Goal: Task Accomplishment & Management: Use online tool/utility

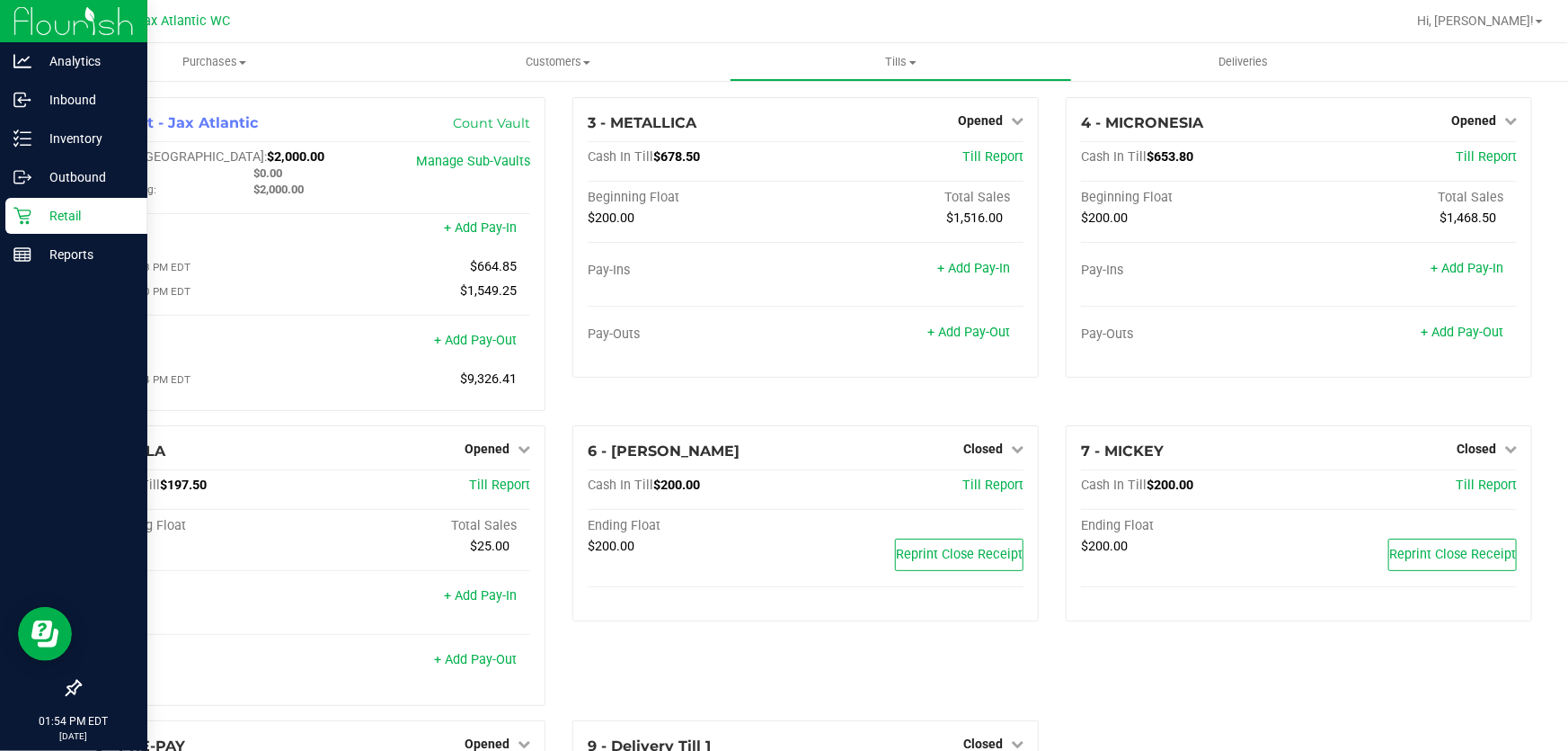
click at [0, 364] on div at bounding box center [73, 473] width 147 height 396
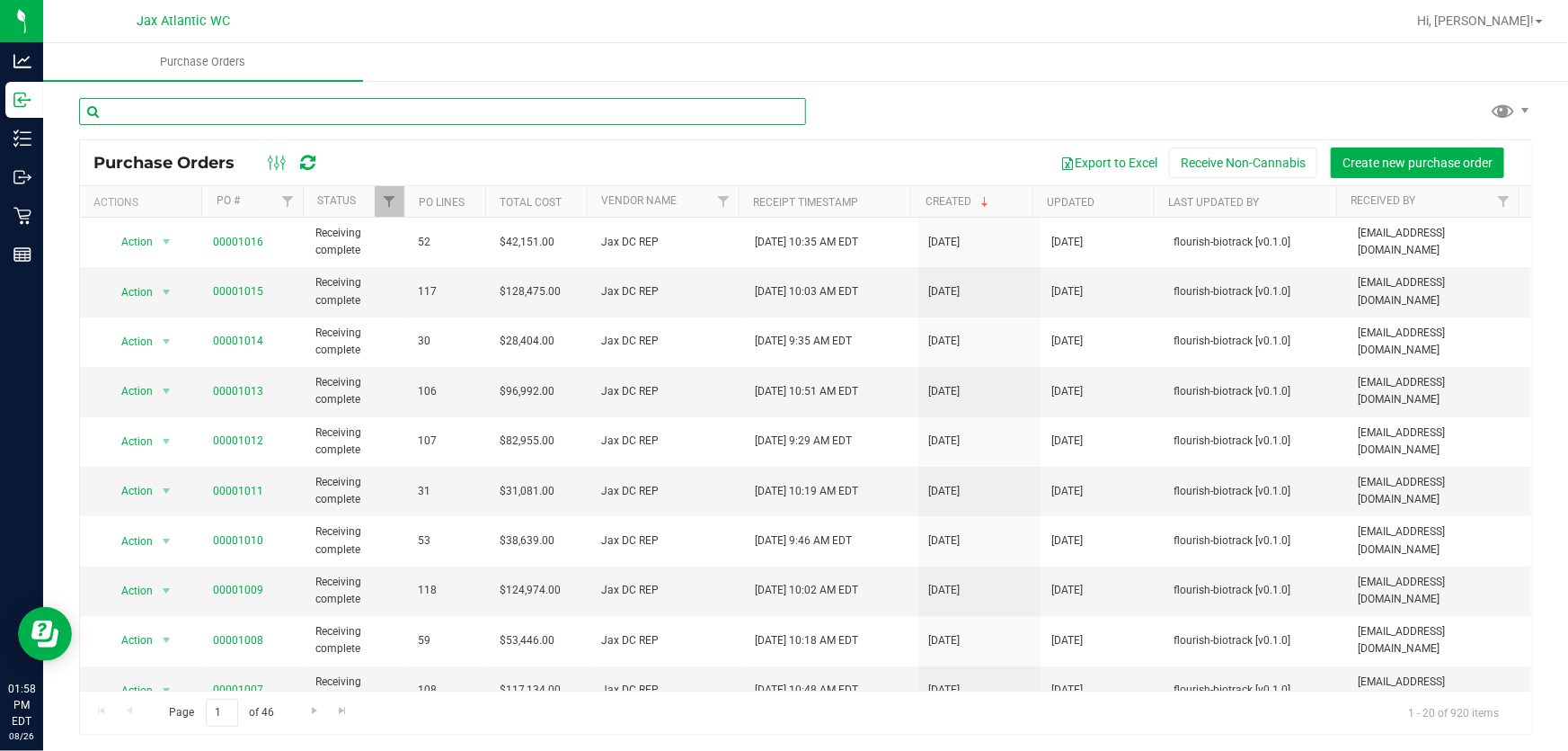
click at [324, 115] on input "text" at bounding box center [443, 111] width 727 height 27
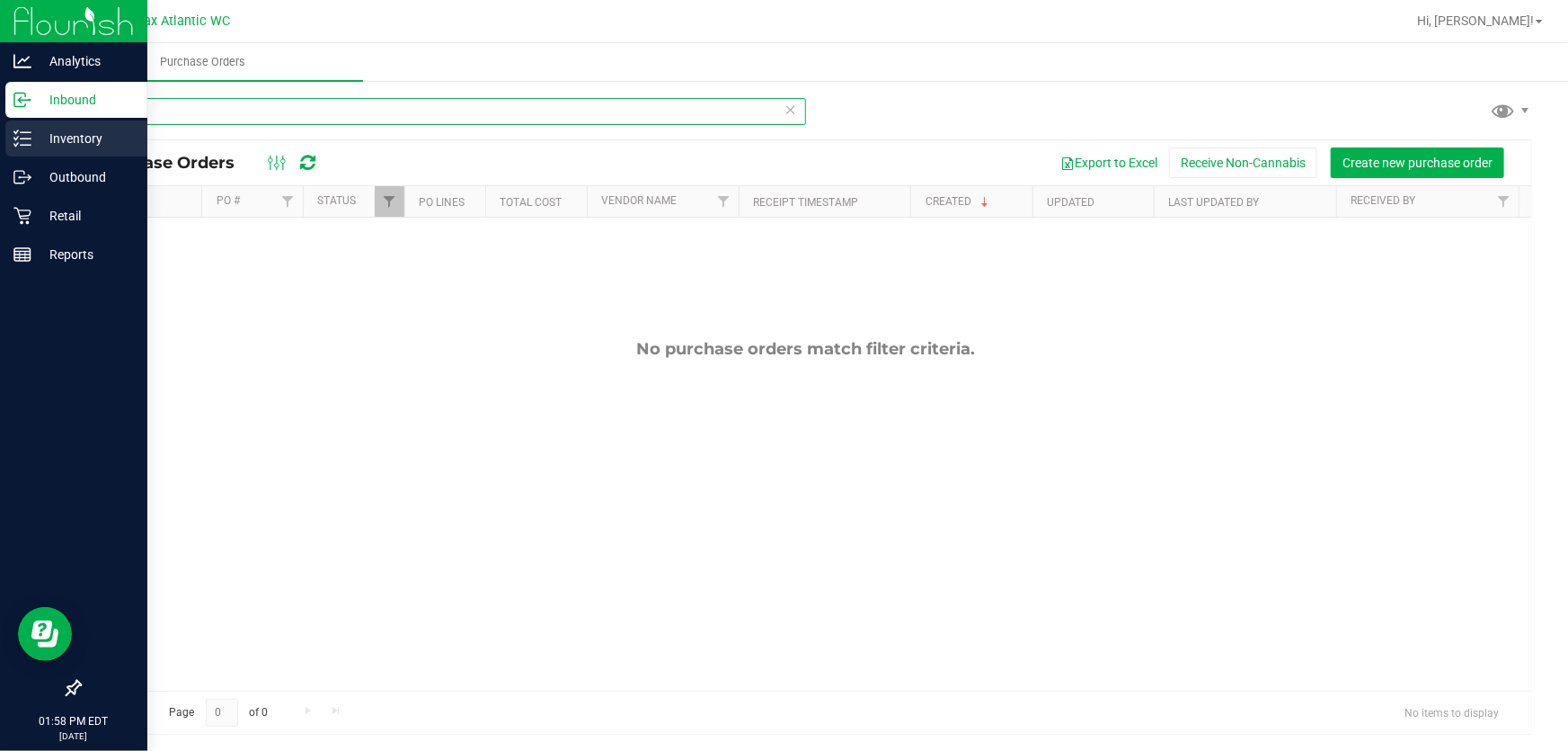
type input "LMZ"
click at [32, 140] on p "Inventory" at bounding box center [85, 138] width 107 height 22
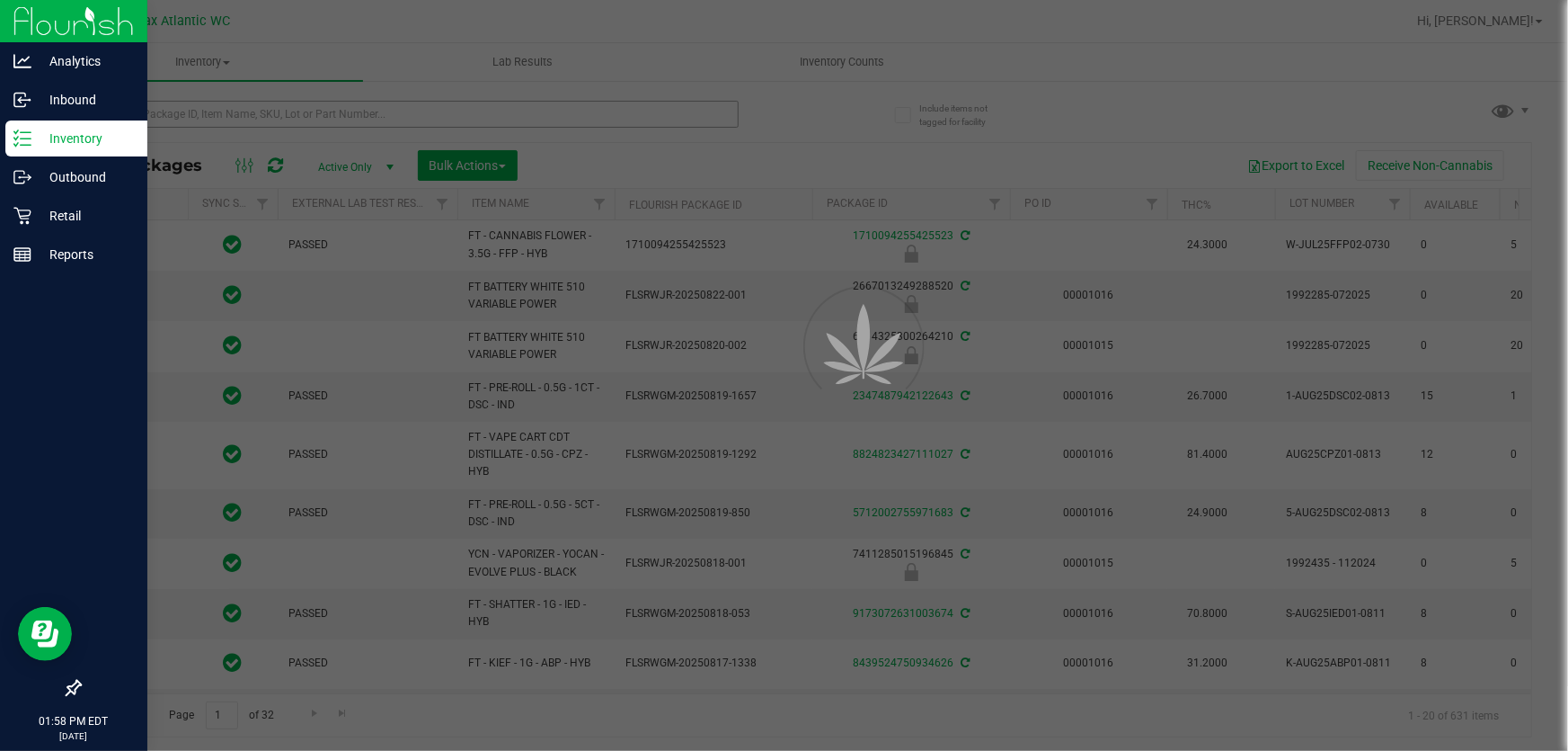
click at [197, 110] on div at bounding box center [784, 375] width 1568 height 751
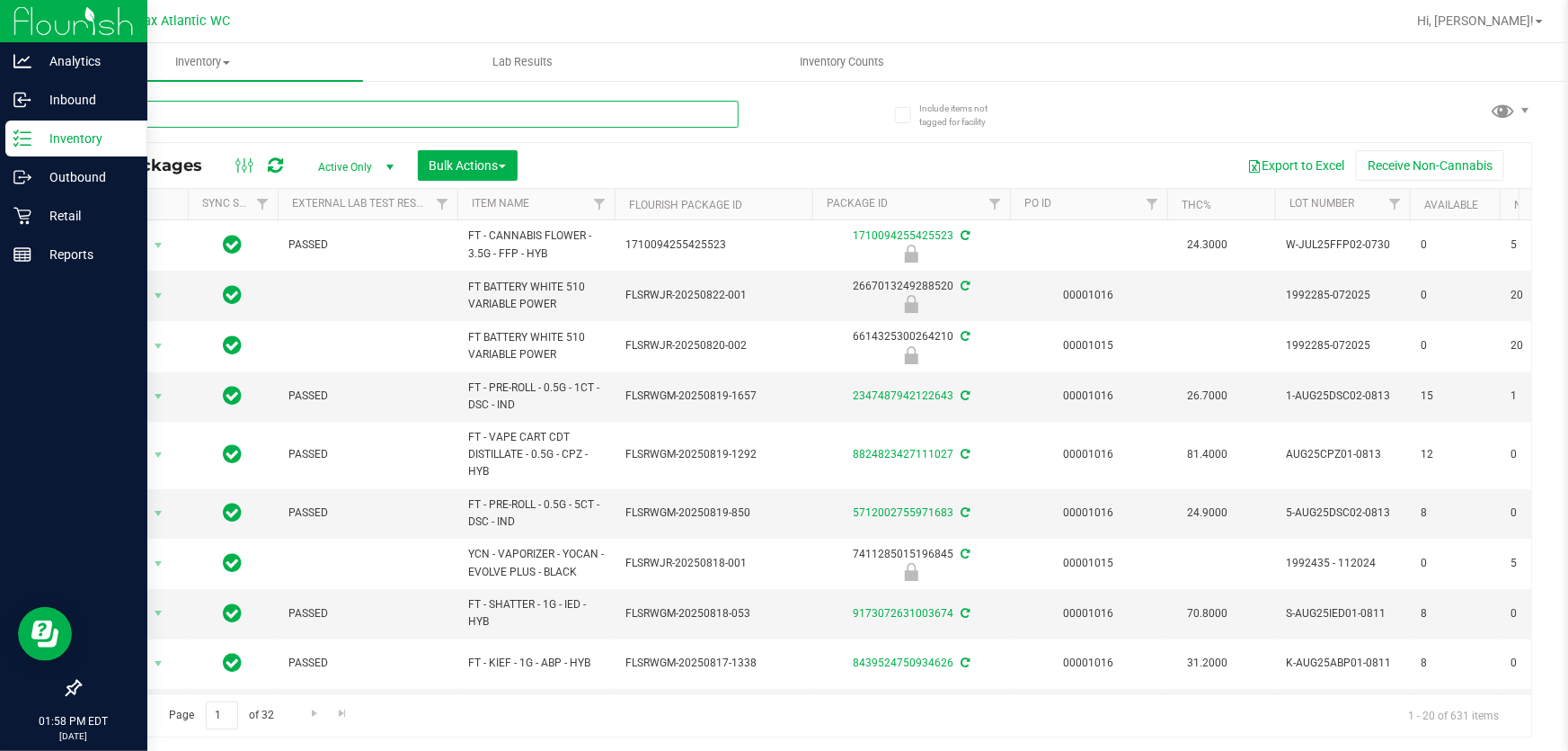
click at [197, 112] on input "text" at bounding box center [409, 114] width 659 height 27
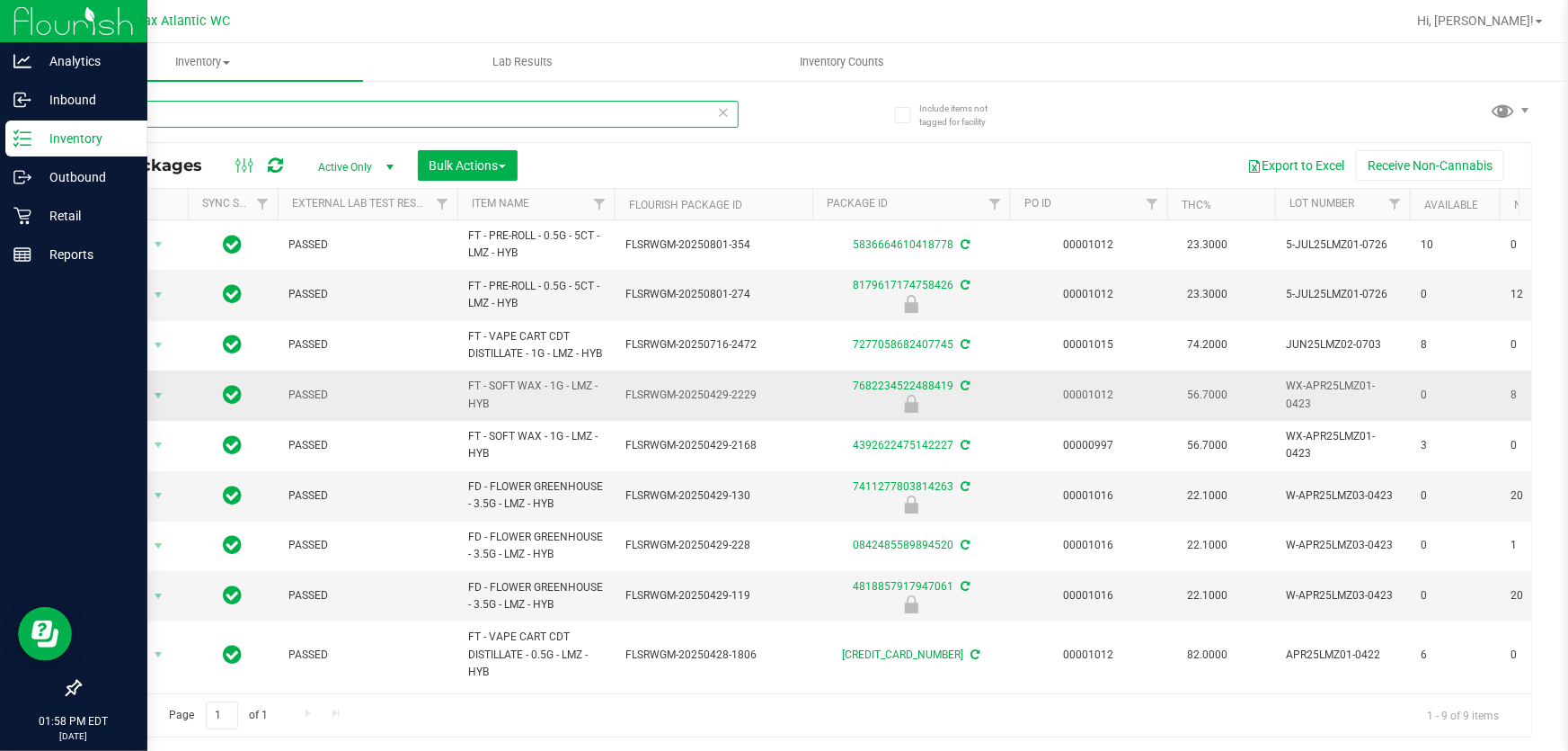
scroll to position [23, 0]
click at [149, 114] on input "LMZ" at bounding box center [409, 114] width 659 height 27
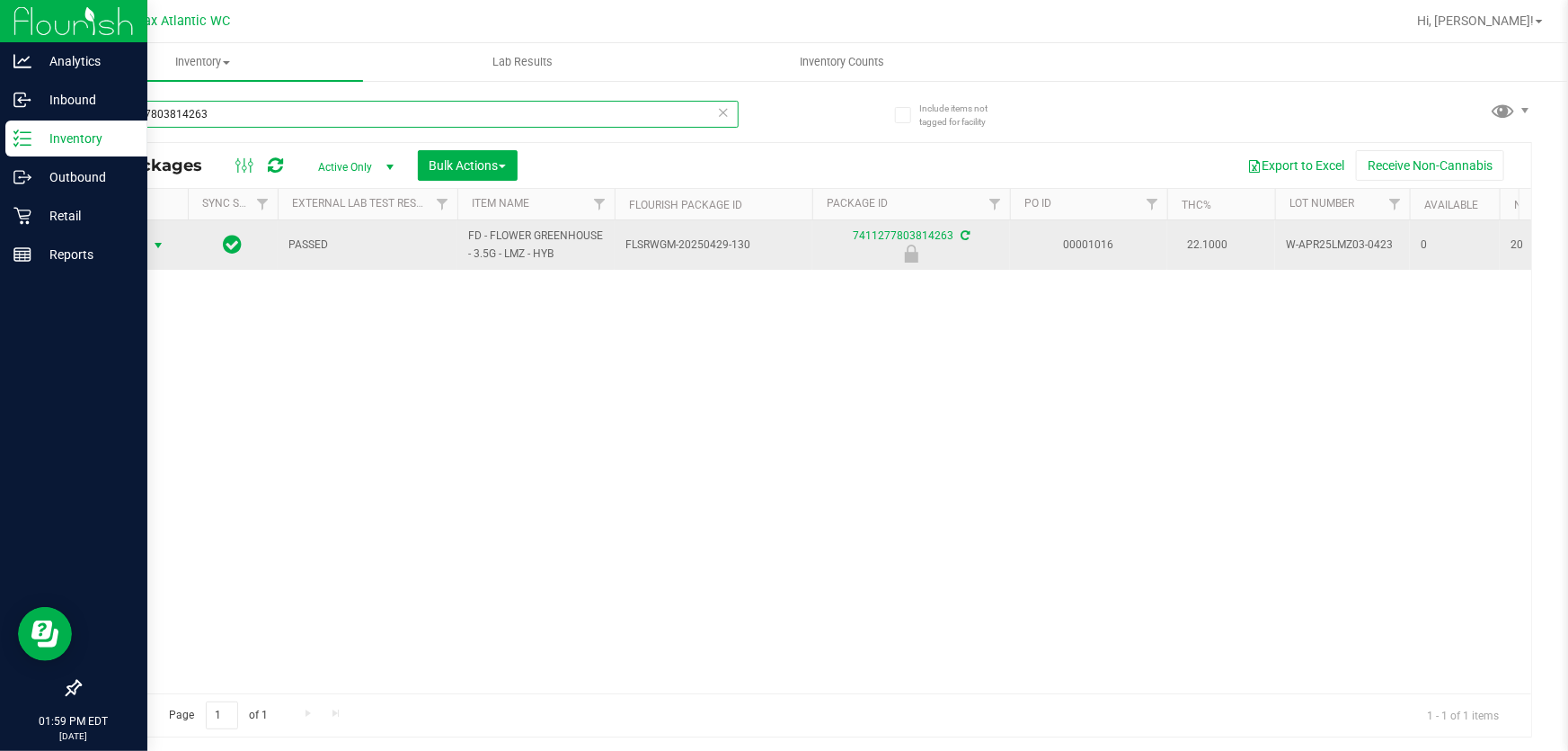
type input "7411277803814263"
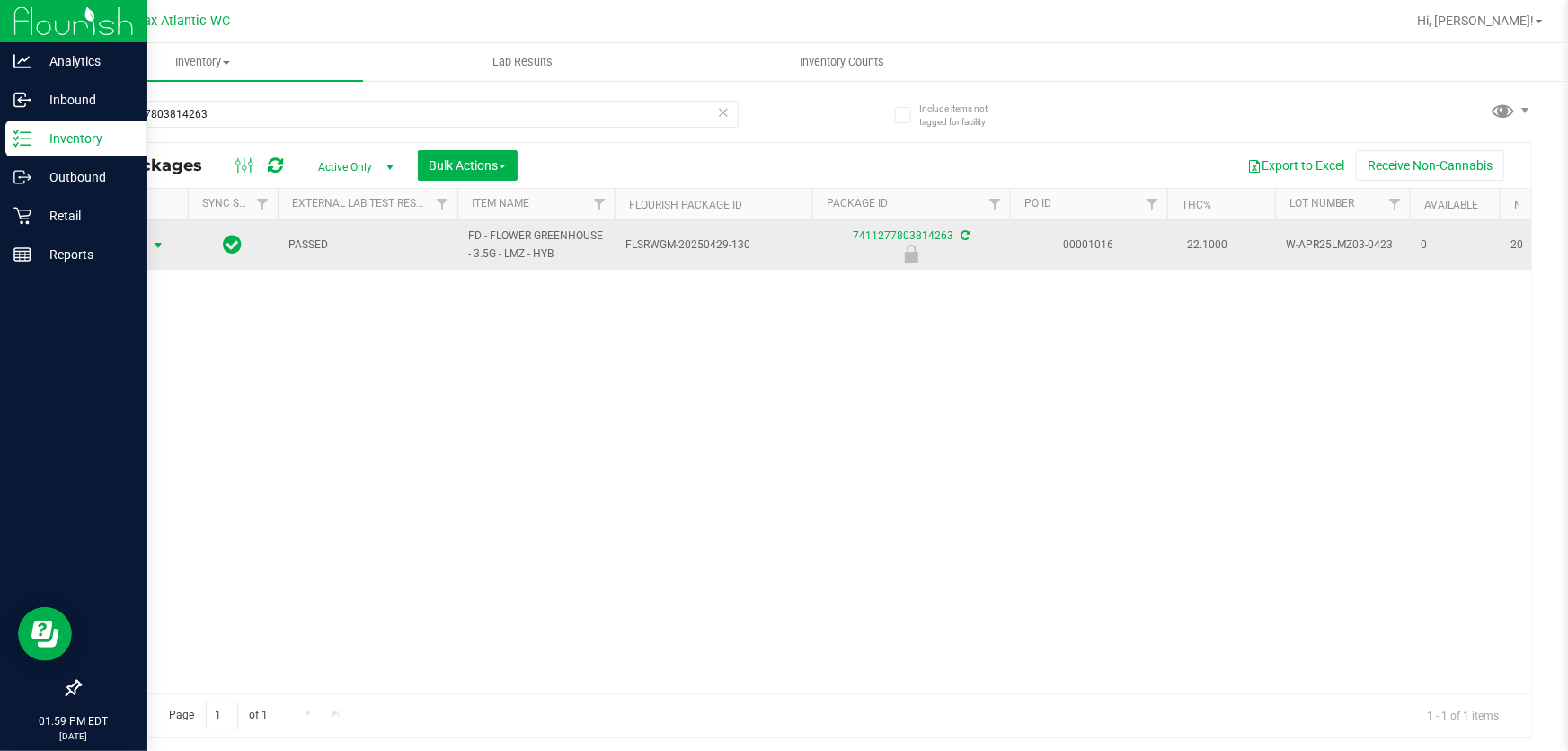
click at [135, 250] on span "Action" at bounding box center [122, 245] width 49 height 25
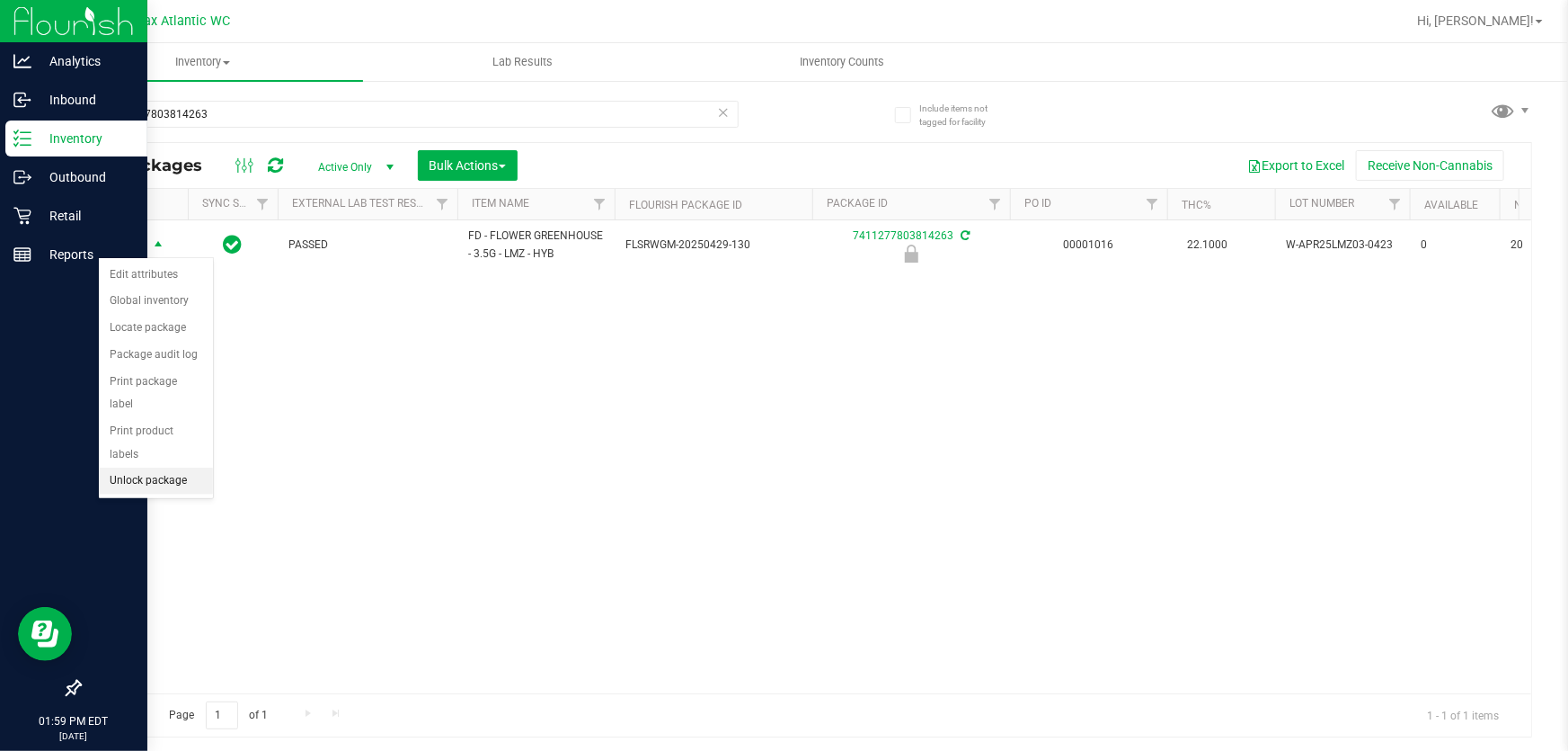
click at [142, 467] on li "Unlock package" at bounding box center [155, 481] width 114 height 27
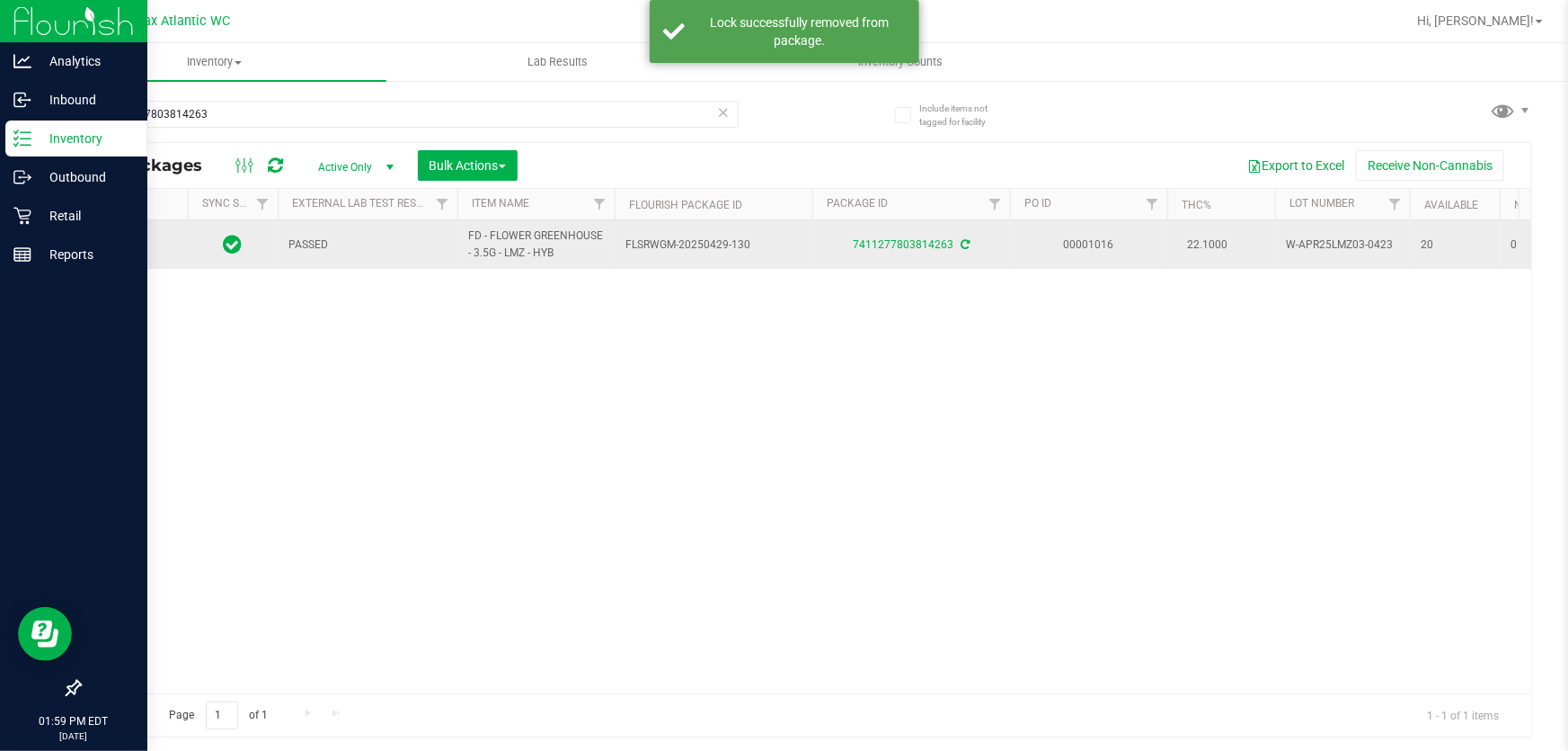
click at [126, 243] on div at bounding box center [134, 245] width 87 height 17
click at [134, 239] on span "Action" at bounding box center [122, 244] width 49 height 25
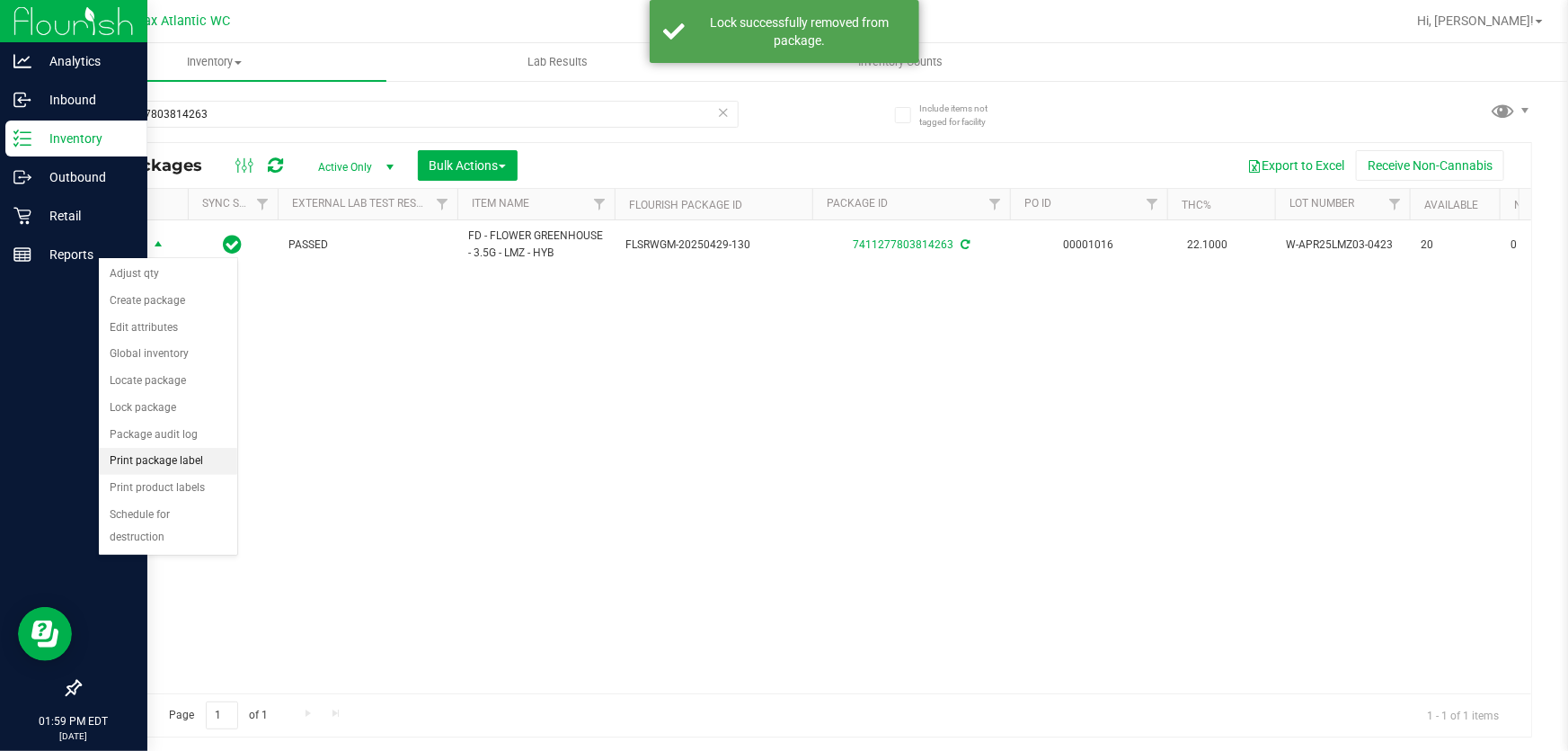
click at [154, 461] on li "Print package label" at bounding box center [168, 461] width 138 height 27
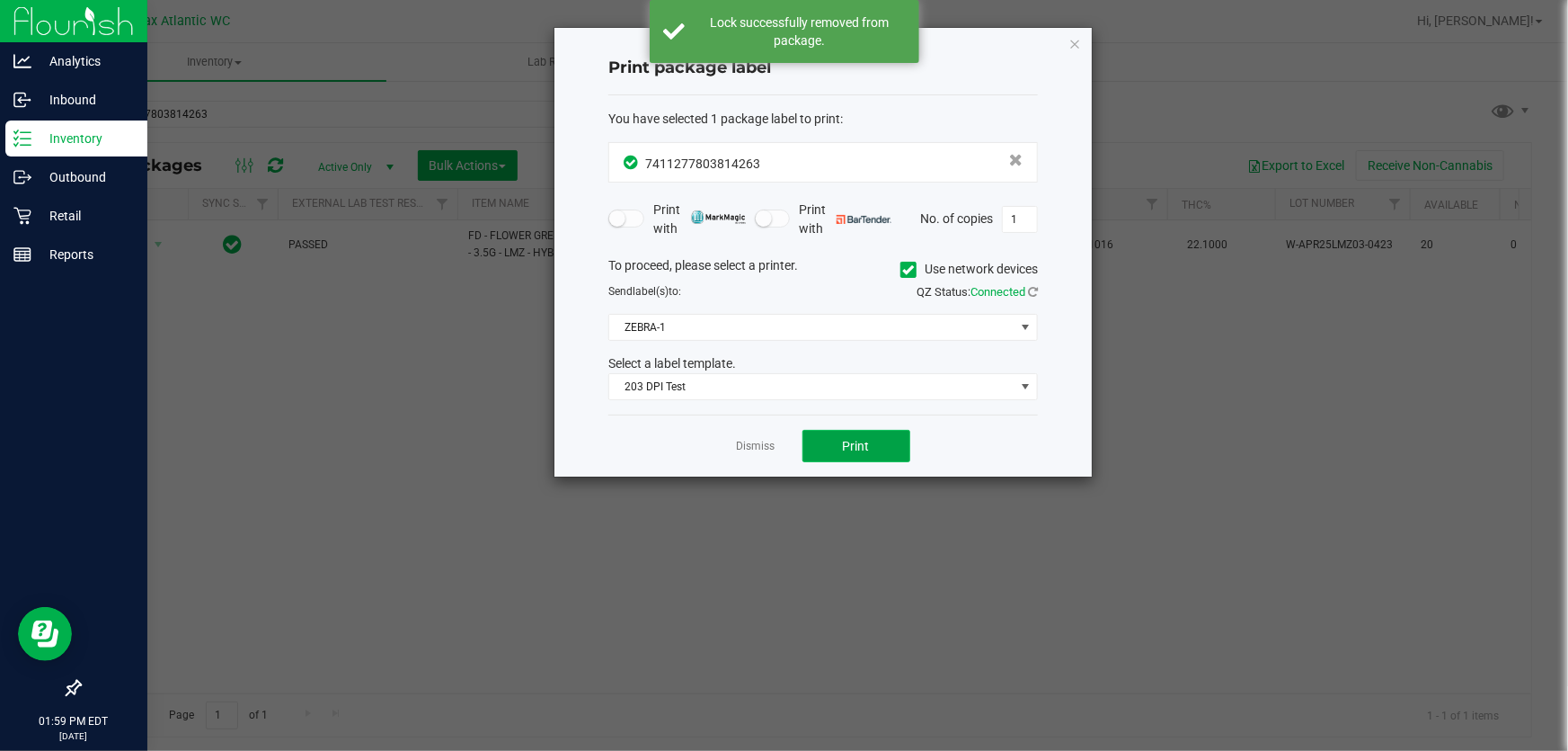
click at [875, 453] on button "Print" at bounding box center [856, 446] width 107 height 32
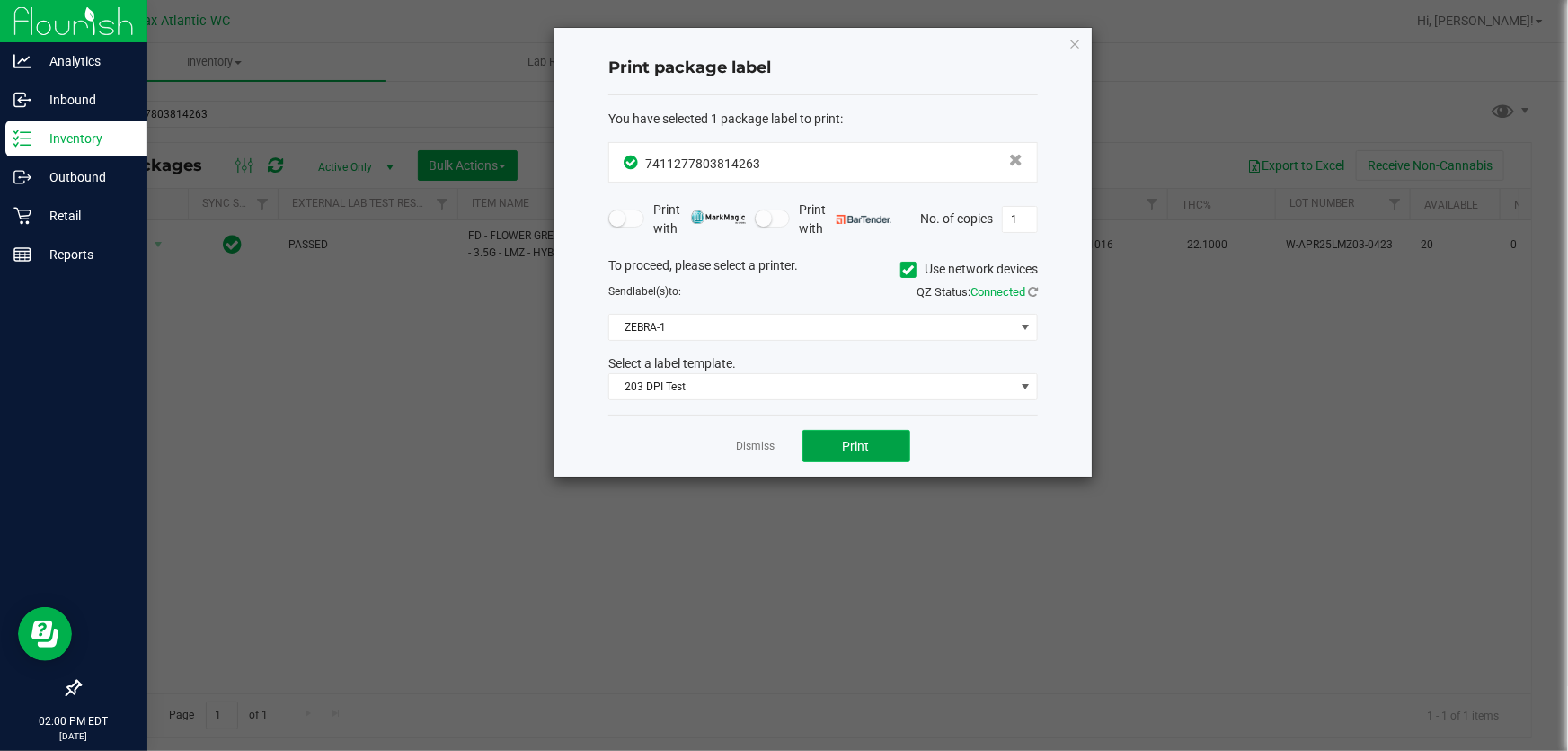
click at [833, 446] on button "Print" at bounding box center [856, 446] width 107 height 32
click at [1069, 41] on icon "button" at bounding box center [1074, 42] width 12 height 22
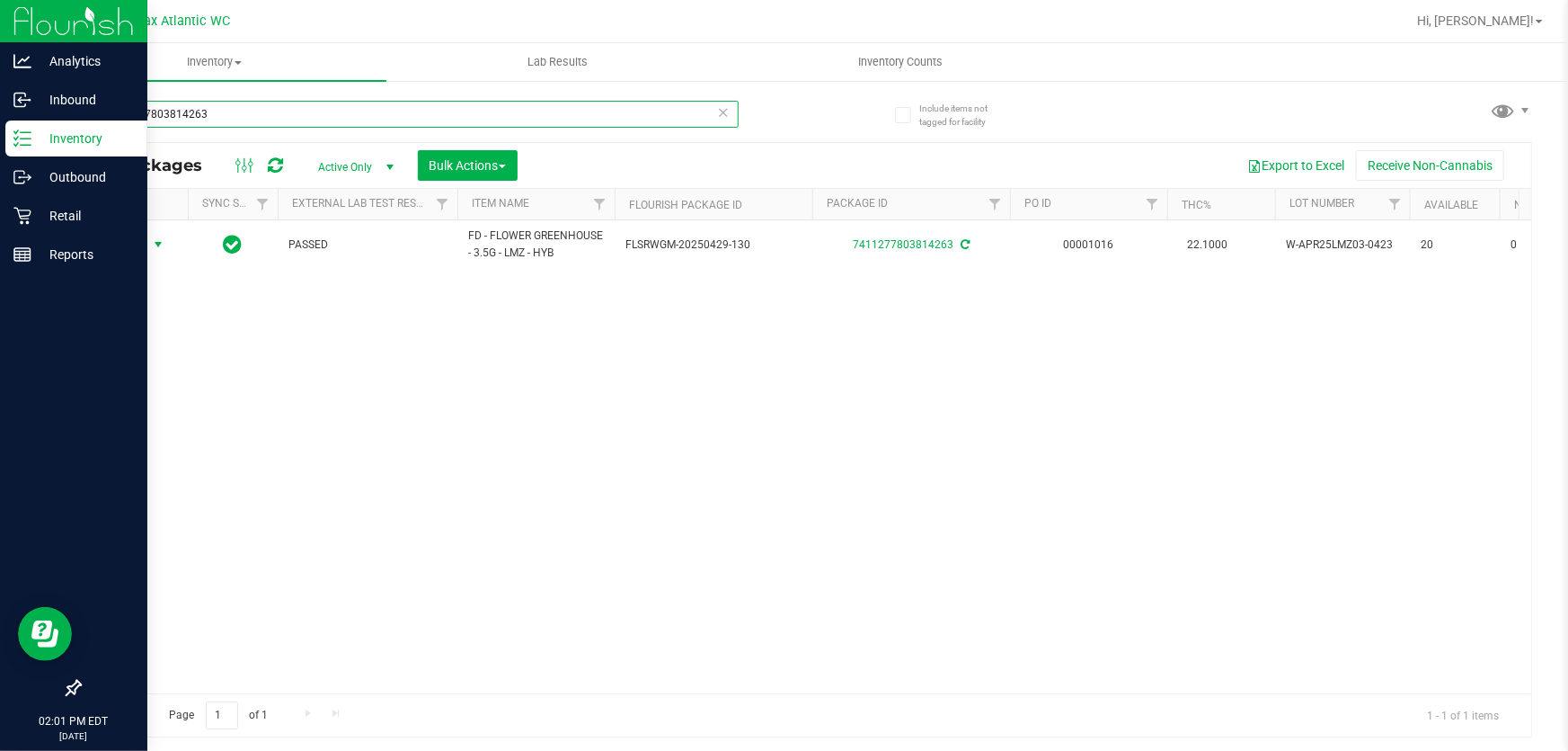
click at [172, 114] on input "7411277803814263" at bounding box center [409, 114] width 659 height 27
click at [179, 114] on input "7411277803814263" at bounding box center [409, 114] width 659 height 27
click at [164, 110] on input "7411277803814263" at bounding box center [409, 114] width 659 height 27
click at [157, 107] on input "7411277803814263" at bounding box center [409, 114] width 659 height 27
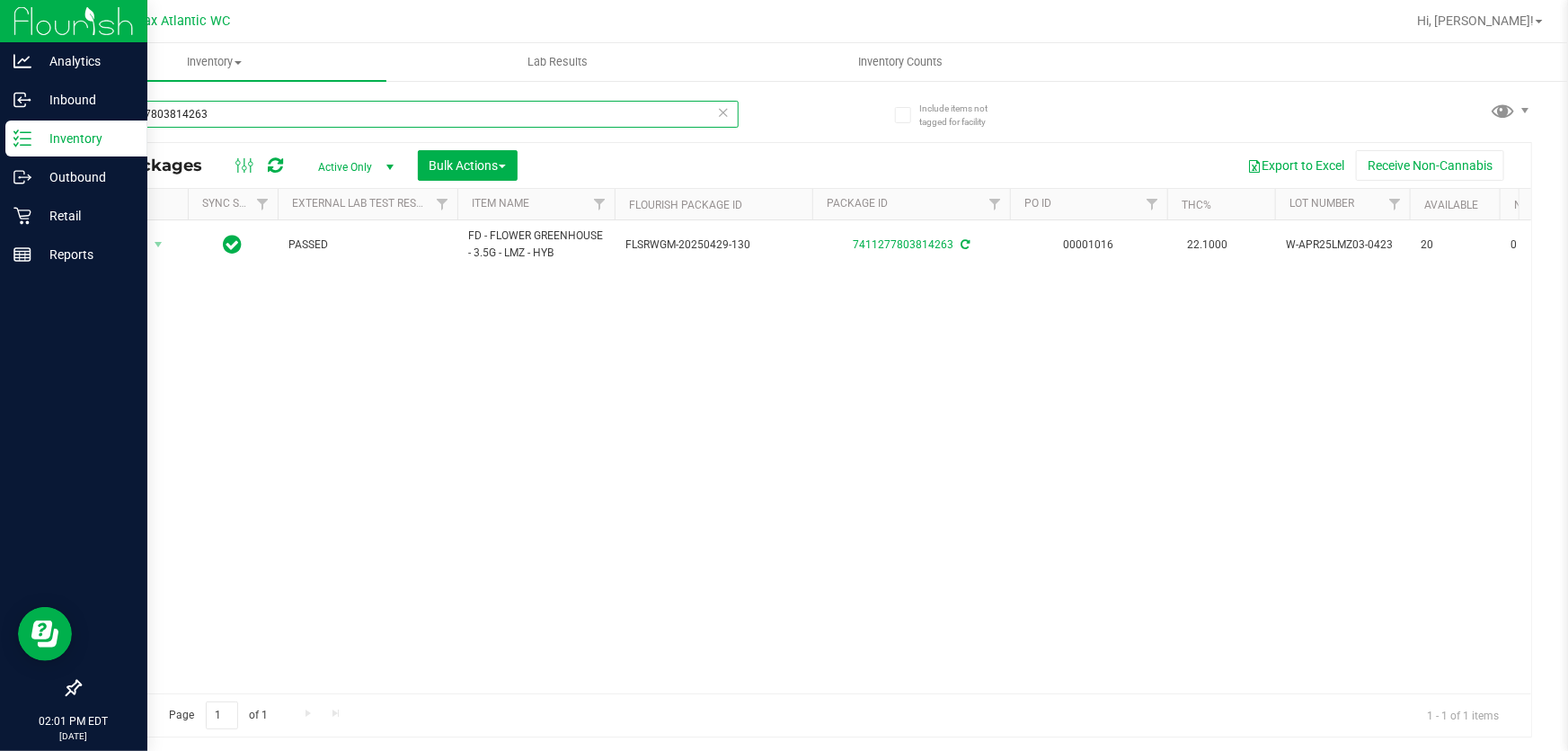
click at [157, 107] on input "7411277803814263" at bounding box center [409, 114] width 659 height 27
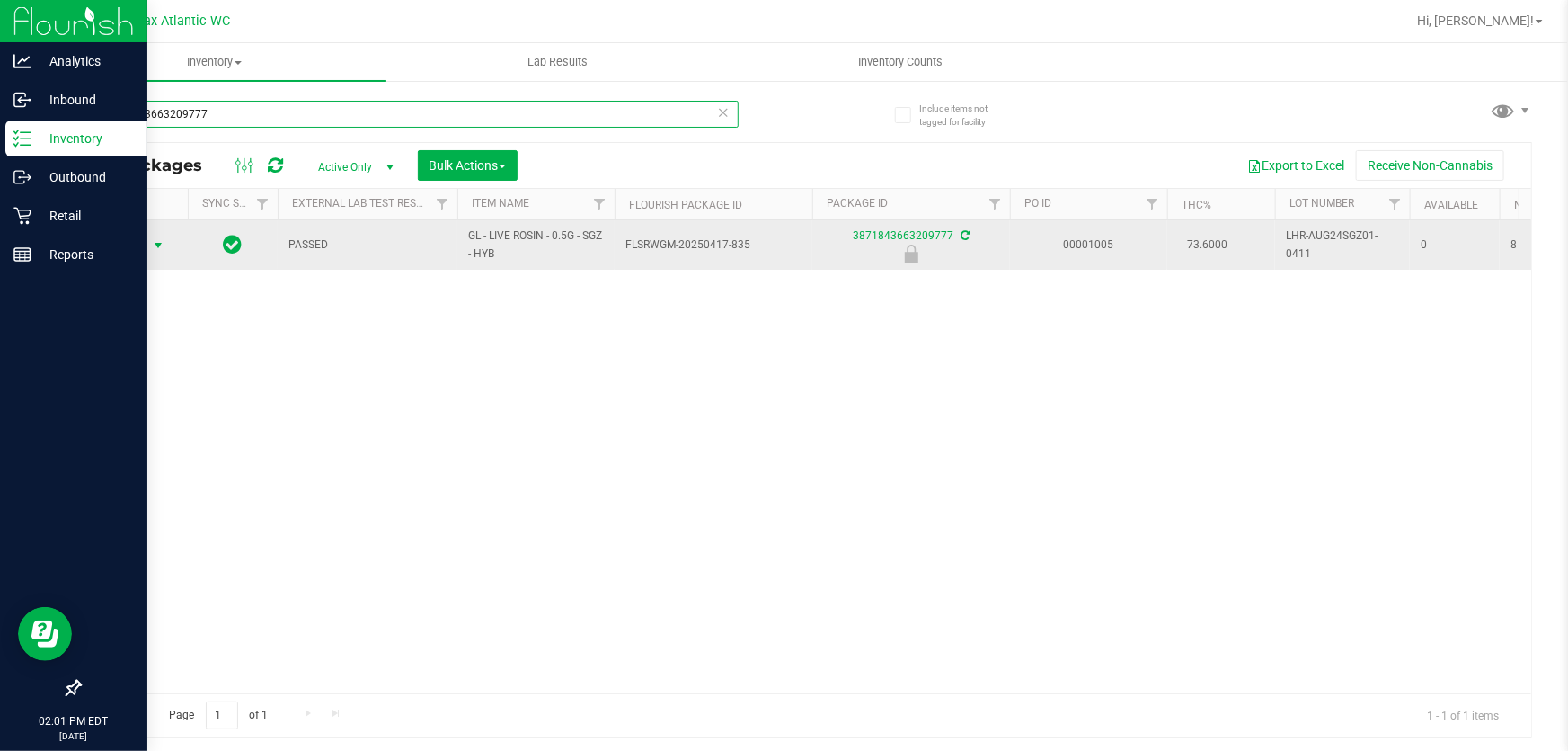
type input "3871843663209777"
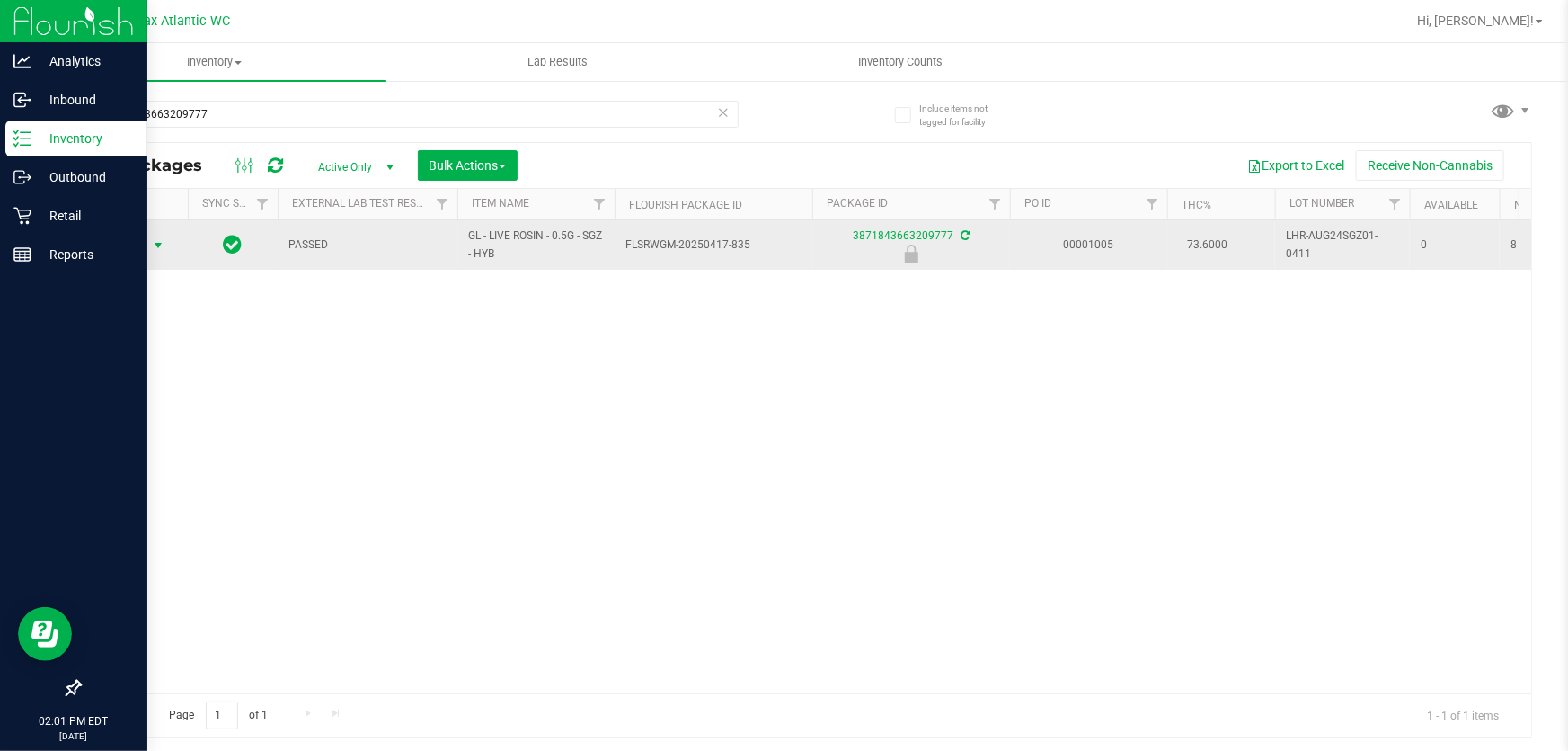
click at [135, 243] on span "Action" at bounding box center [122, 245] width 49 height 25
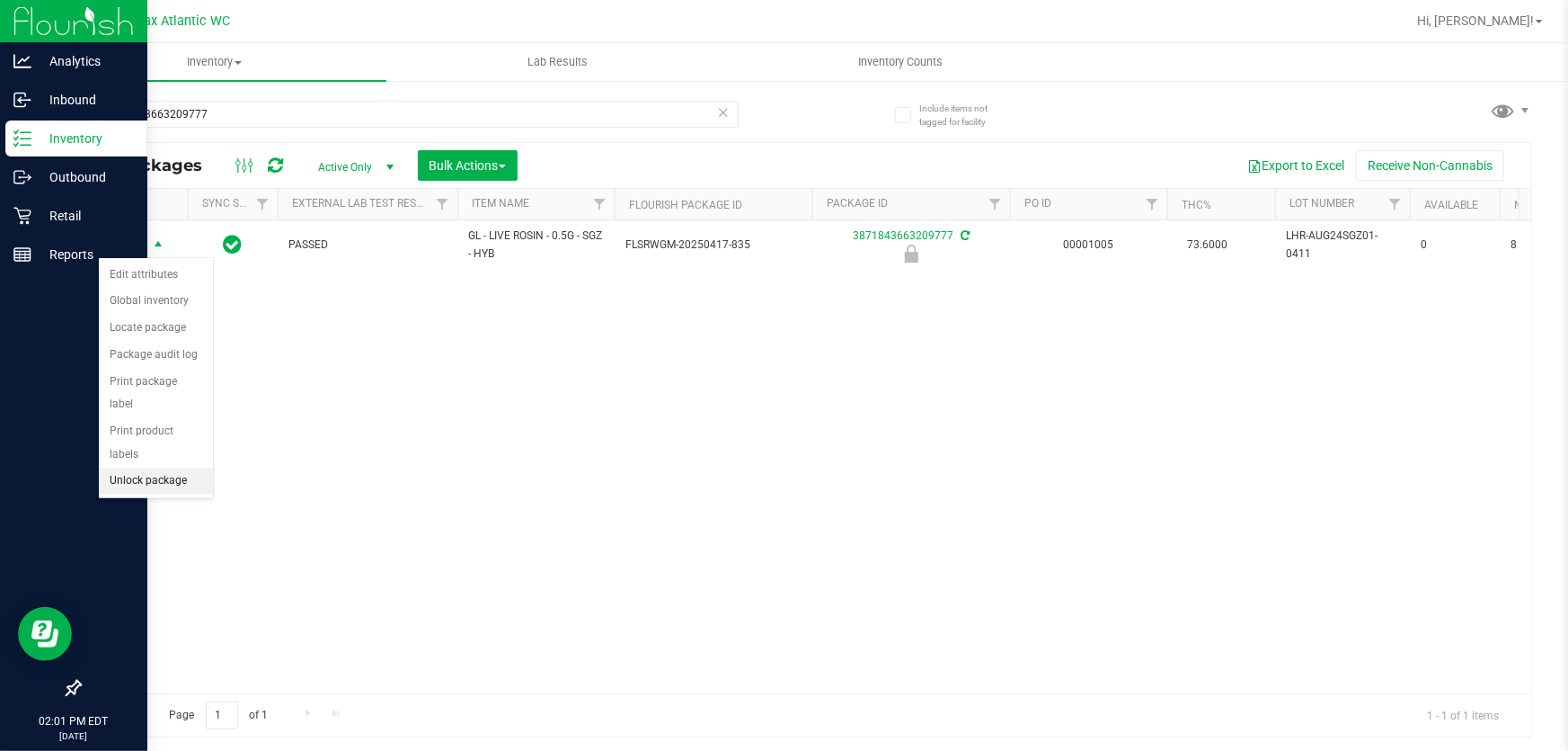
click at [128, 467] on li "Unlock package" at bounding box center [155, 481] width 114 height 27
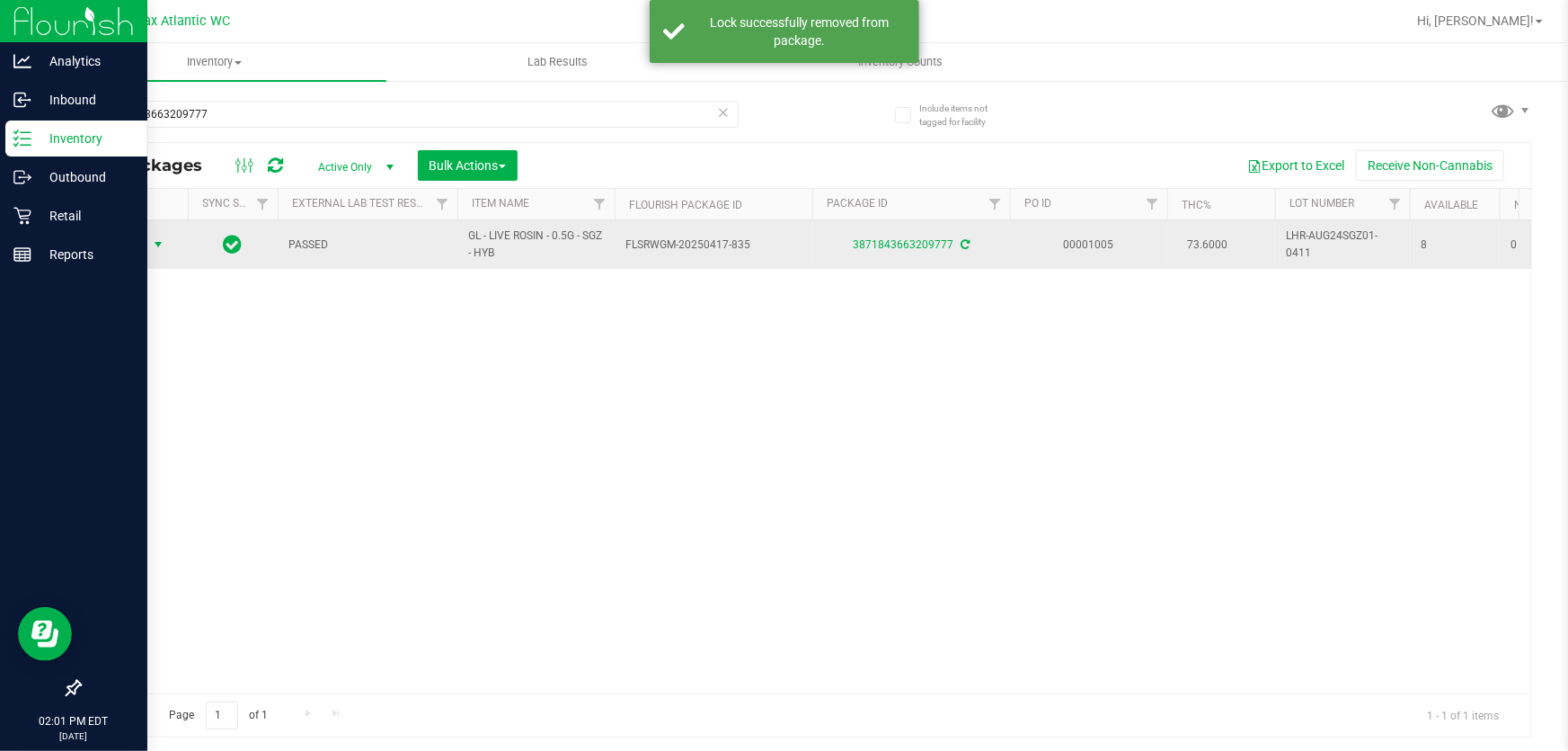
click at [138, 246] on span "Action" at bounding box center [122, 244] width 49 height 25
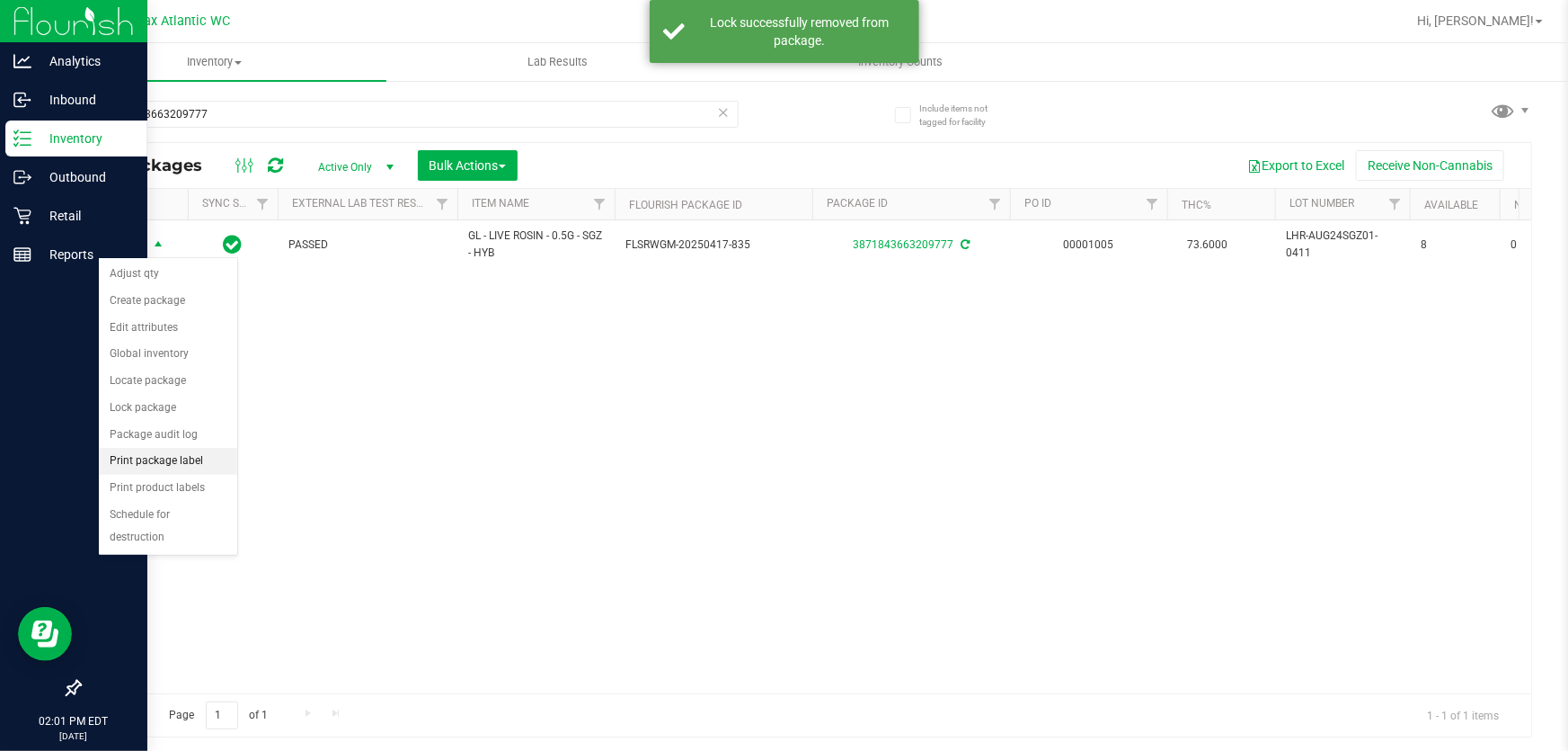
click at [150, 450] on li "Print package label" at bounding box center [168, 461] width 138 height 27
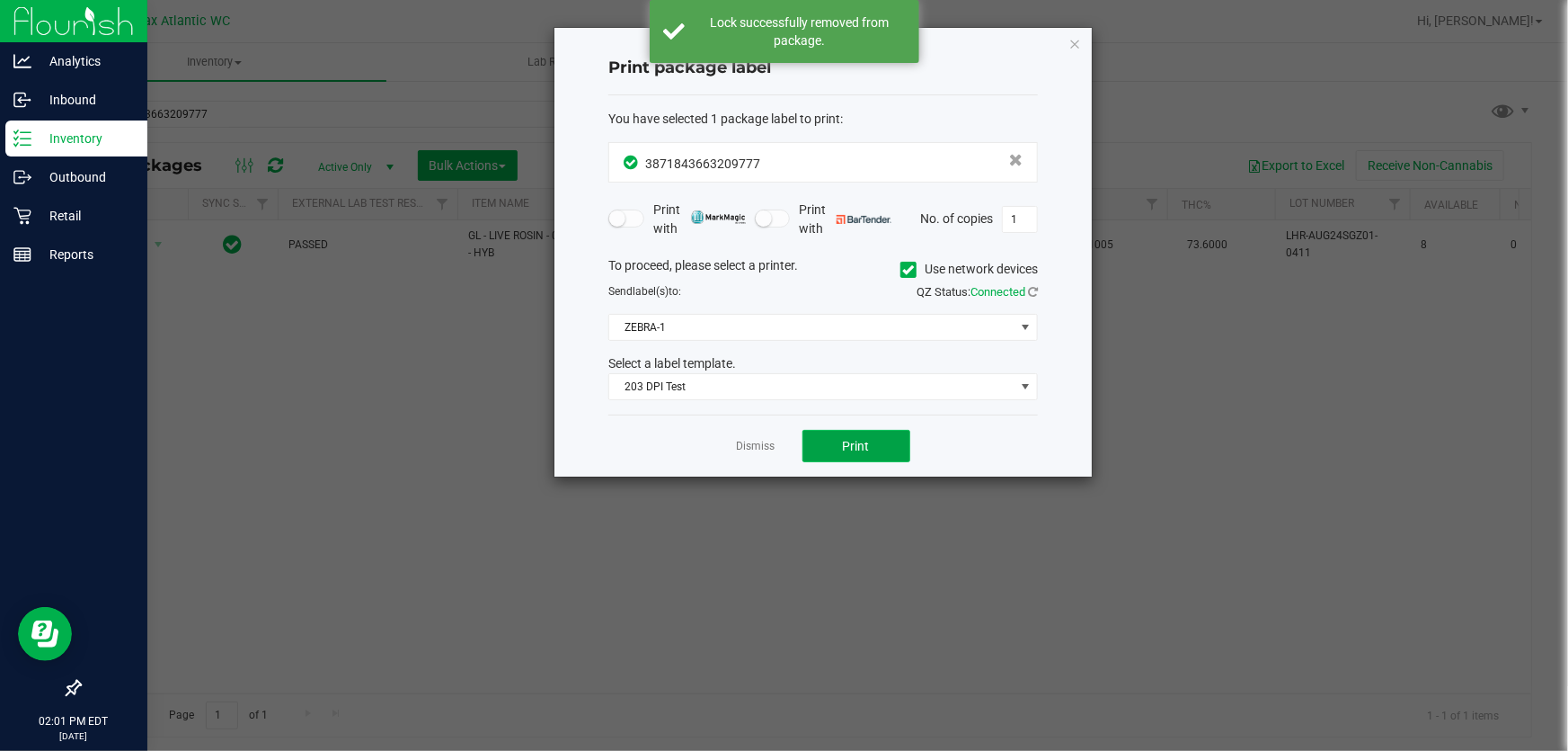
click at [849, 441] on span "Print" at bounding box center [856, 446] width 27 height 14
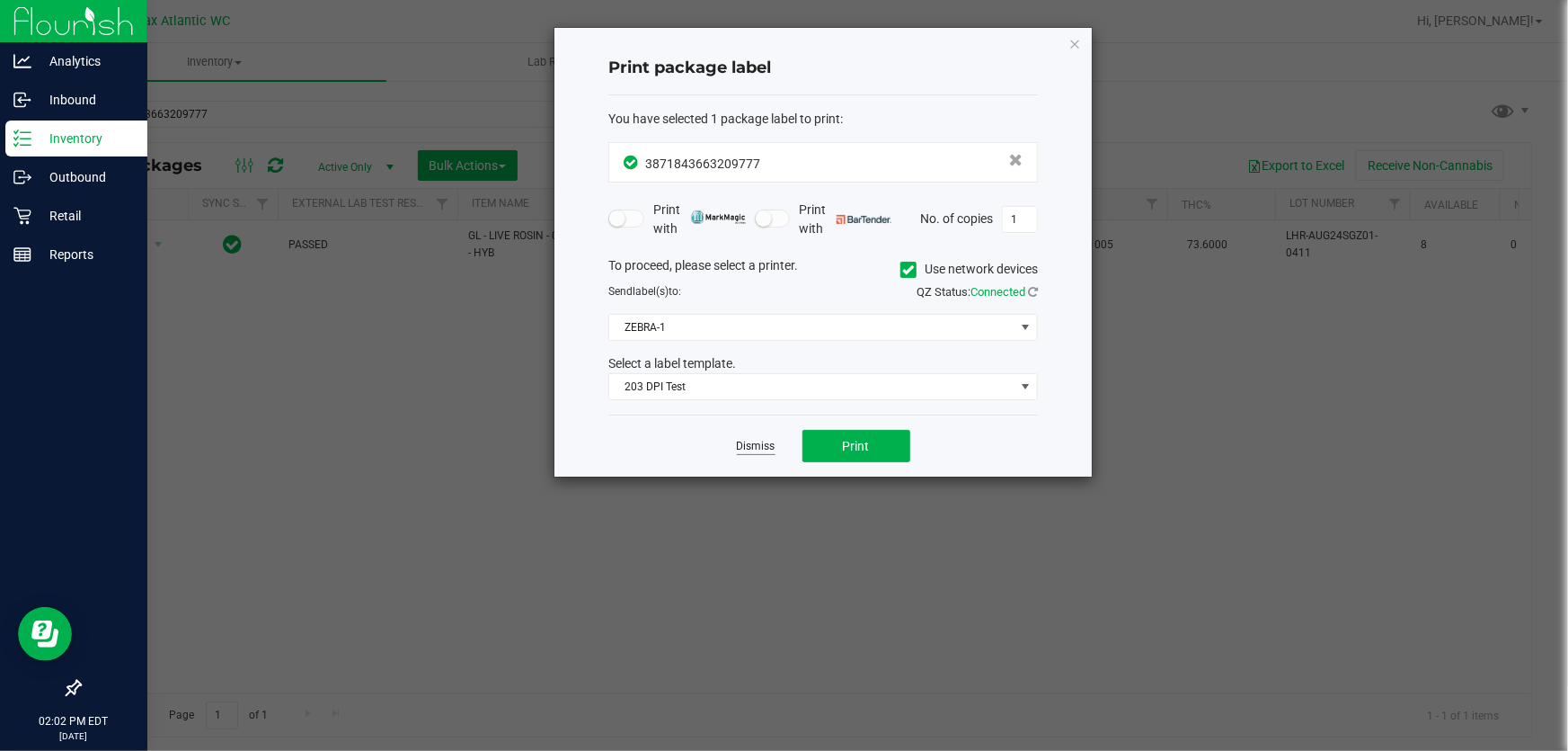
click at [755, 451] on link "Dismiss" at bounding box center [755, 447] width 39 height 15
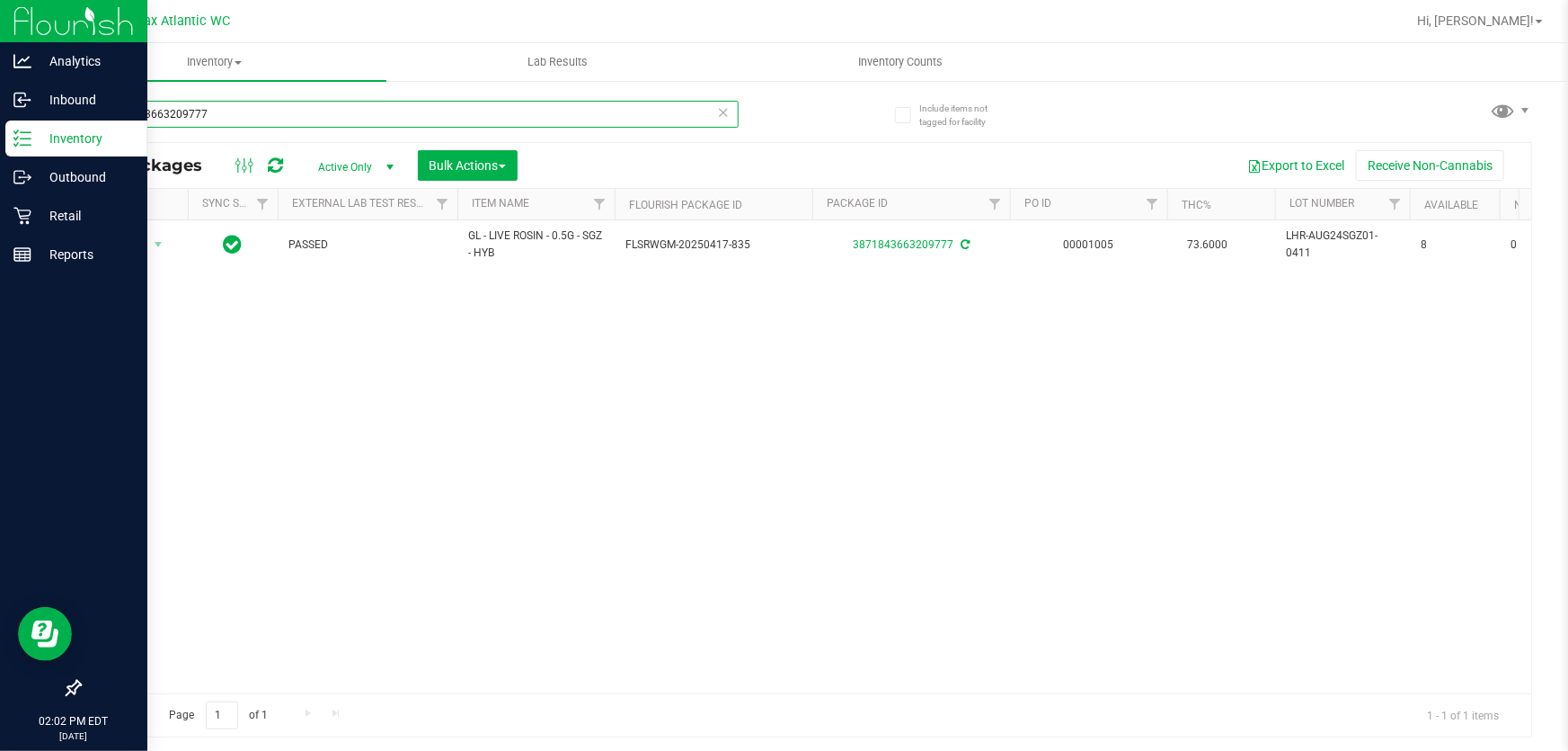
click at [307, 111] on input "3871843663209777" at bounding box center [409, 114] width 659 height 27
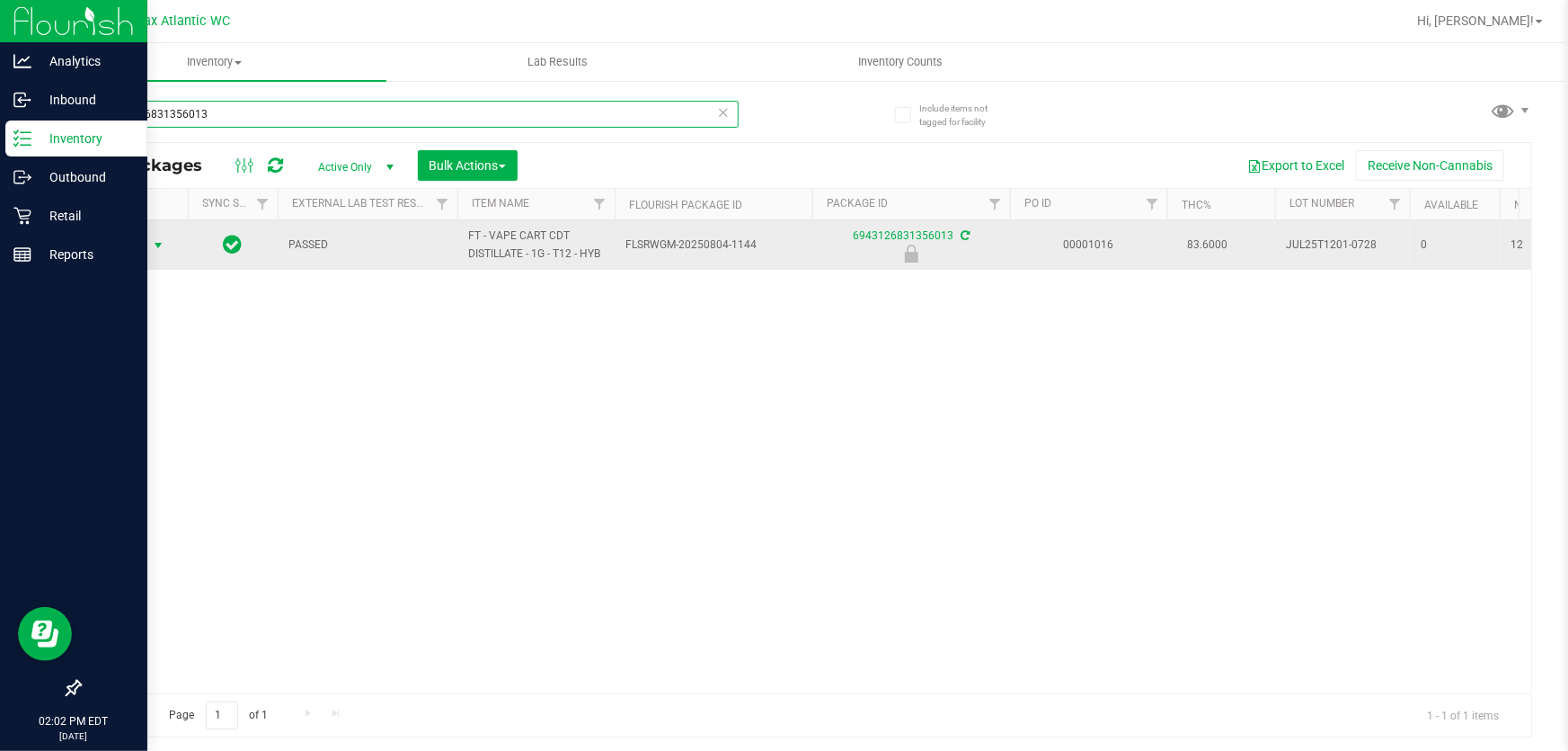
type input "6943126831356013"
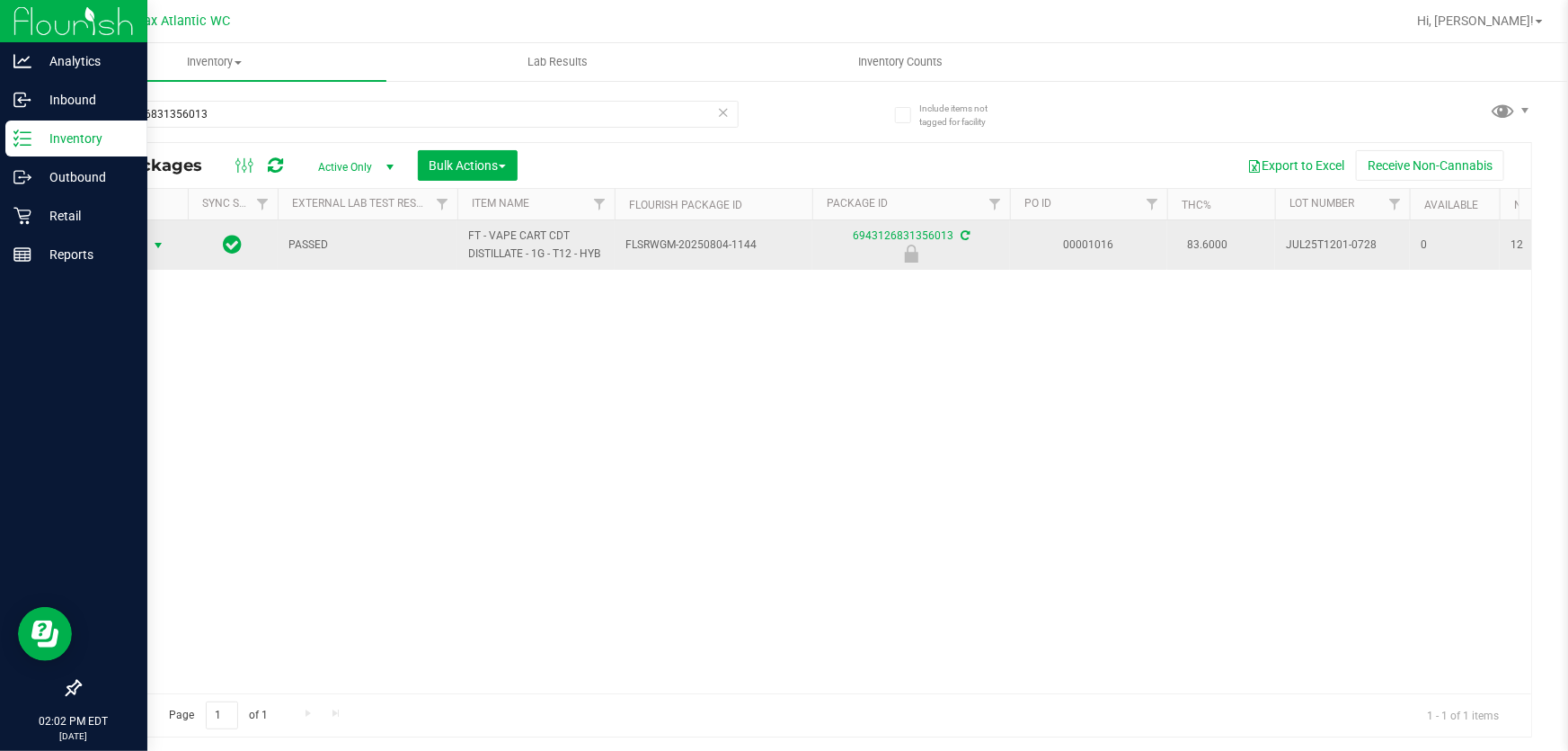
click at [134, 244] on span "Action" at bounding box center [122, 245] width 49 height 25
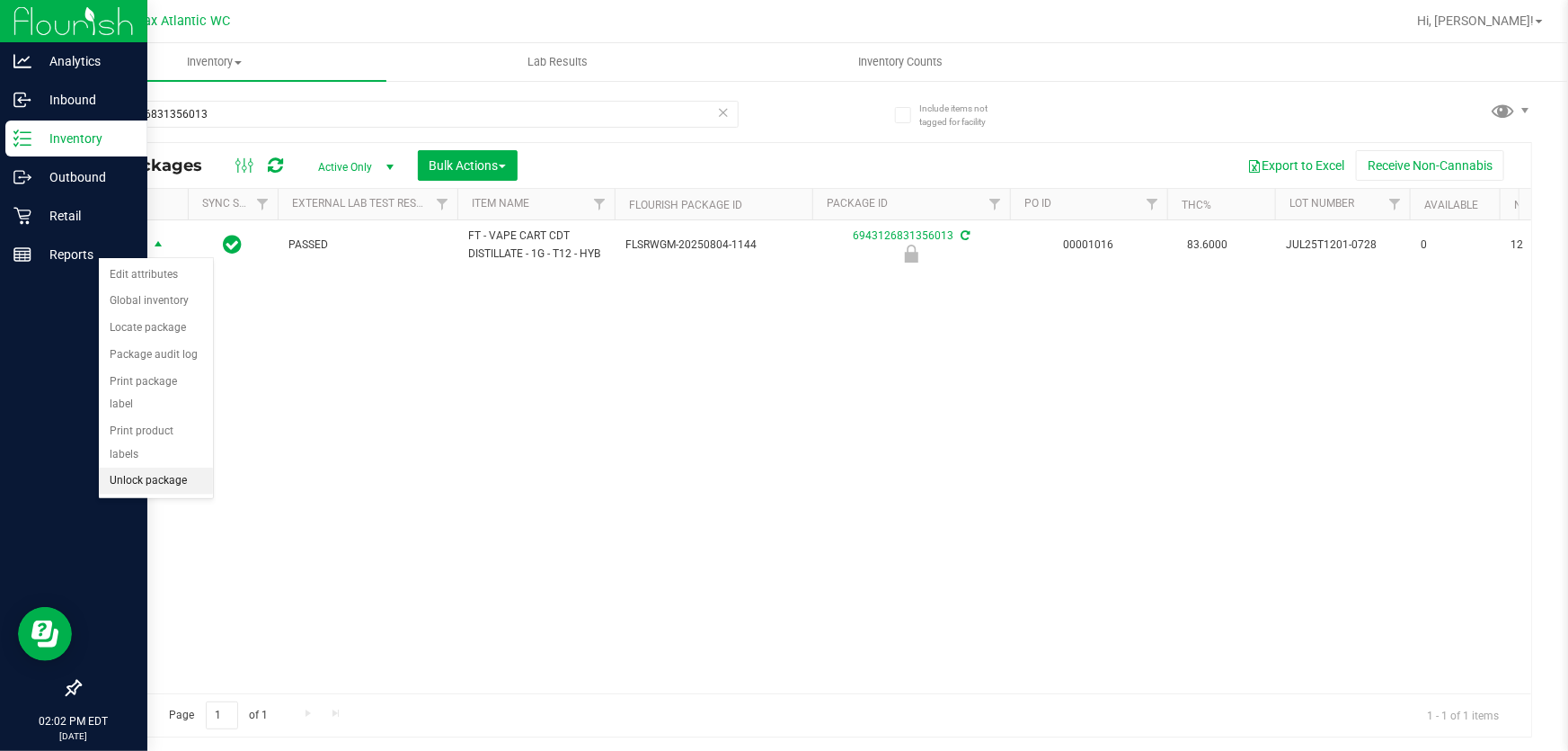
click at [183, 467] on li "Unlock package" at bounding box center [155, 481] width 114 height 27
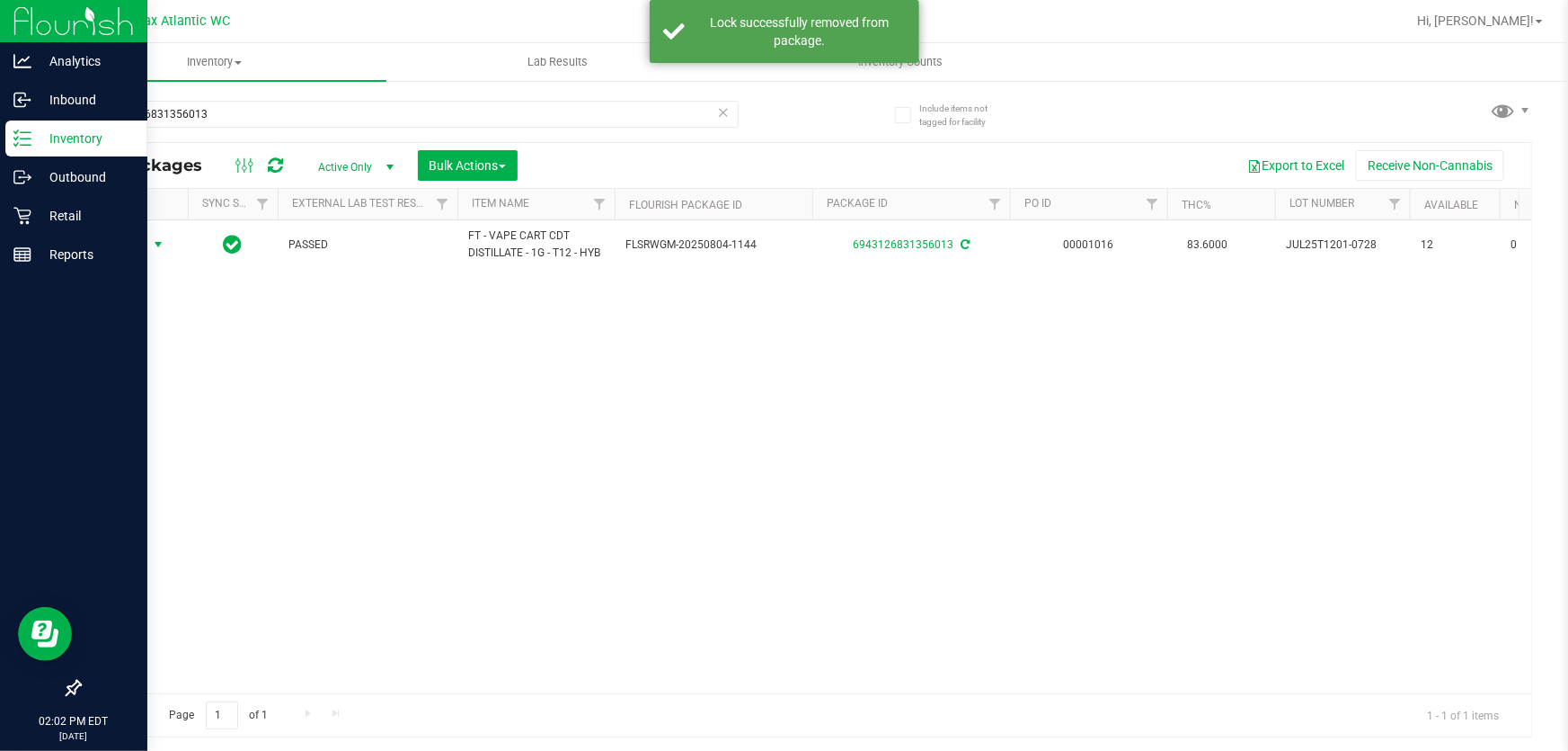
click at [137, 243] on span "Action" at bounding box center [122, 244] width 49 height 25
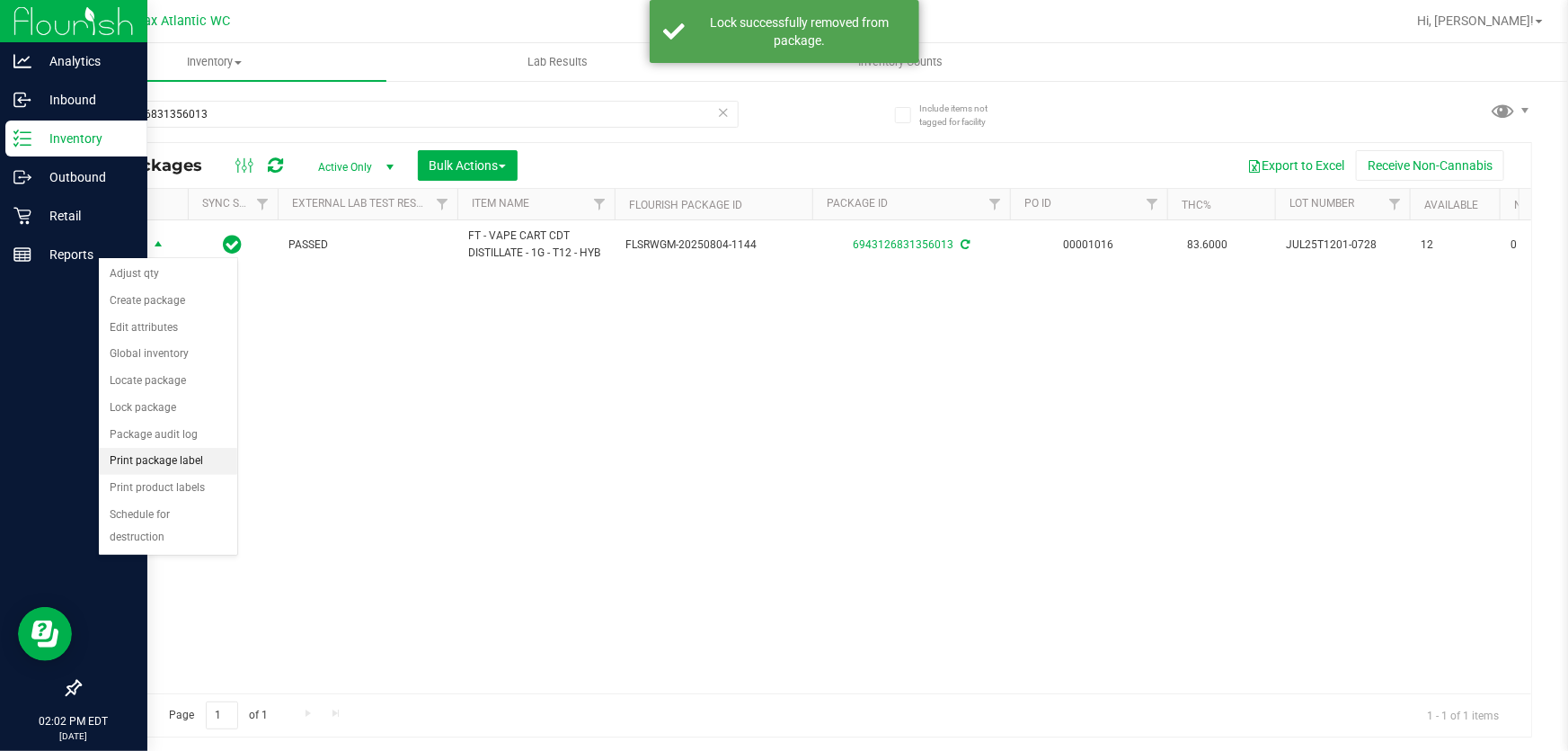
click at [202, 463] on li "Print package label" at bounding box center [168, 461] width 138 height 27
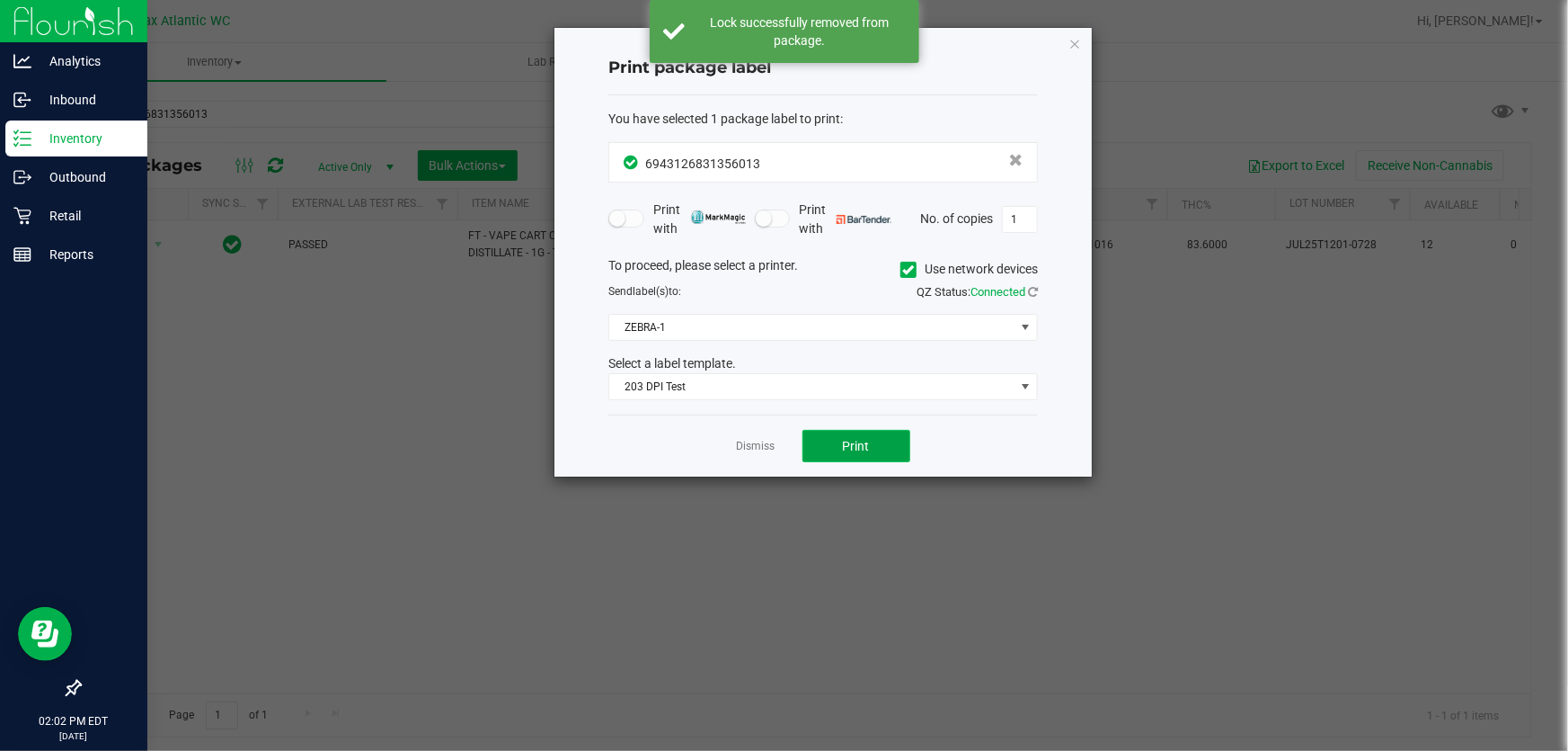
click at [823, 431] on button "Print" at bounding box center [856, 446] width 107 height 32
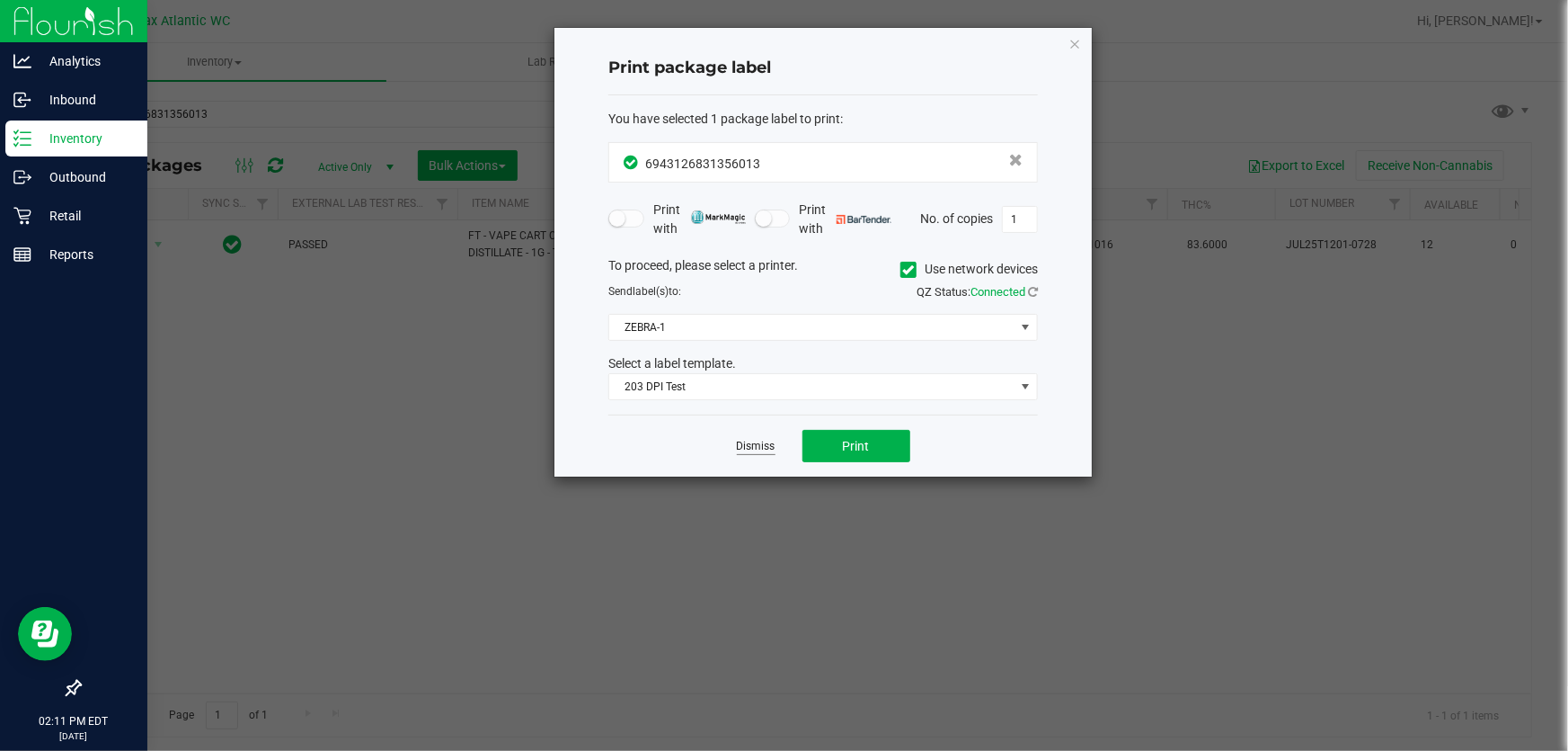
click at [747, 440] on link "Dismiss" at bounding box center [755, 447] width 39 height 15
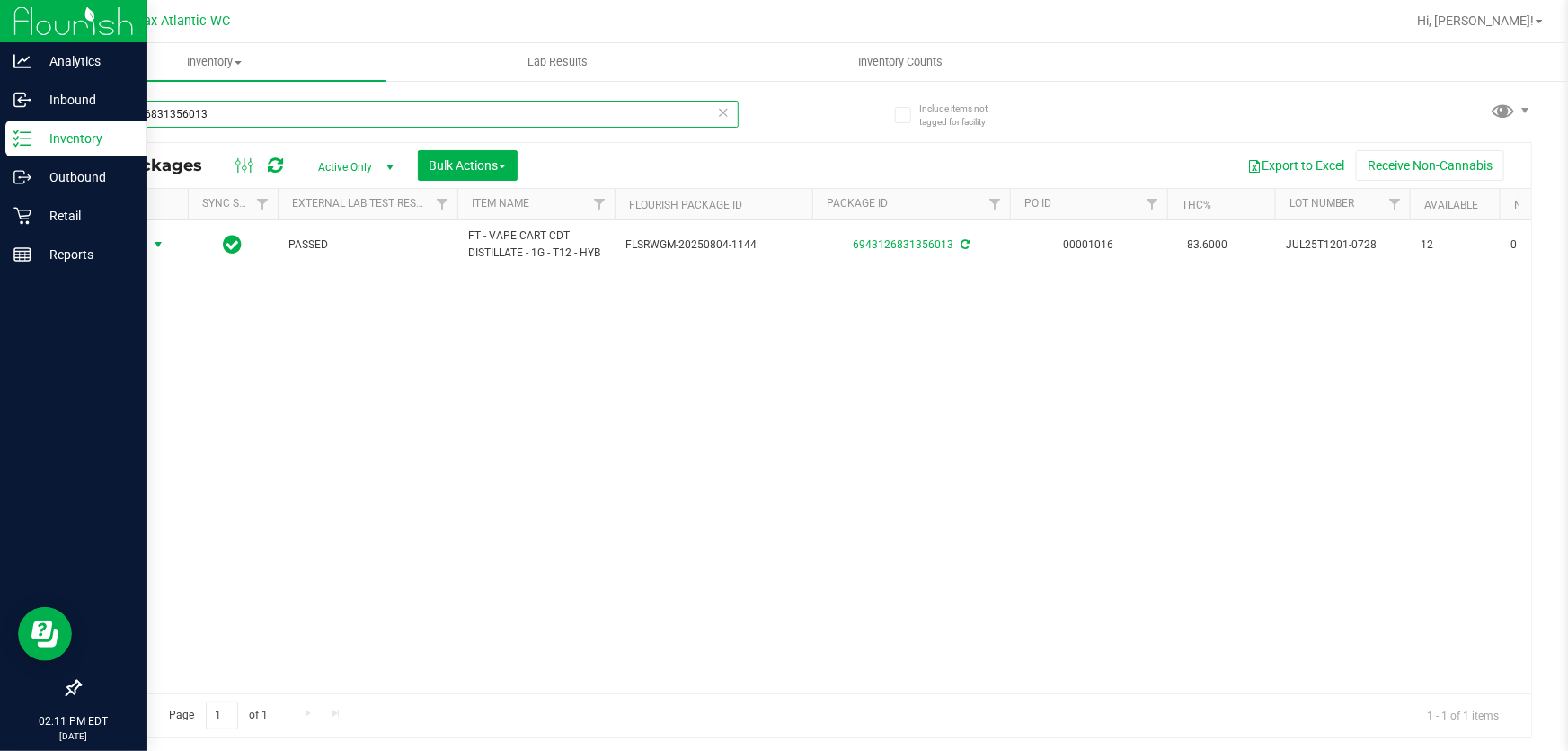
click at [384, 106] on input "6943126831356013" at bounding box center [409, 114] width 659 height 27
click at [385, 106] on input "6943126831356013" at bounding box center [409, 114] width 659 height 27
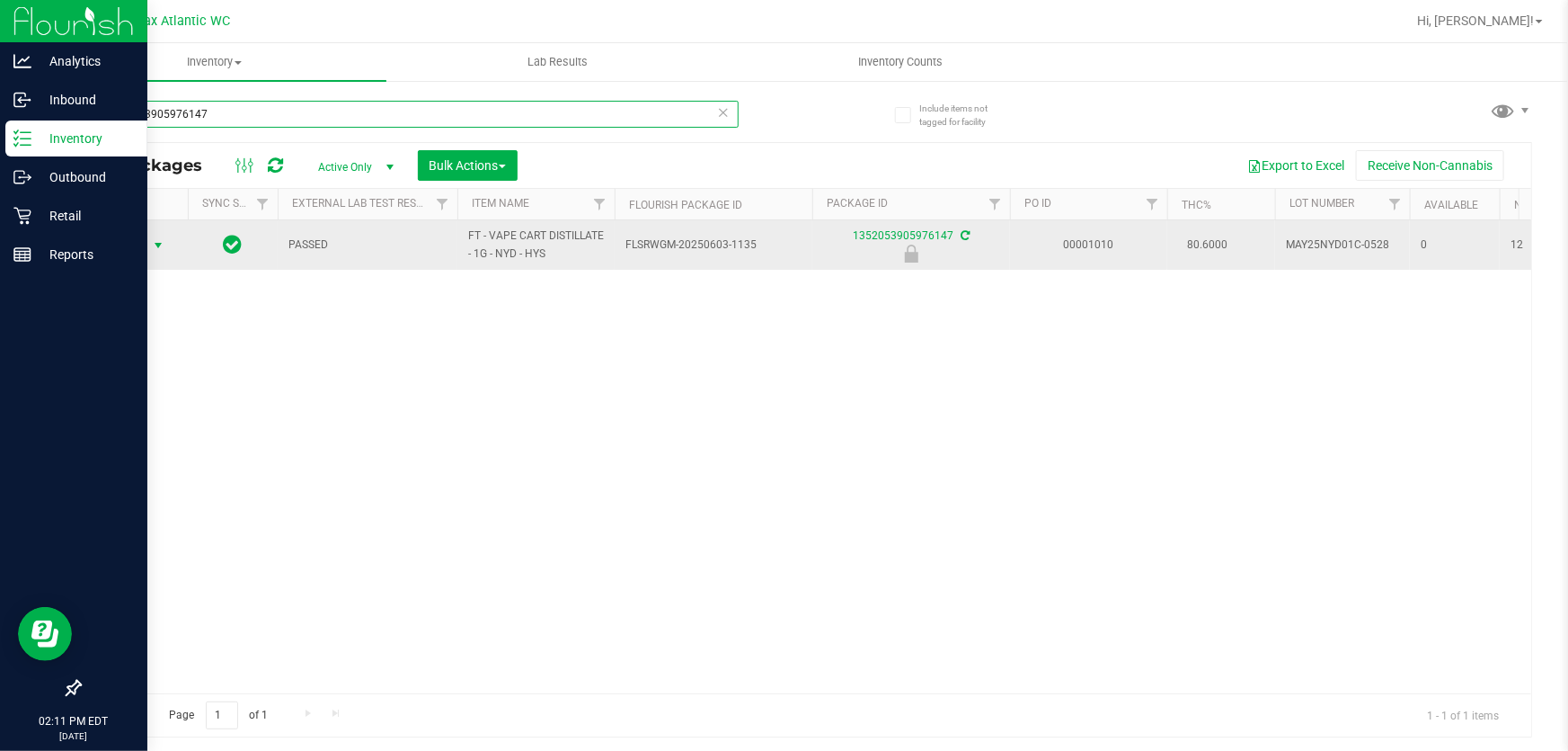
type input "1352053905976147"
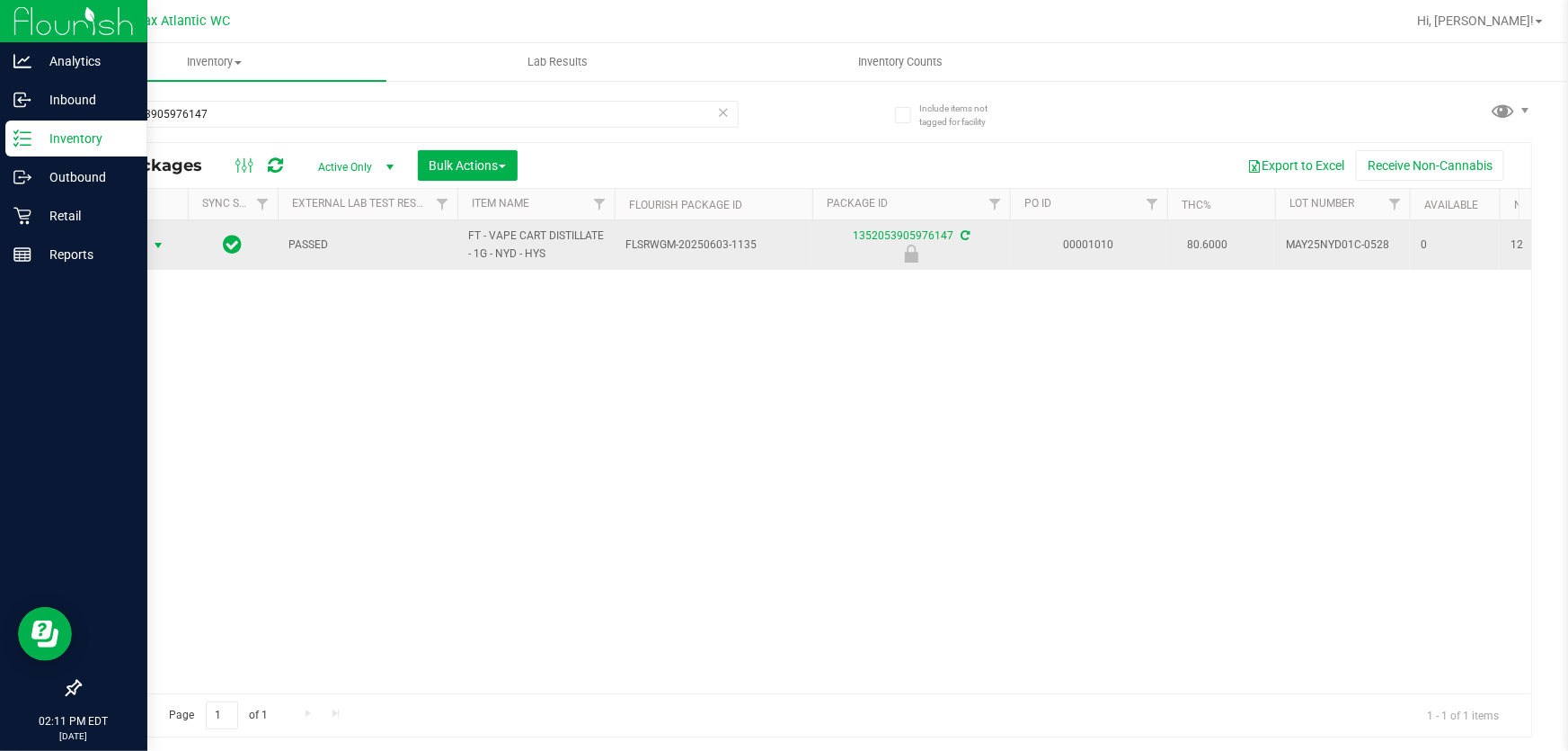
click at [142, 244] on span "Action" at bounding box center [122, 245] width 49 height 25
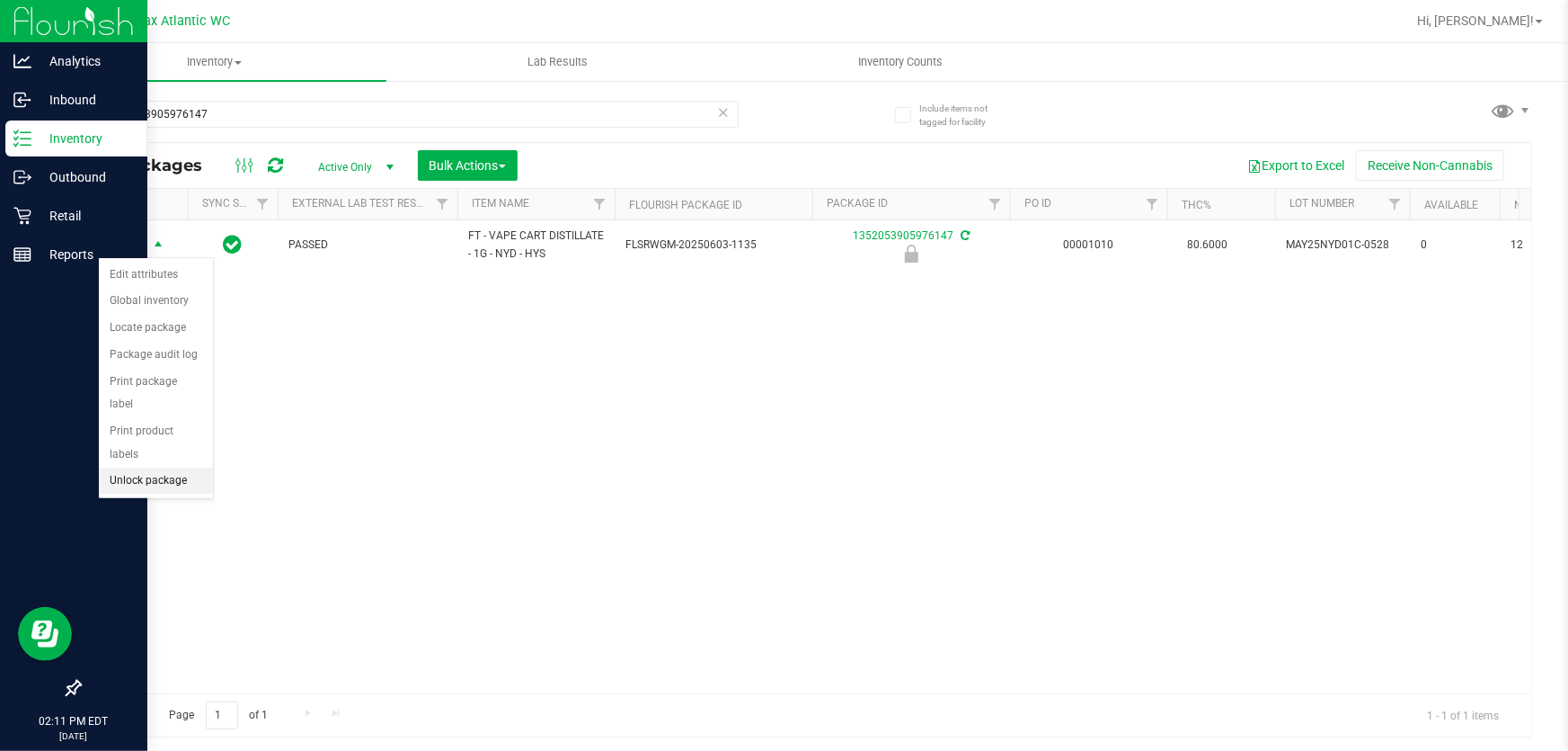
click at [193, 467] on li "Unlock package" at bounding box center [155, 481] width 114 height 27
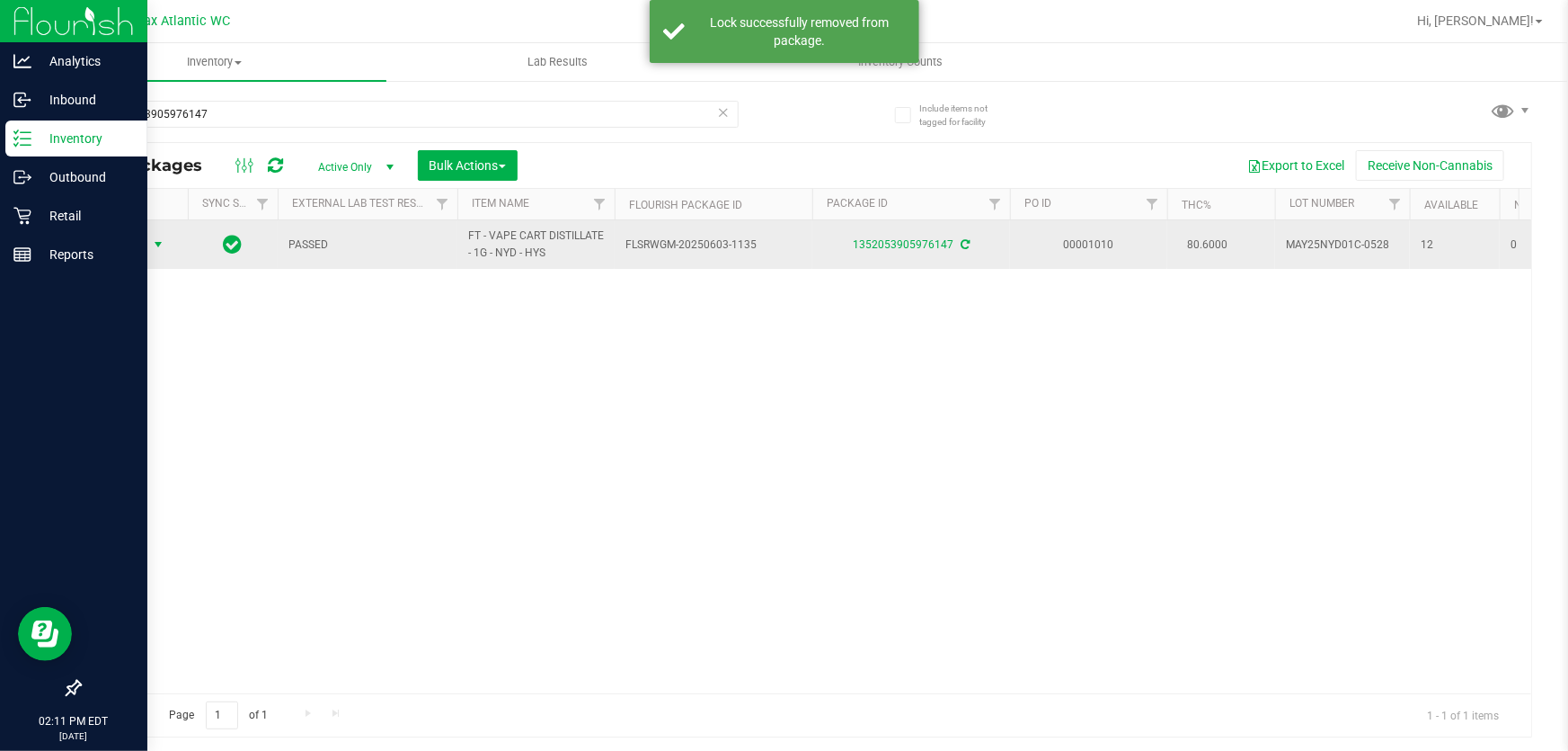
click at [137, 244] on span "Action" at bounding box center [122, 244] width 49 height 25
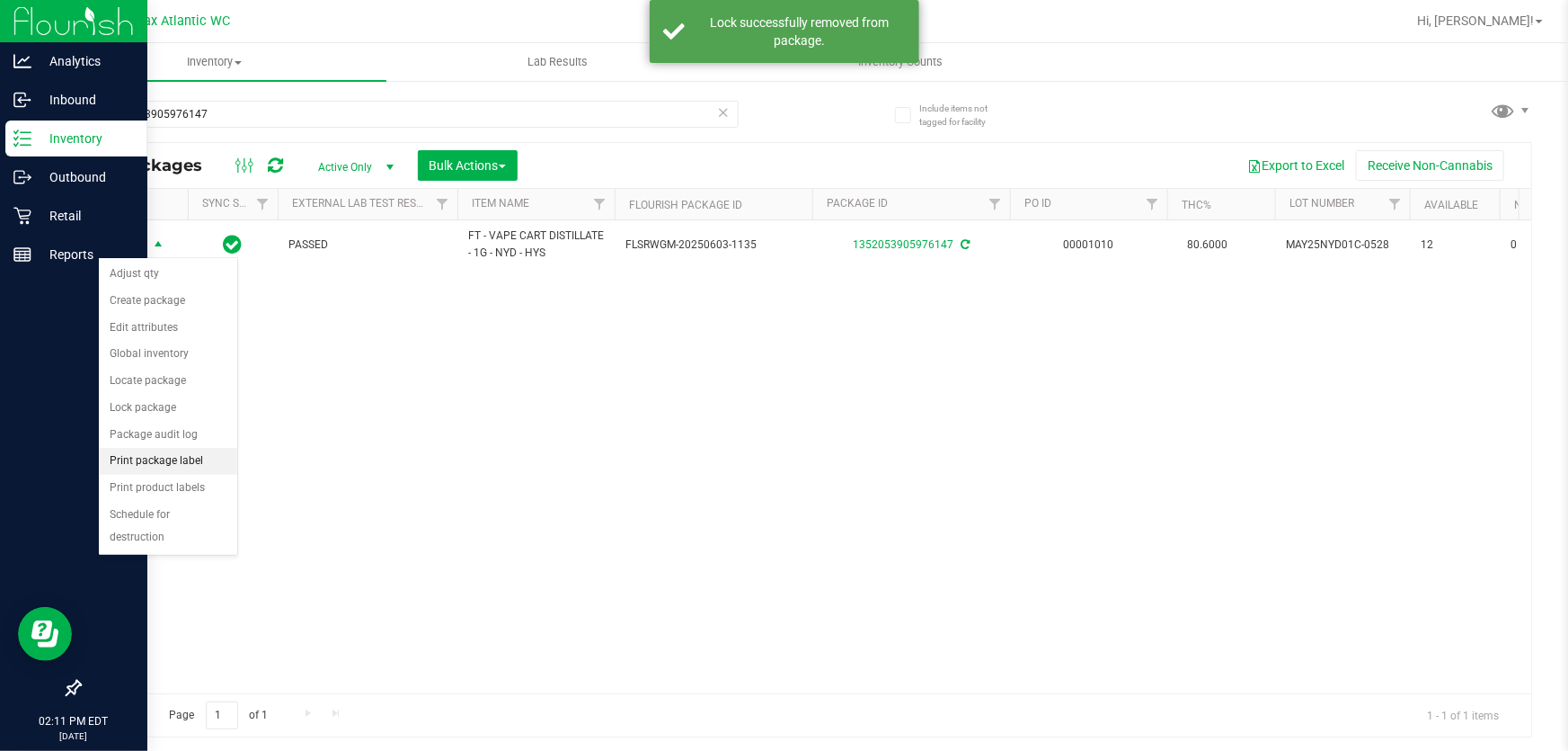
click at [199, 458] on li "Print package label" at bounding box center [168, 461] width 138 height 27
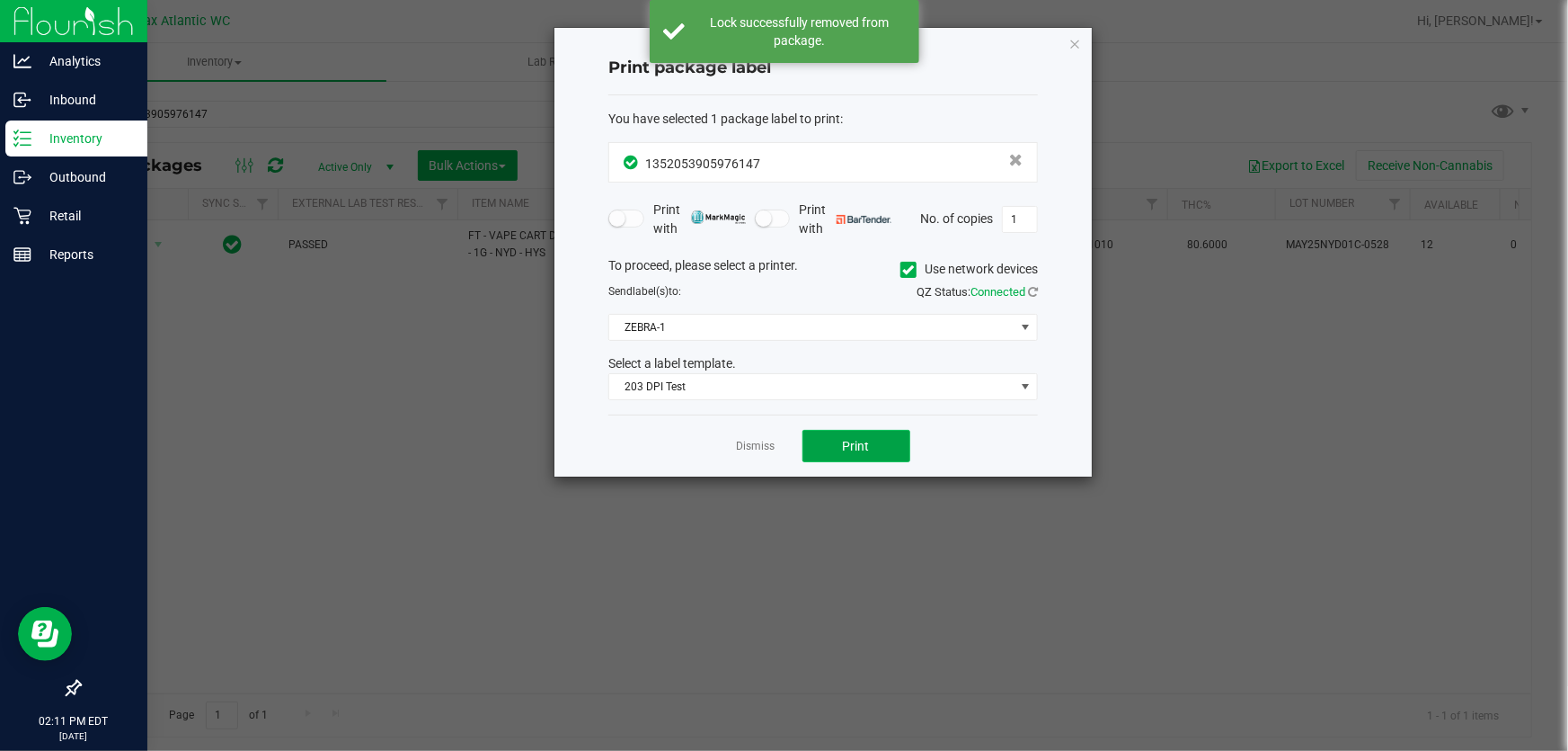
click at [834, 457] on button "Print" at bounding box center [856, 446] width 107 height 32
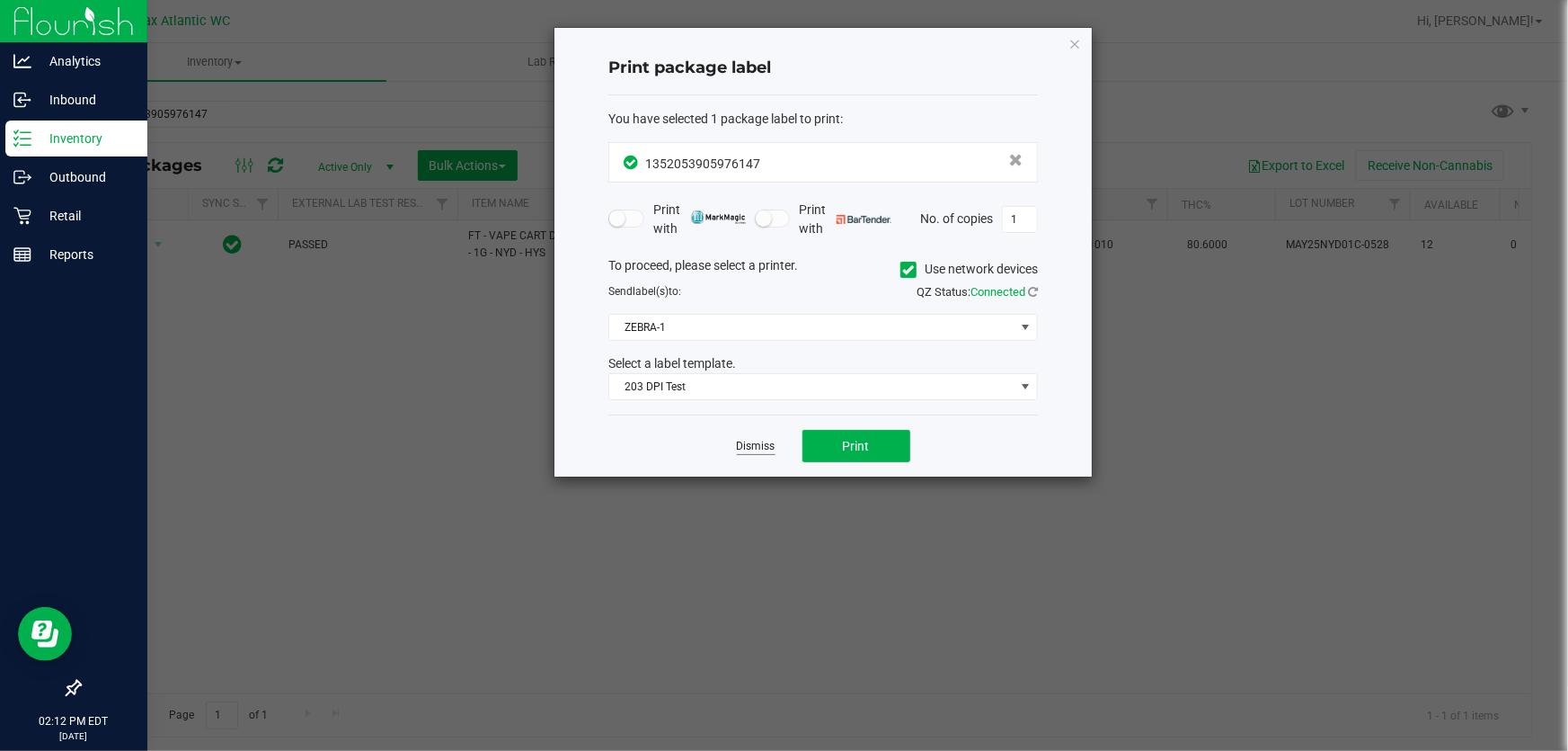
click at [768, 439] on link "Dismiss" at bounding box center [755, 447] width 39 height 15
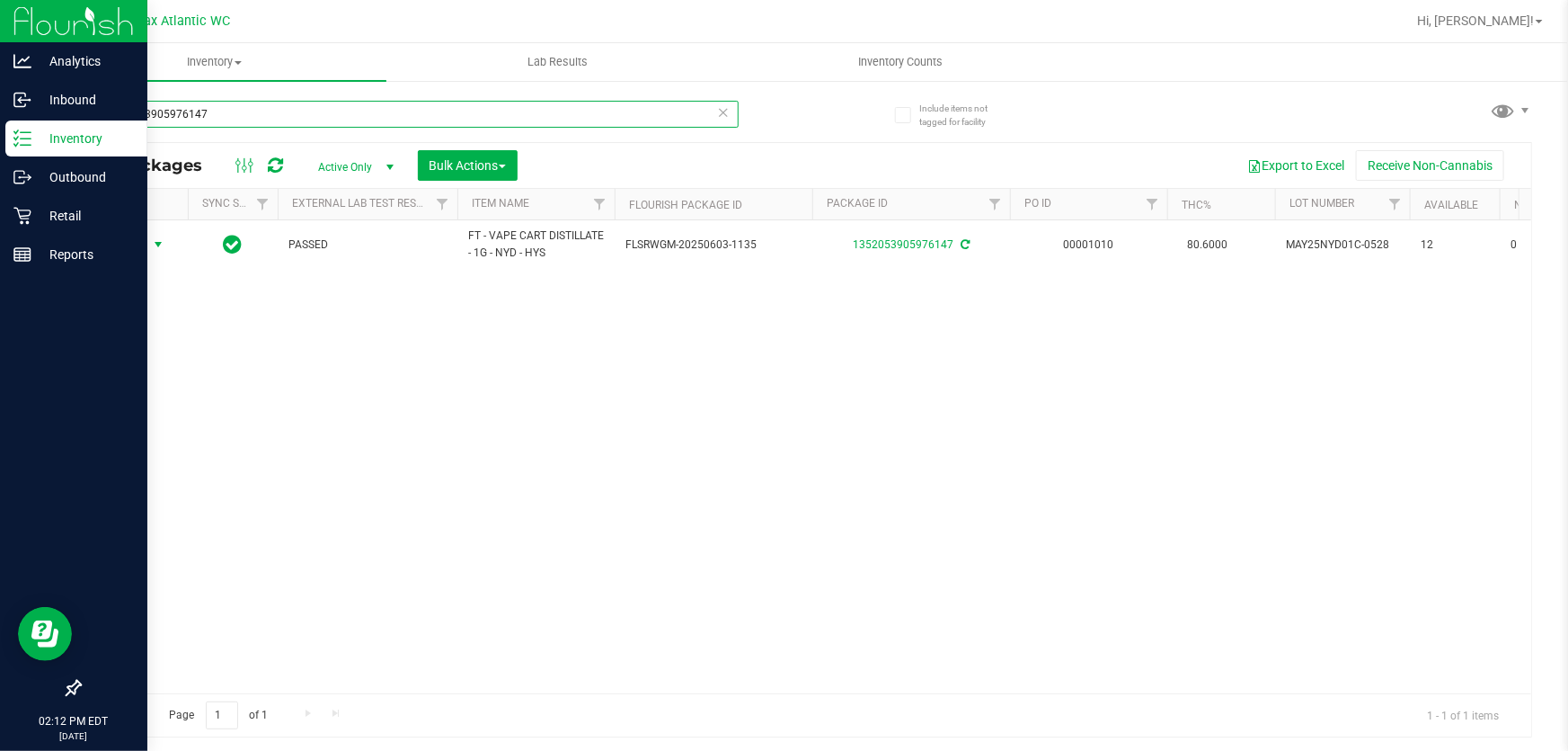
click at [315, 107] on input "1352053905976147" at bounding box center [409, 114] width 659 height 27
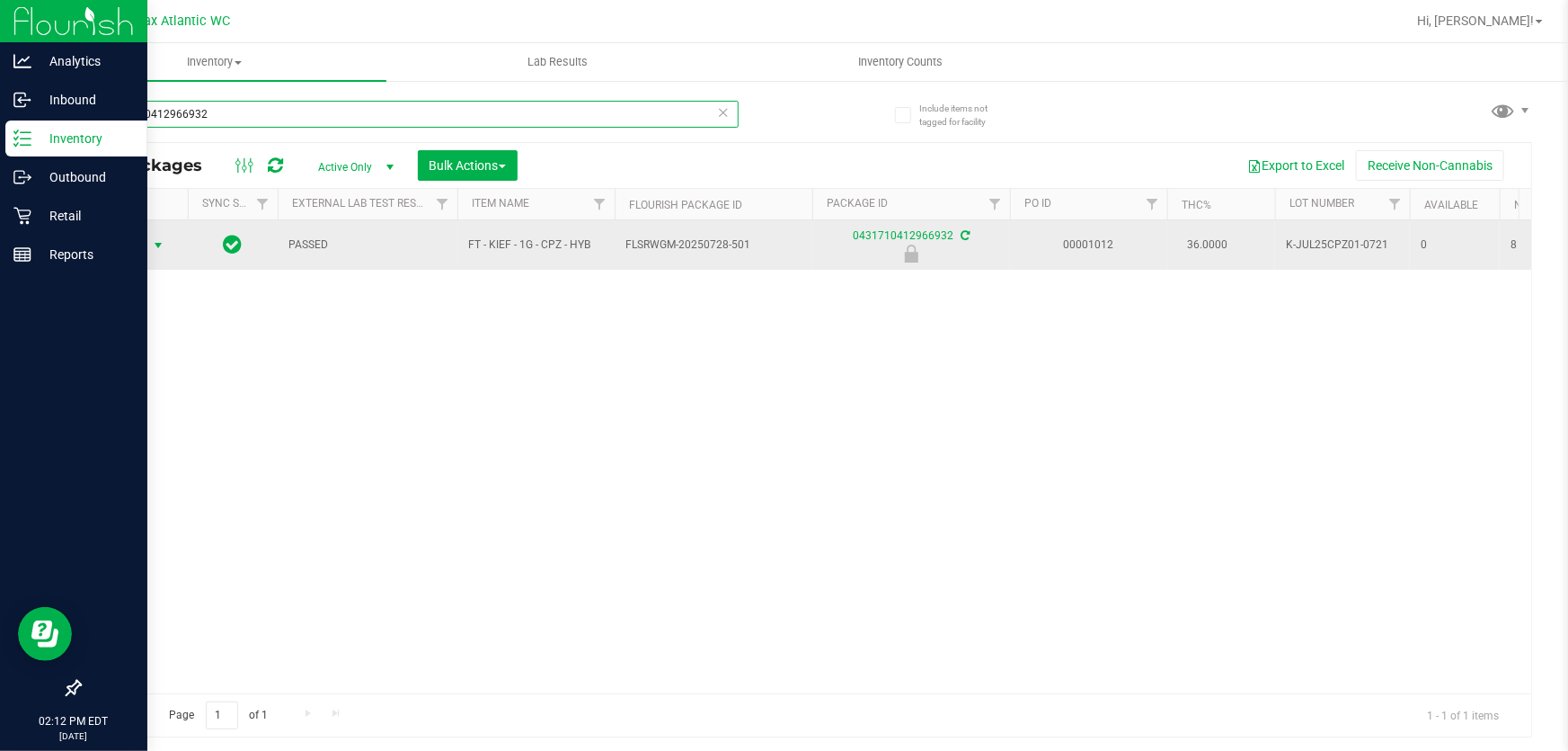
type input "0431710412966932"
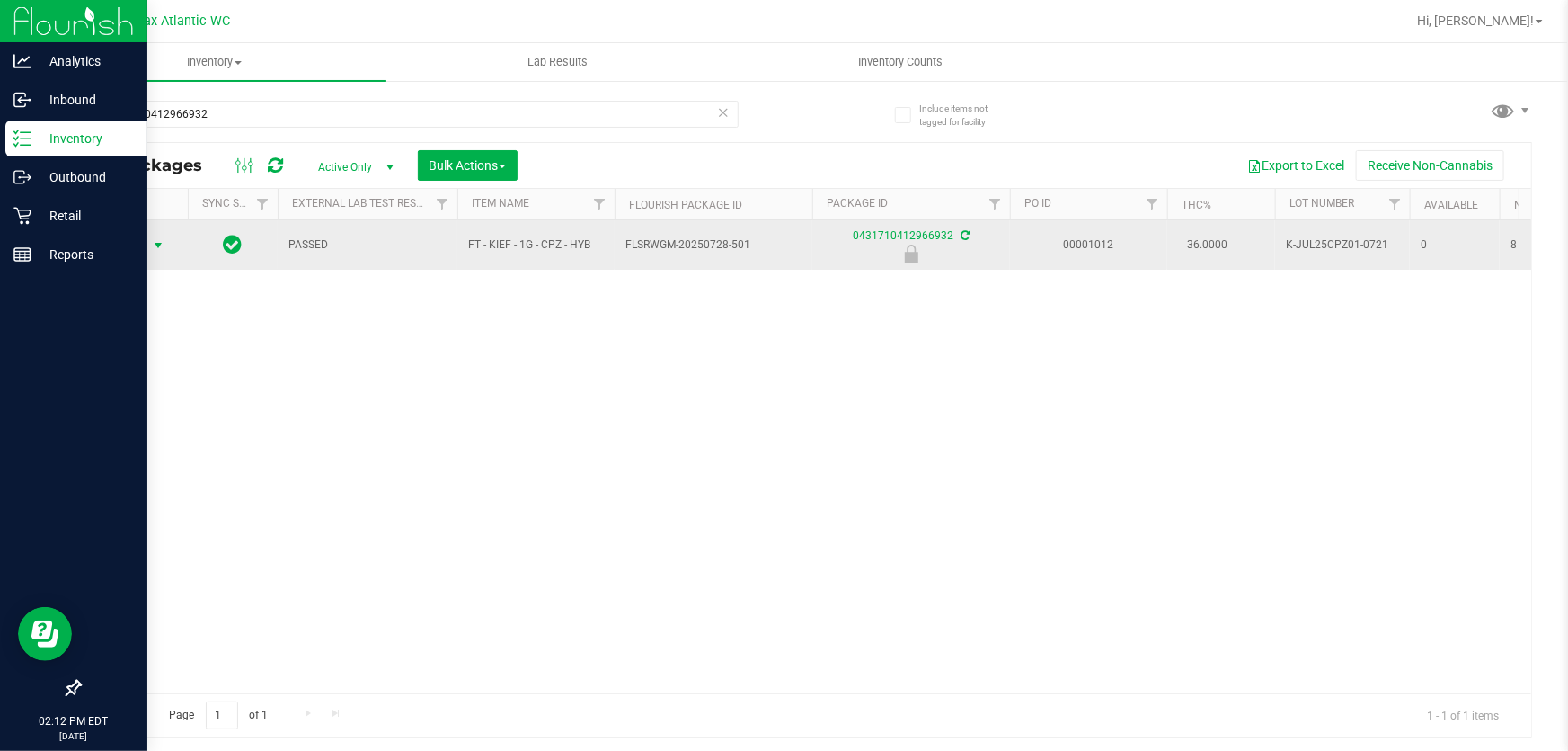
click at [131, 241] on span "Action" at bounding box center [122, 245] width 49 height 25
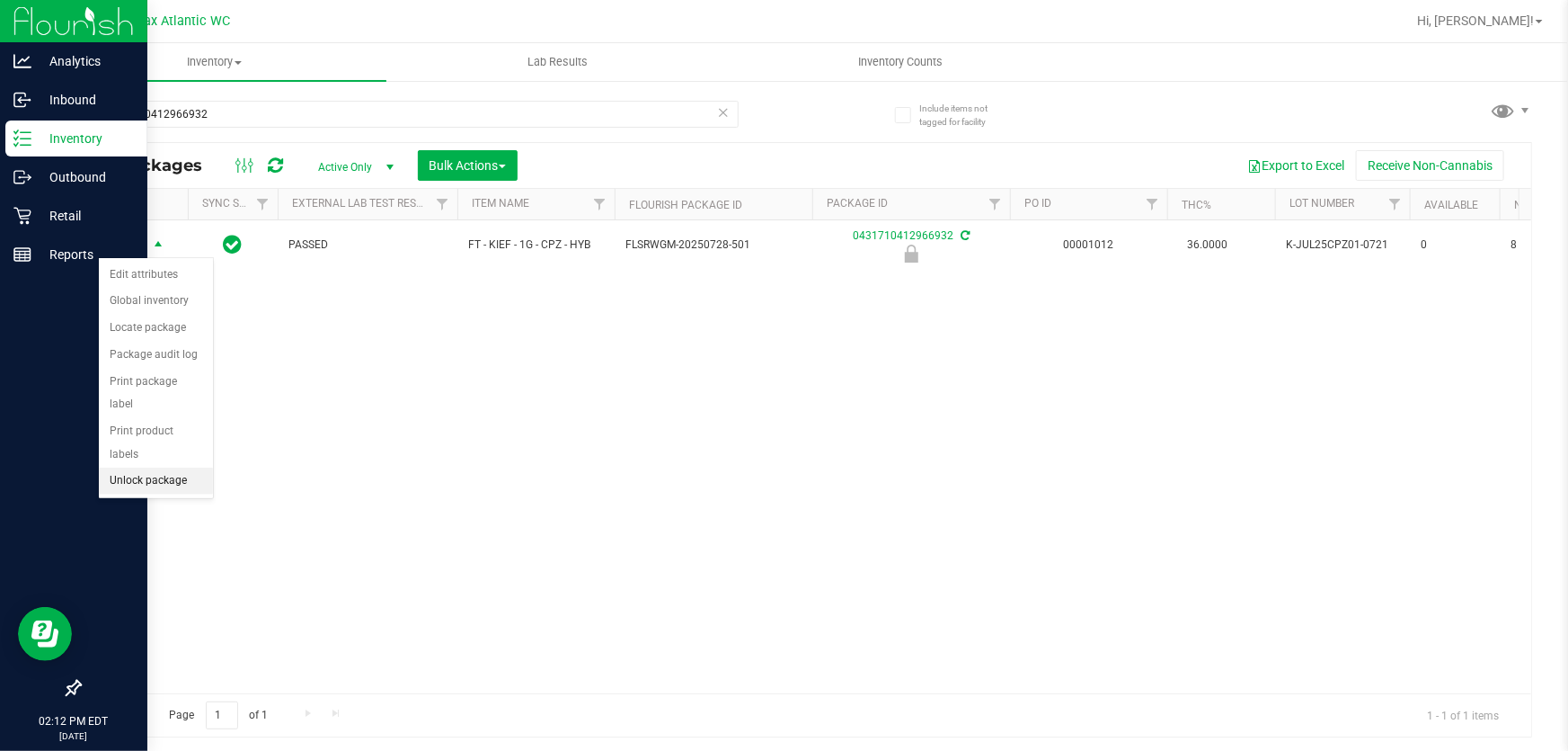
click at [156, 467] on li "Unlock package" at bounding box center [155, 481] width 114 height 27
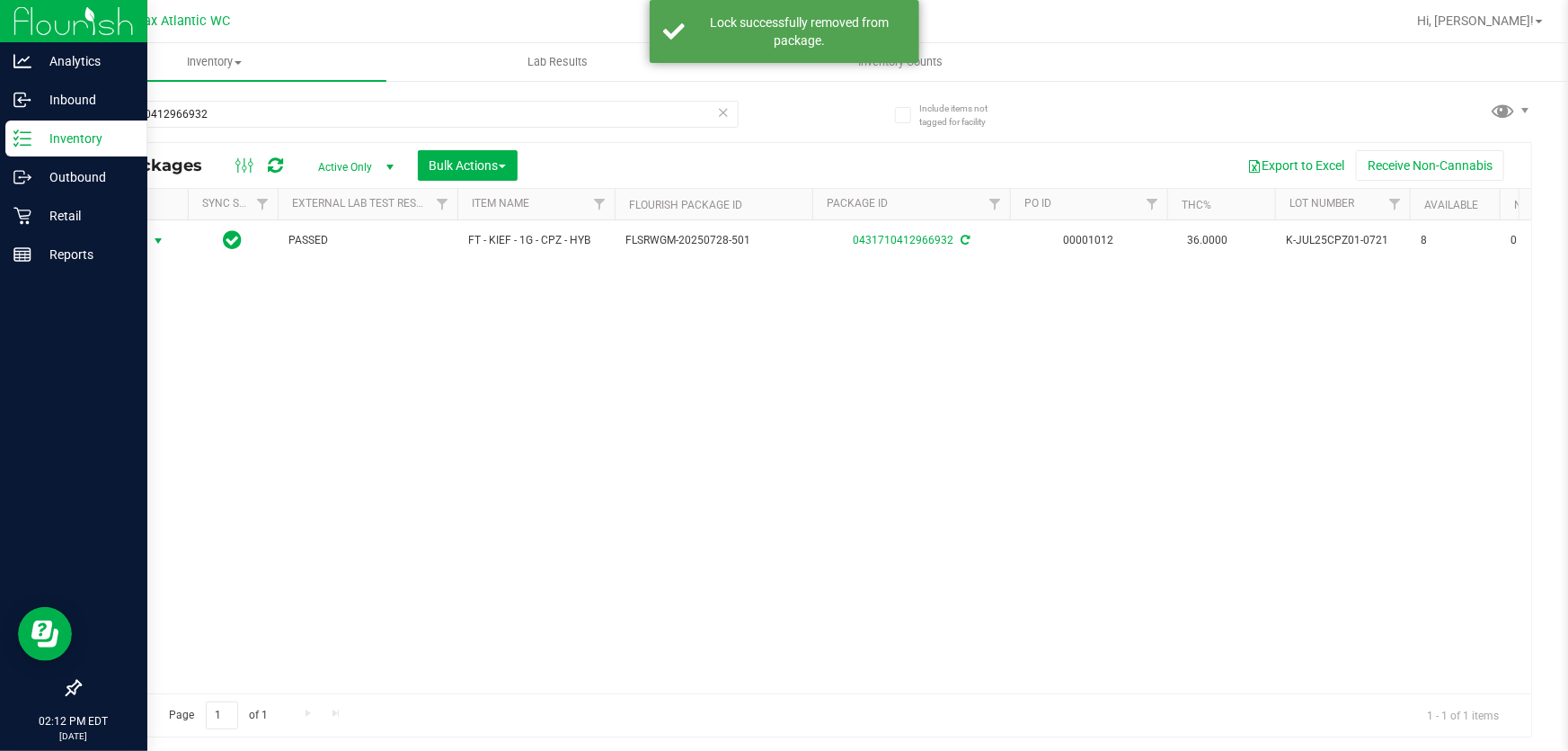
click at [128, 239] on span "Action" at bounding box center [122, 240] width 49 height 25
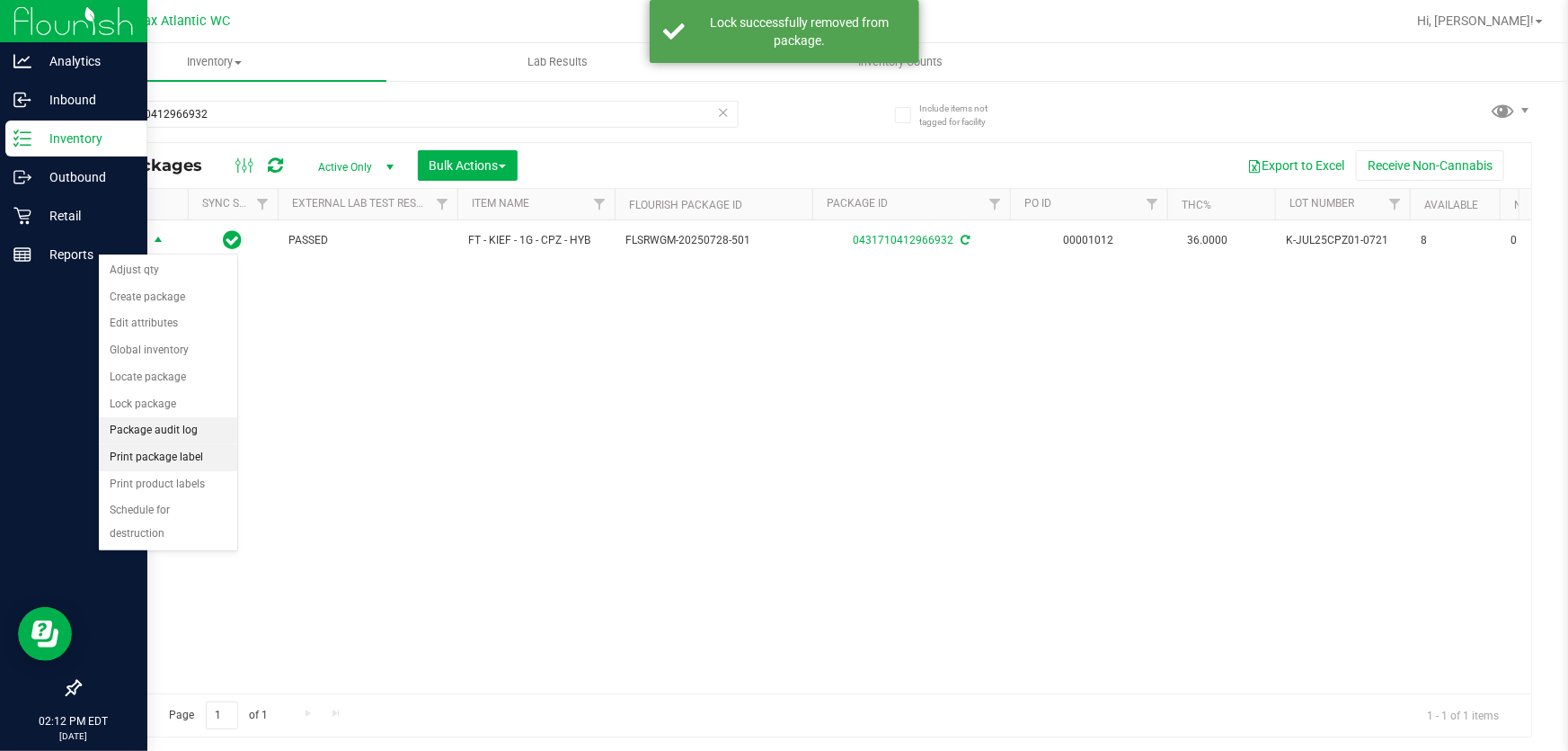
click at [170, 451] on li "Print package label" at bounding box center [168, 457] width 138 height 27
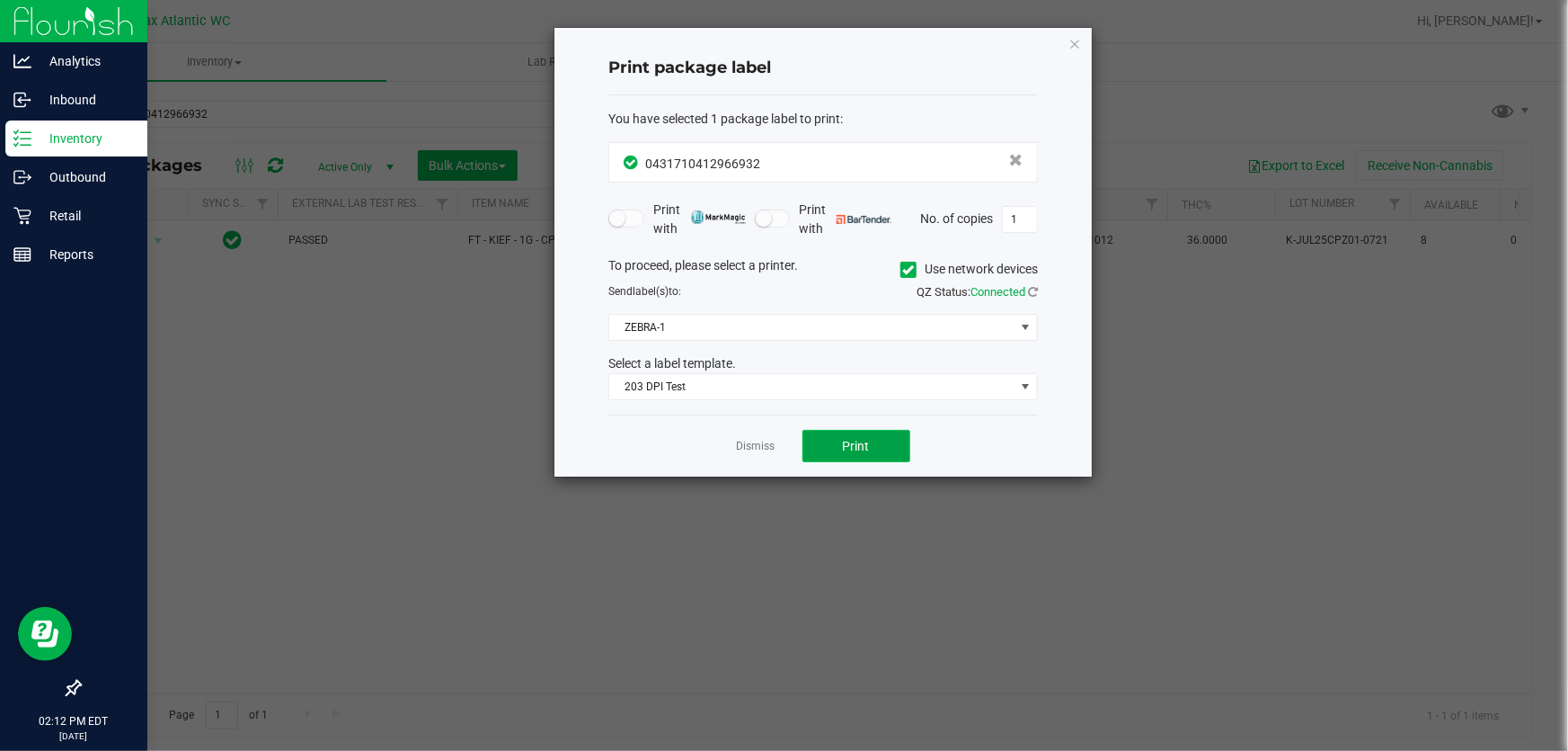
click at [832, 450] on button "Print" at bounding box center [856, 446] width 107 height 32
click at [752, 440] on link "Dismiss" at bounding box center [755, 447] width 39 height 15
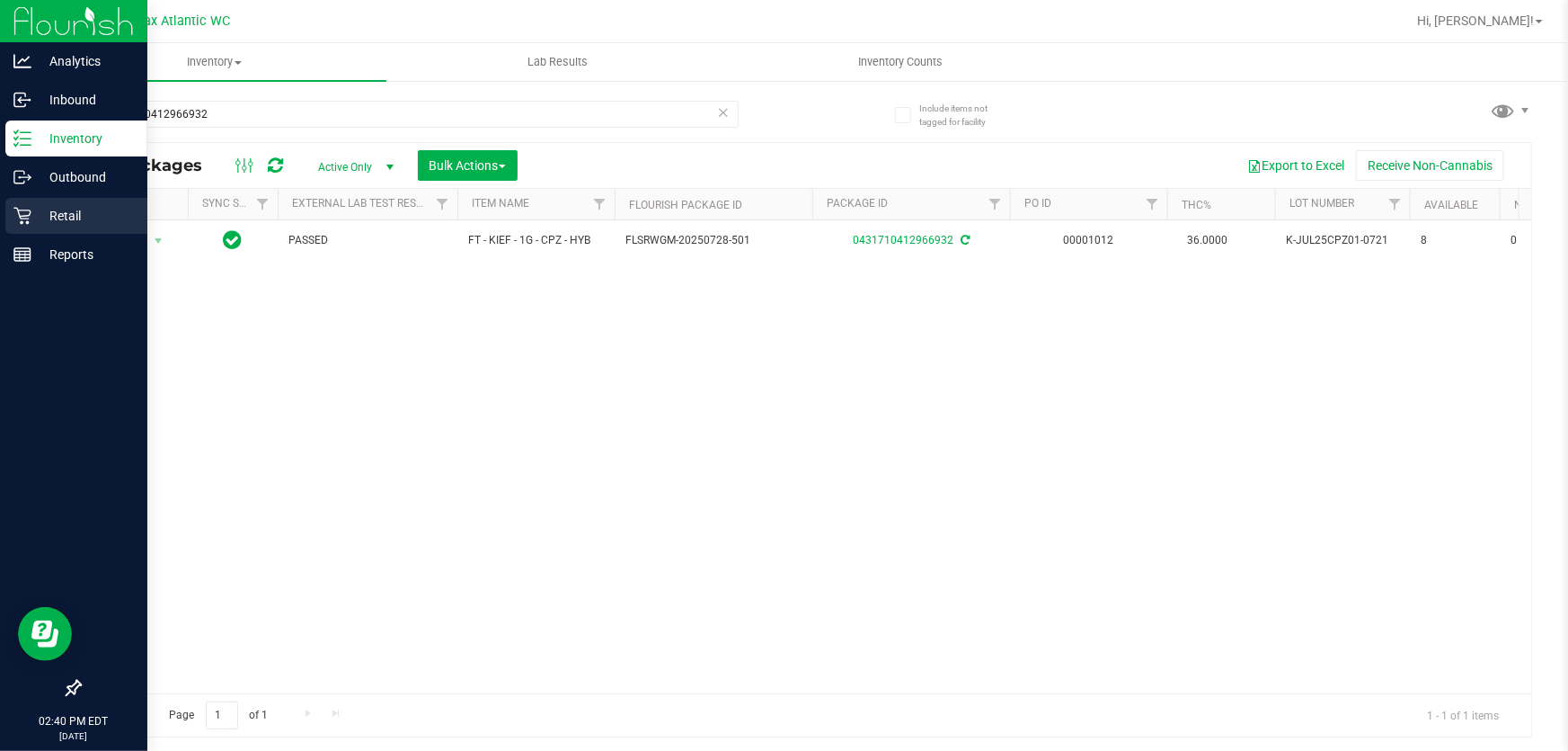
click at [19, 219] on icon at bounding box center [22, 215] width 18 height 18
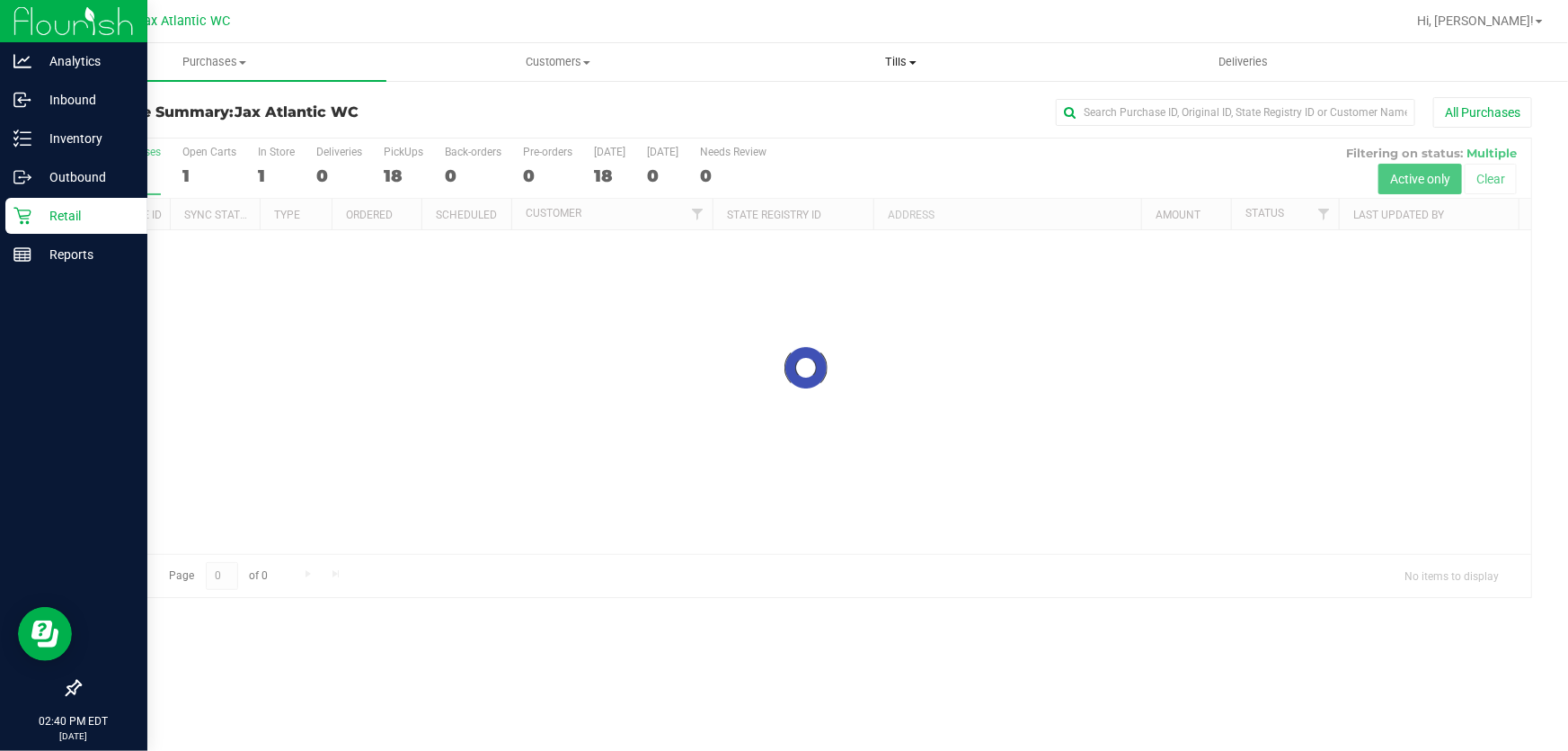
click at [897, 61] on span "Tills" at bounding box center [901, 61] width 342 height 16
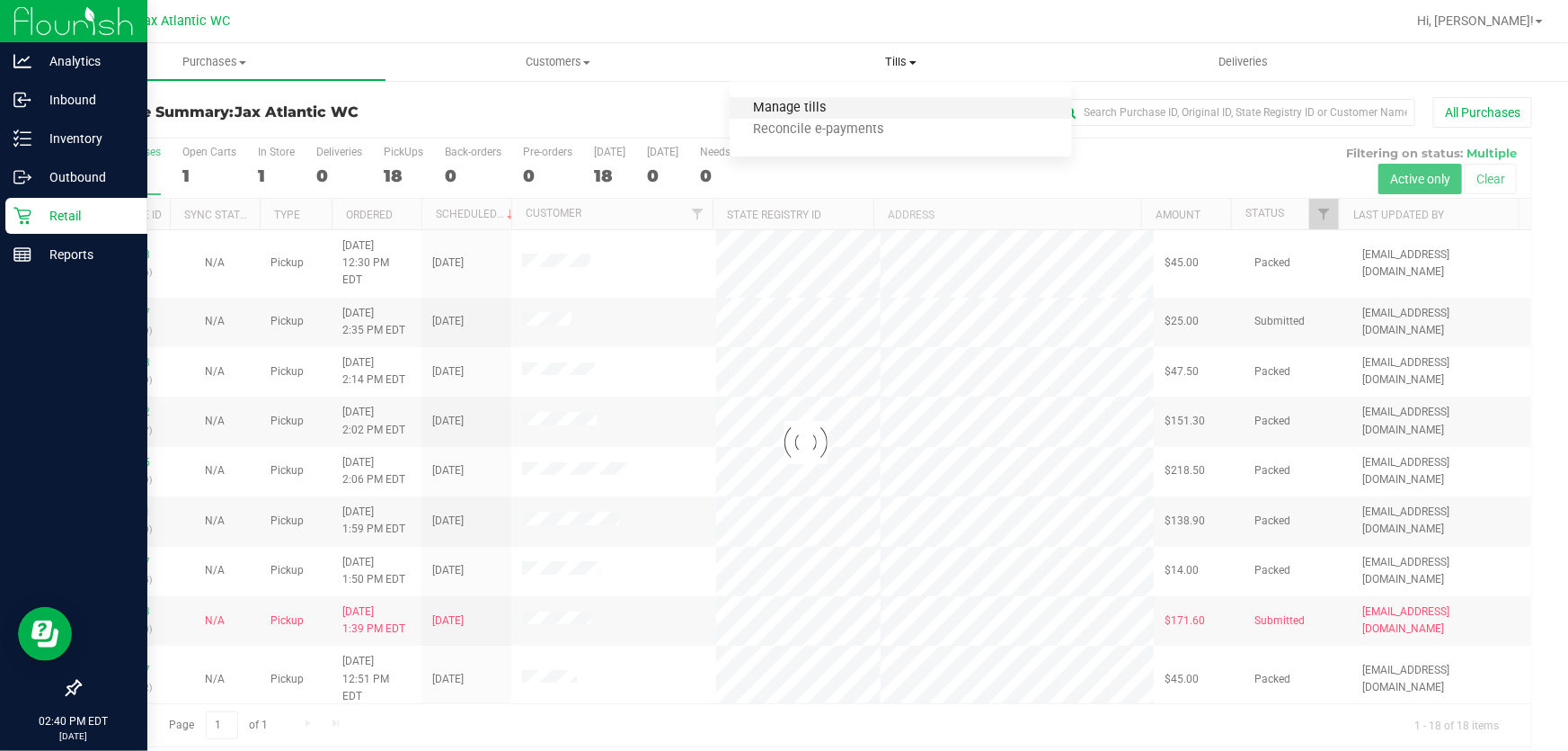
click at [832, 112] on span "Manage tills" at bounding box center [790, 108] width 121 height 15
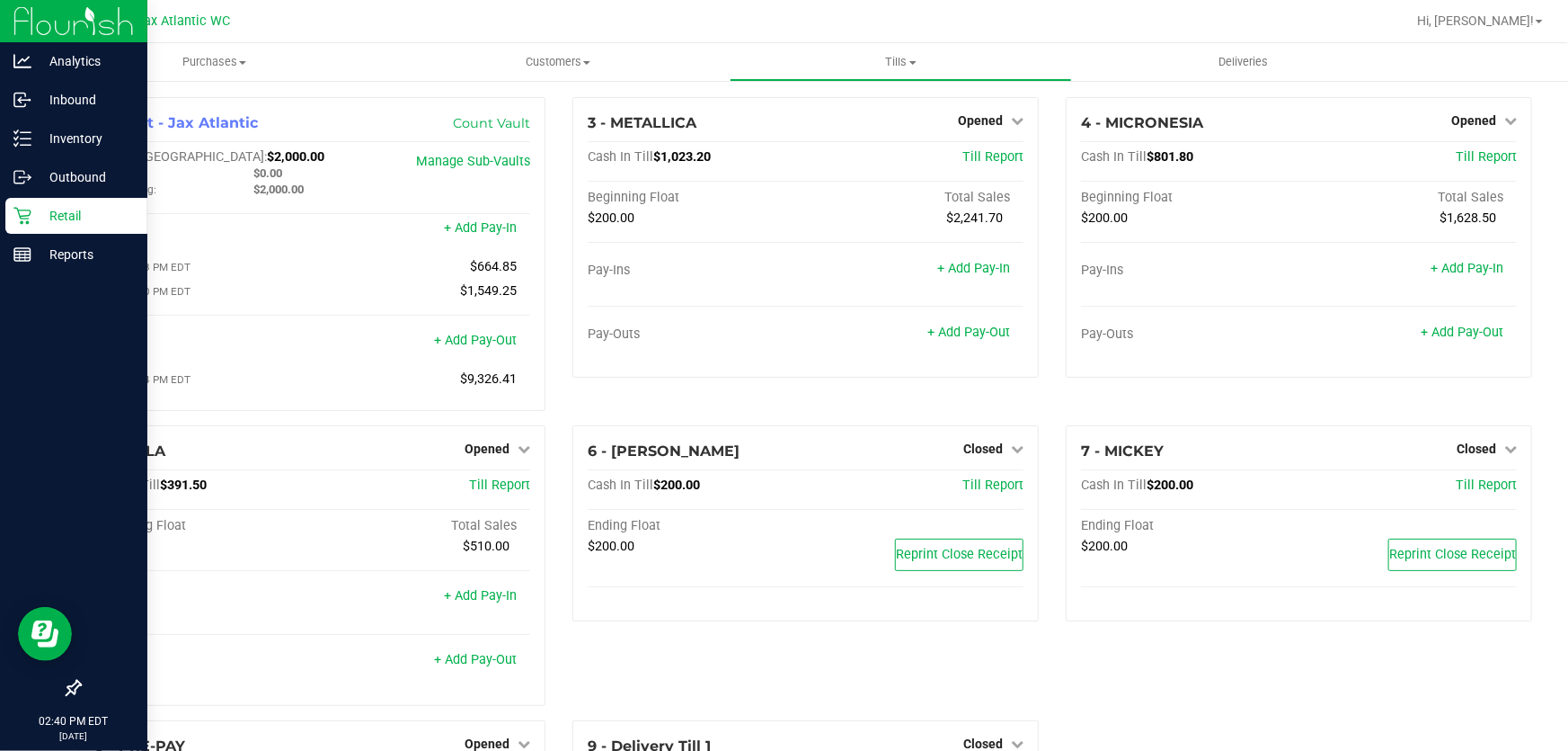
click at [24, 207] on icon at bounding box center [22, 215] width 18 height 18
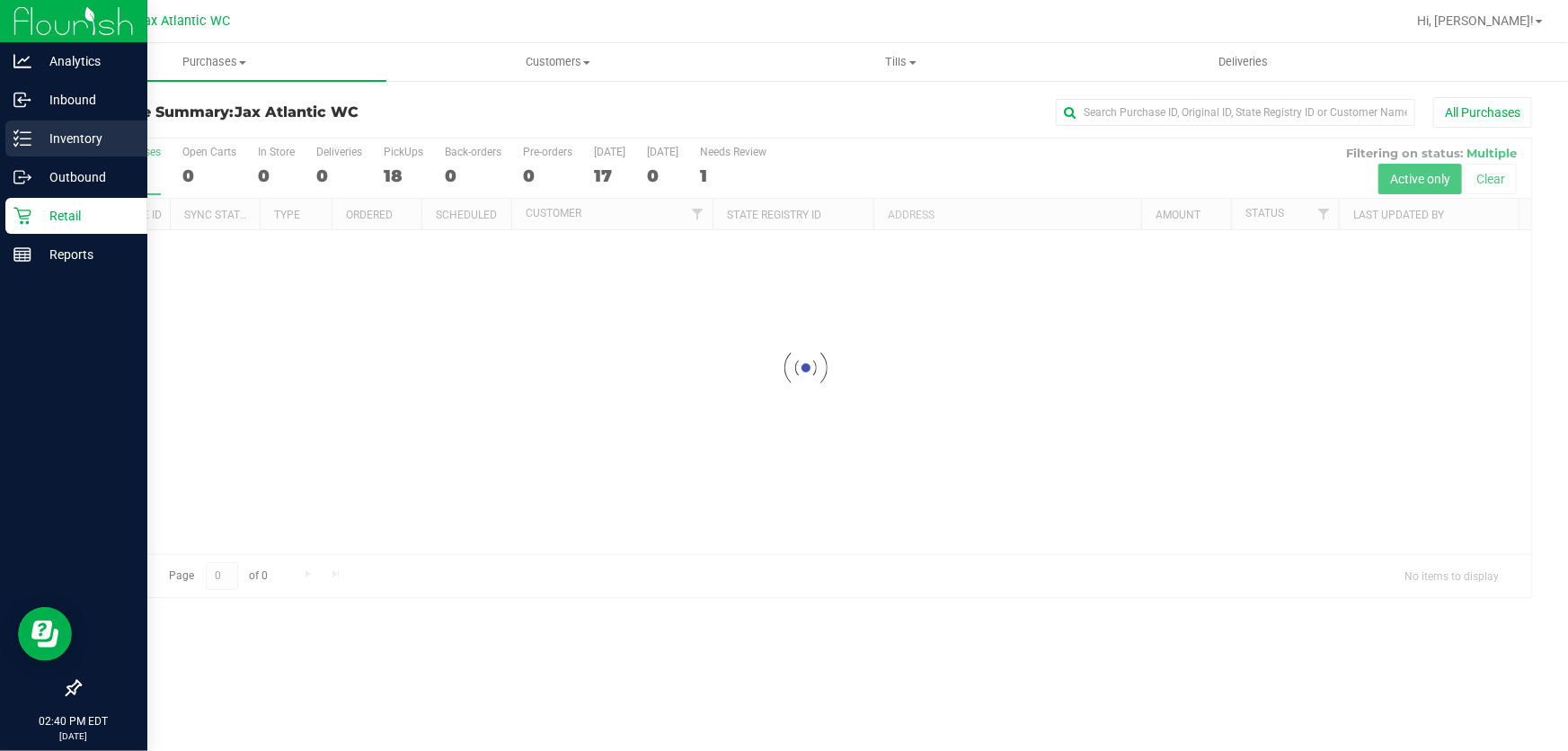
click at [94, 130] on p "Inventory" at bounding box center [85, 138] width 107 height 22
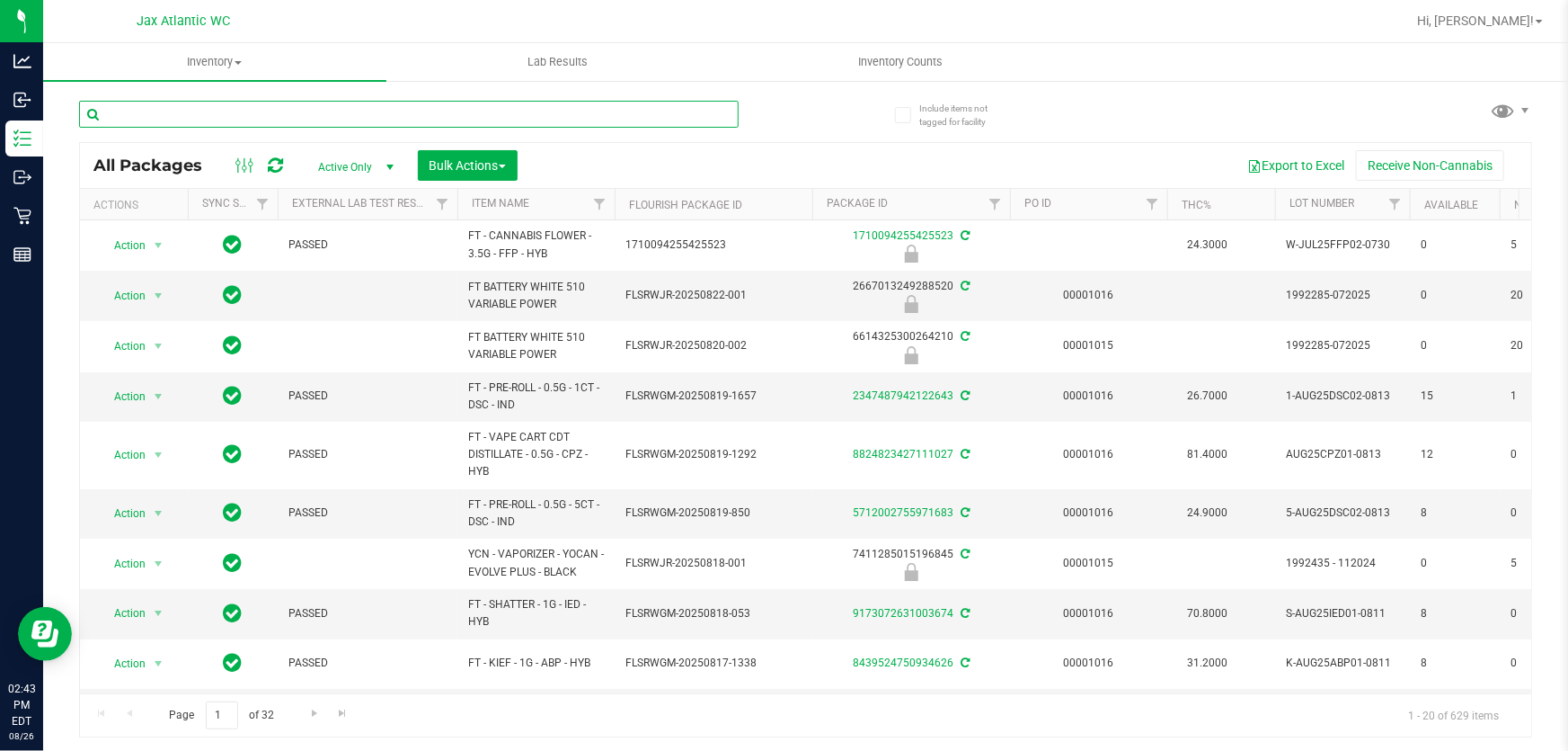
click at [378, 126] on input "text" at bounding box center [409, 114] width 659 height 27
click at [379, 119] on input "text" at bounding box center [409, 114] width 659 height 27
type input "3648"
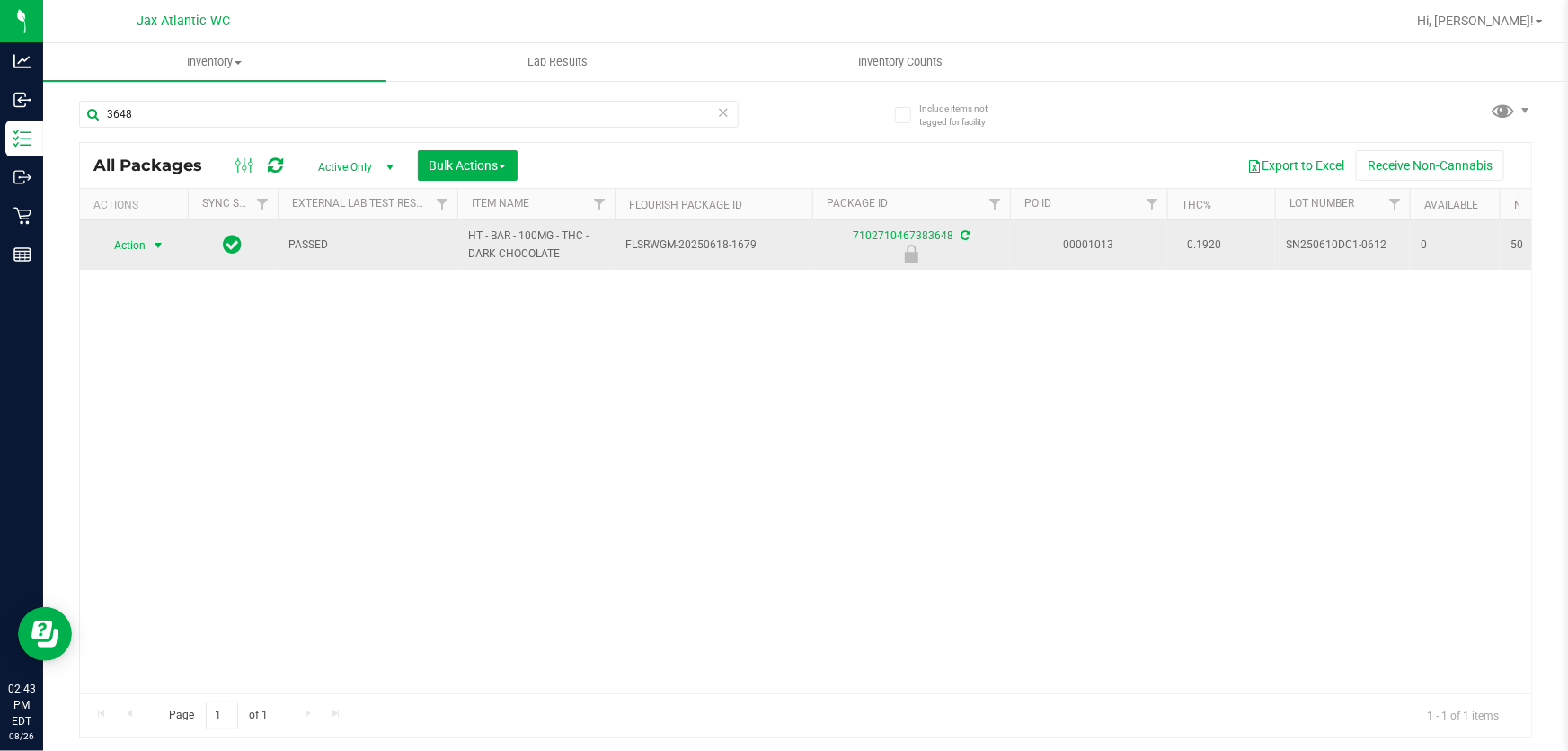
click at [123, 254] on span "Action" at bounding box center [122, 245] width 49 height 25
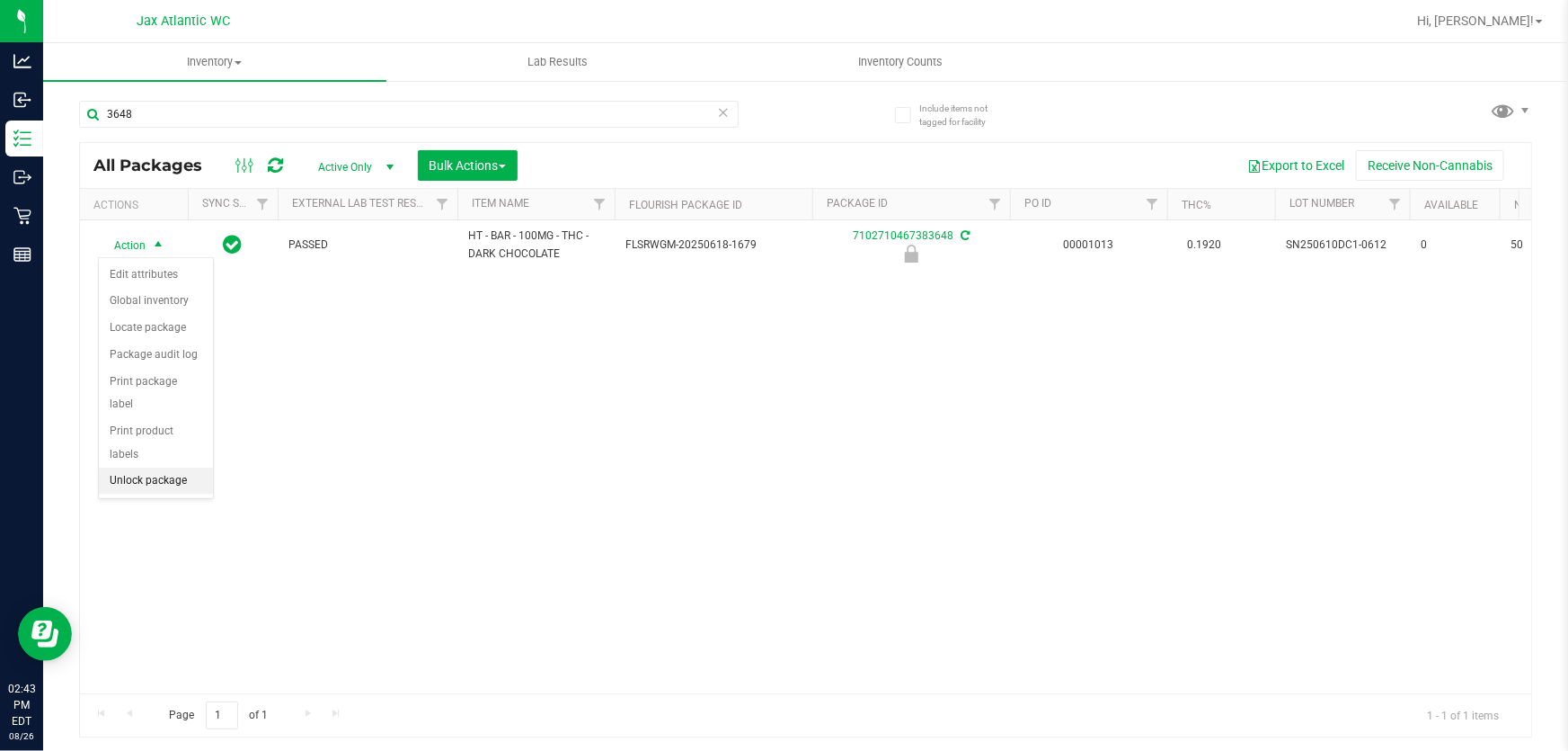
click at [174, 467] on li "Unlock package" at bounding box center [155, 481] width 114 height 27
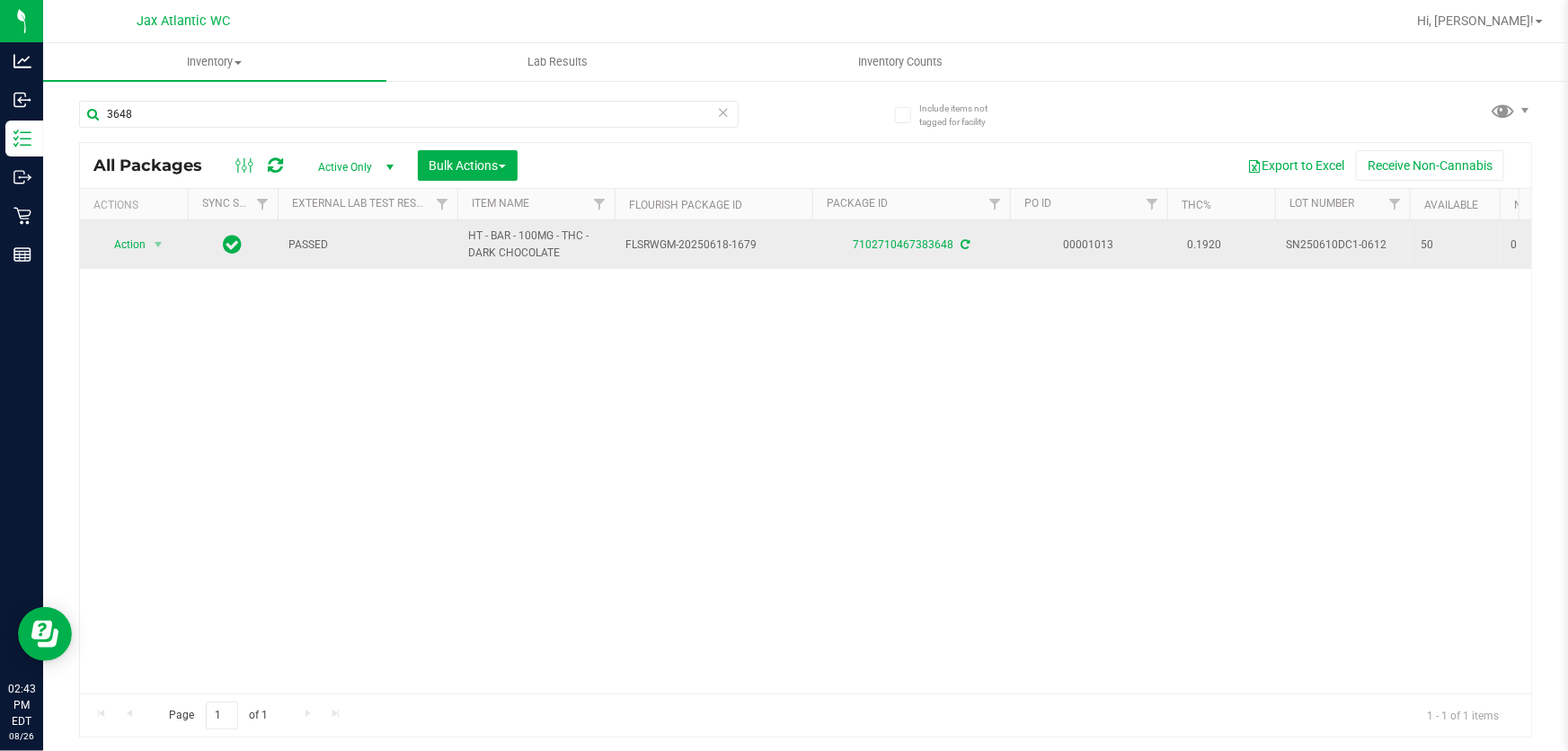
click at [158, 234] on span "select" at bounding box center [158, 244] width 23 height 25
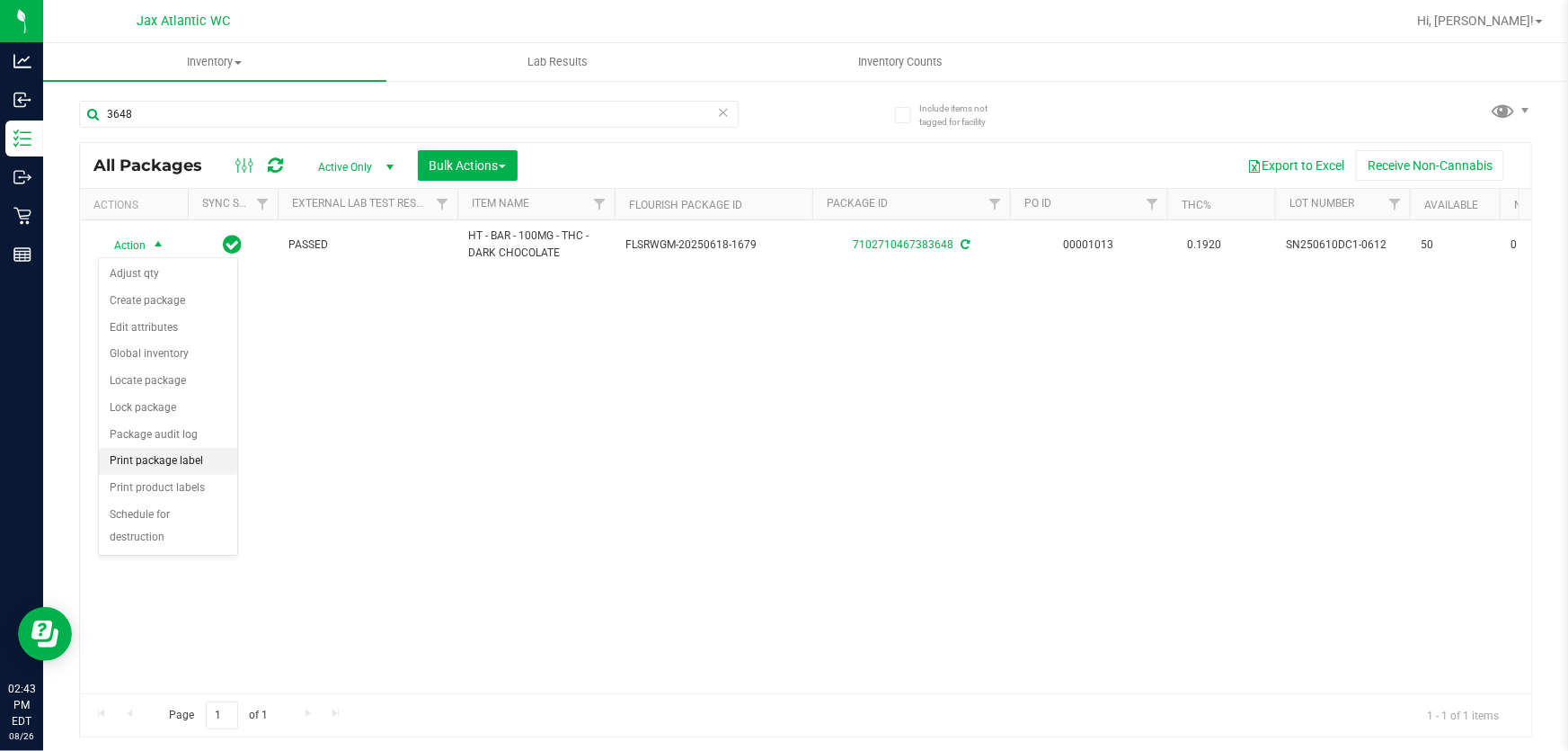
click at [168, 452] on li "Print package label" at bounding box center [168, 461] width 138 height 27
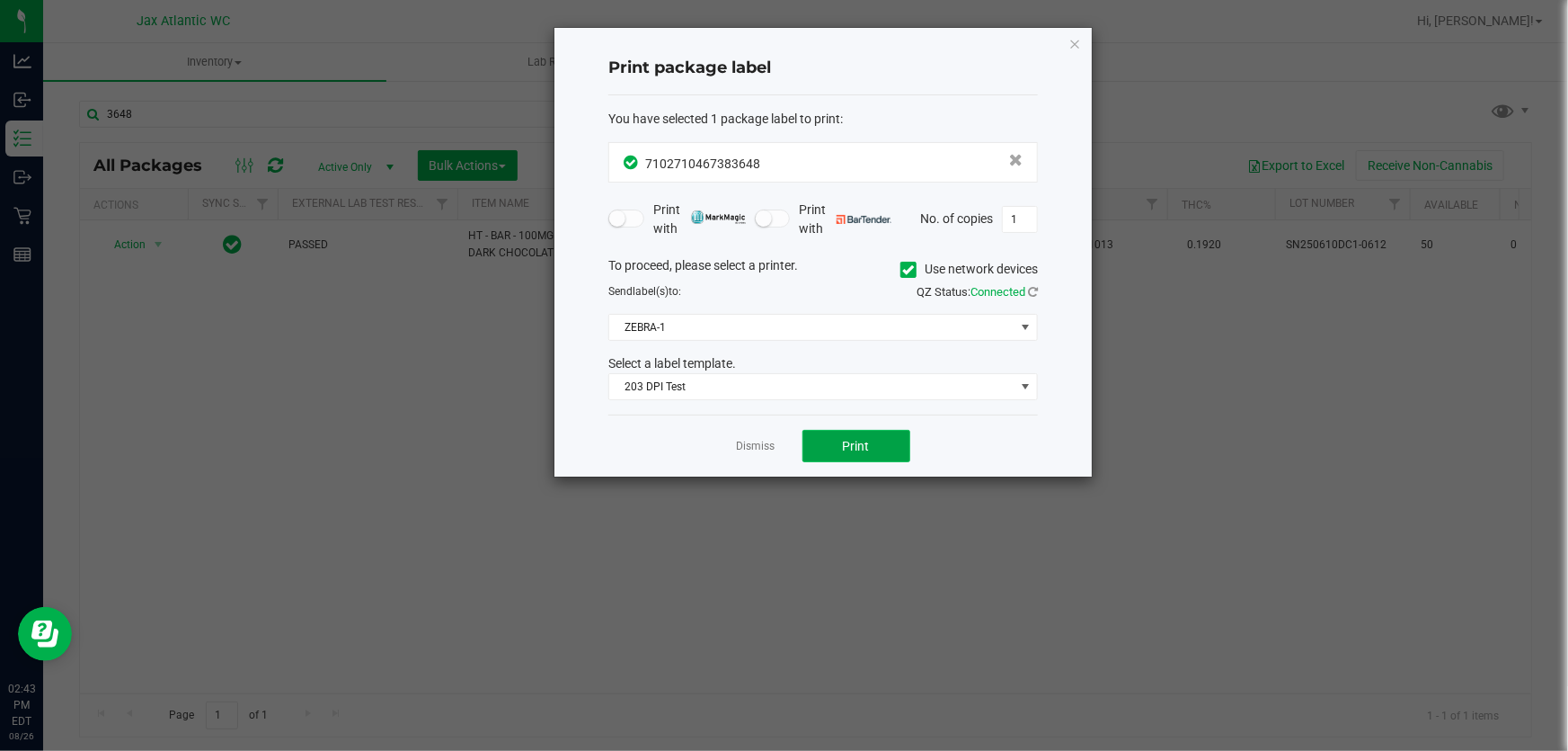
click at [829, 440] on button "Print" at bounding box center [856, 446] width 107 height 32
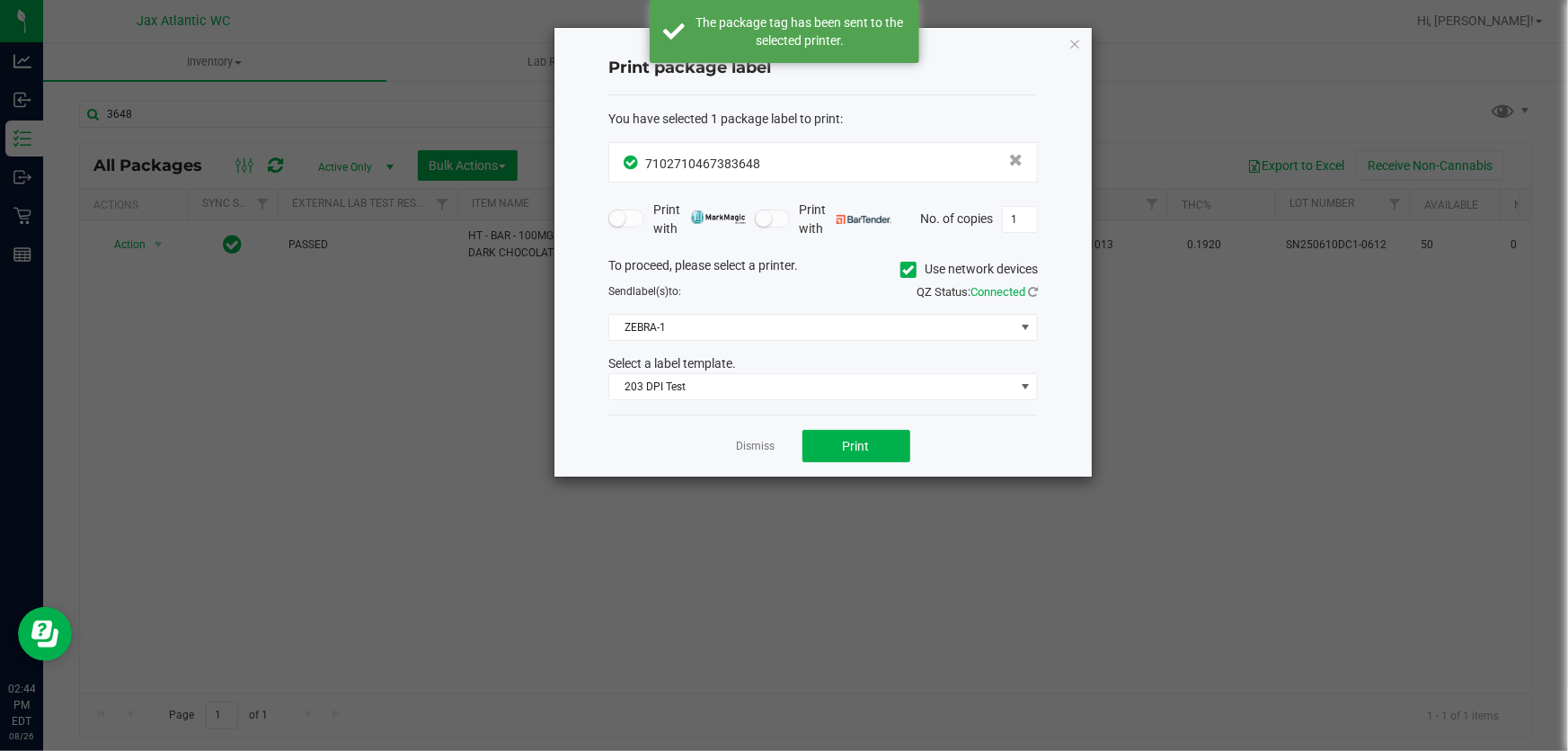
drag, startPoint x: 744, startPoint y: 449, endPoint x: 570, endPoint y: 287, distance: 237.7
click at [744, 449] on link "Dismiss" at bounding box center [755, 447] width 39 height 15
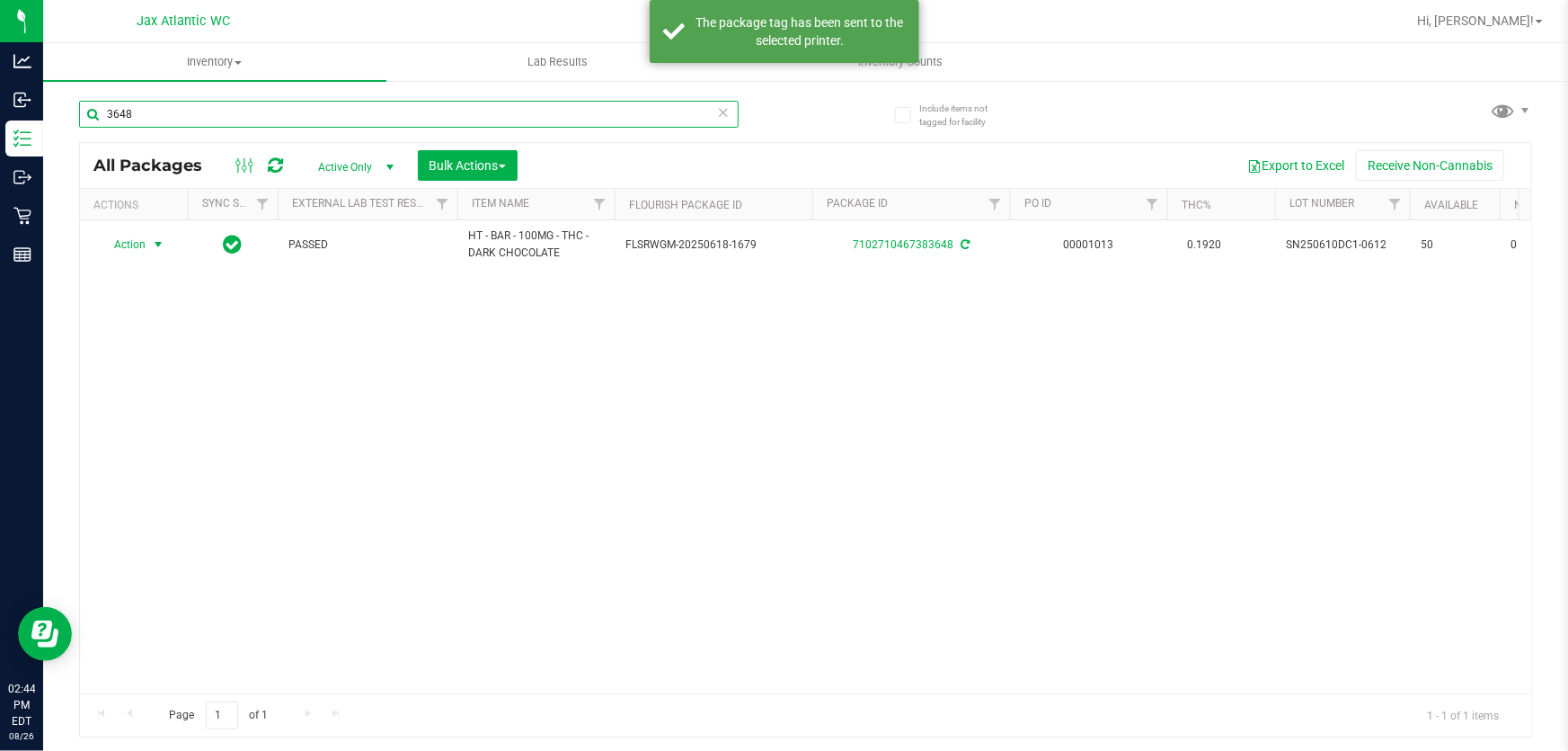
click at [445, 117] on input "3648" at bounding box center [409, 114] width 659 height 27
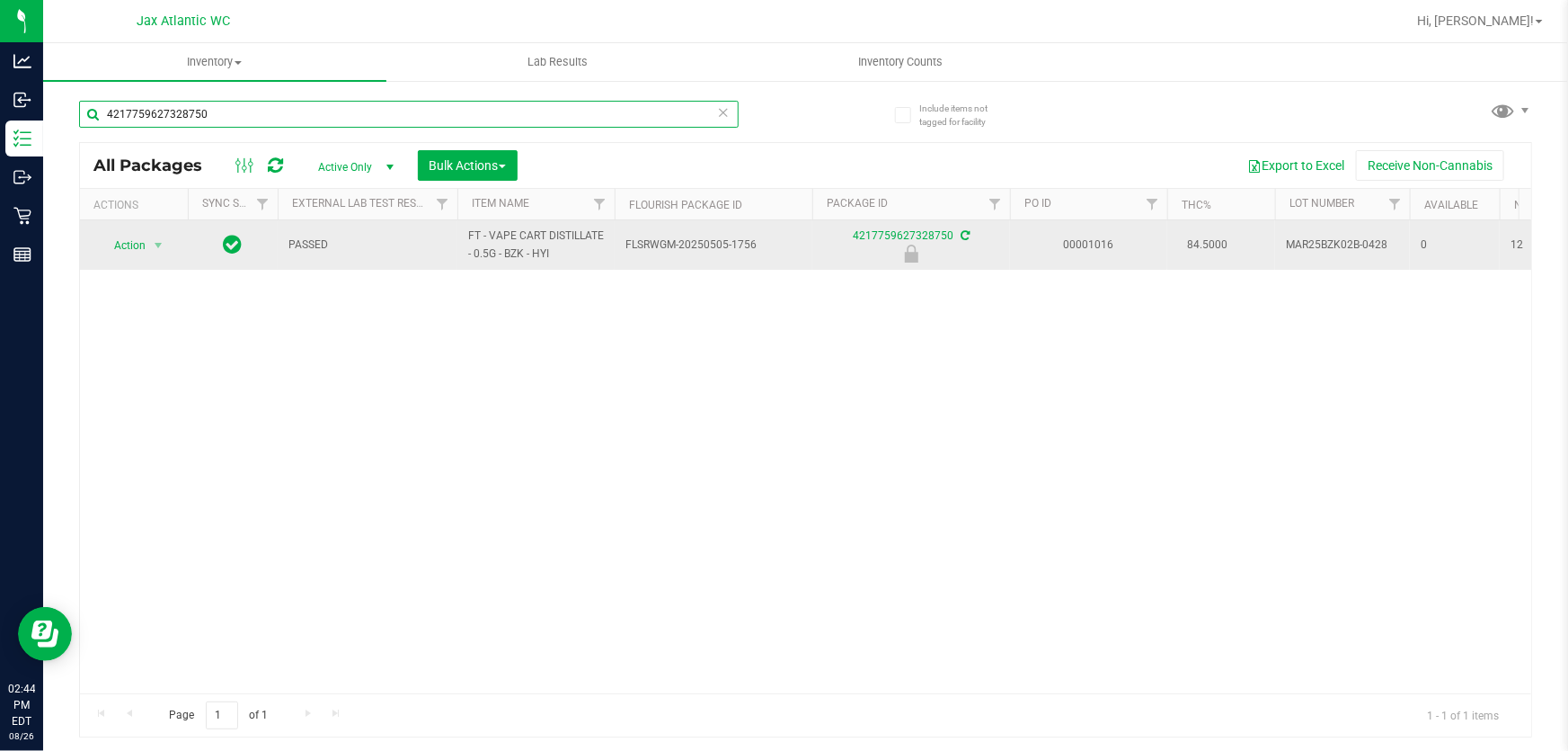
type input "4217759627328750"
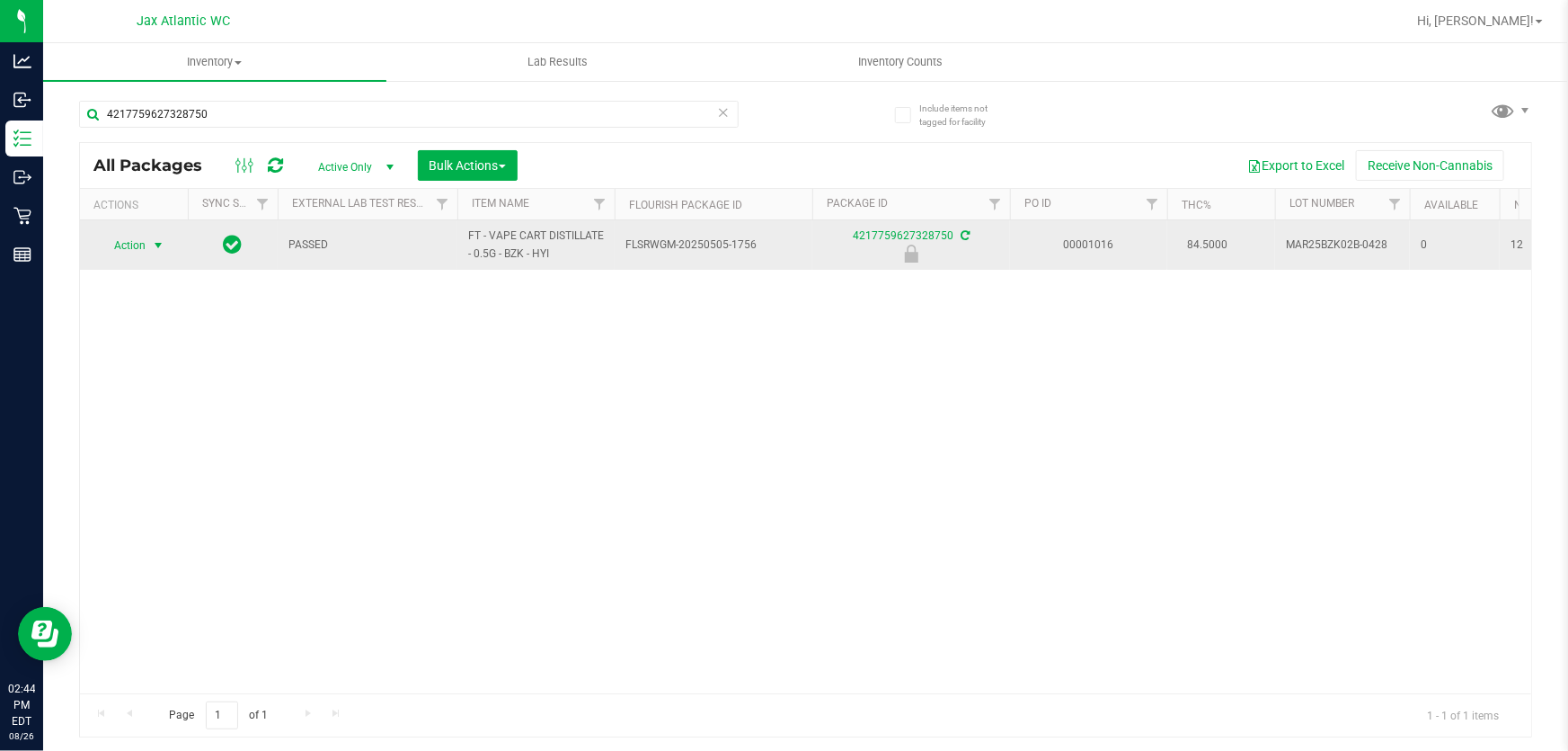
click at [110, 245] on span "Action" at bounding box center [122, 245] width 49 height 25
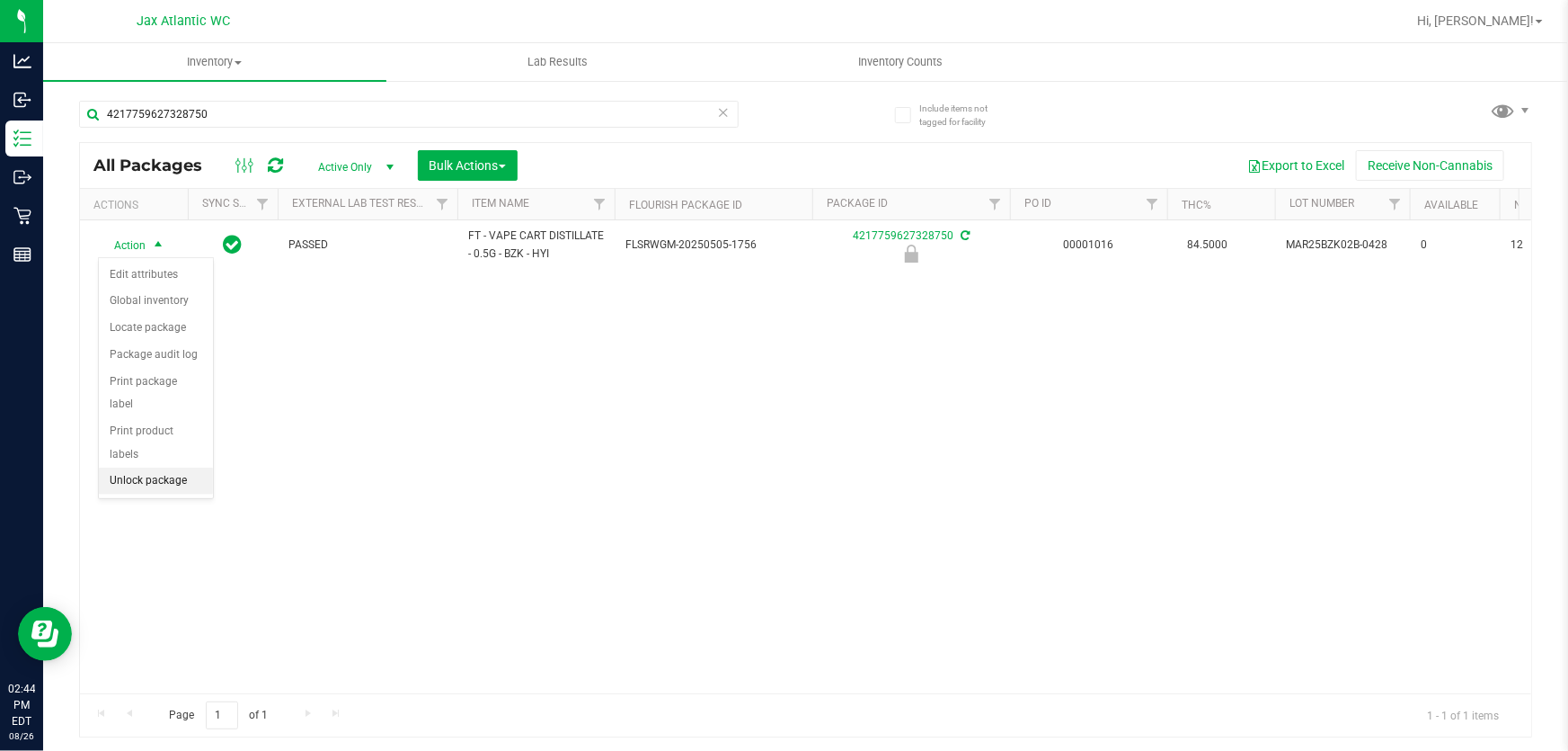
click at [172, 467] on li "Unlock package" at bounding box center [155, 481] width 114 height 27
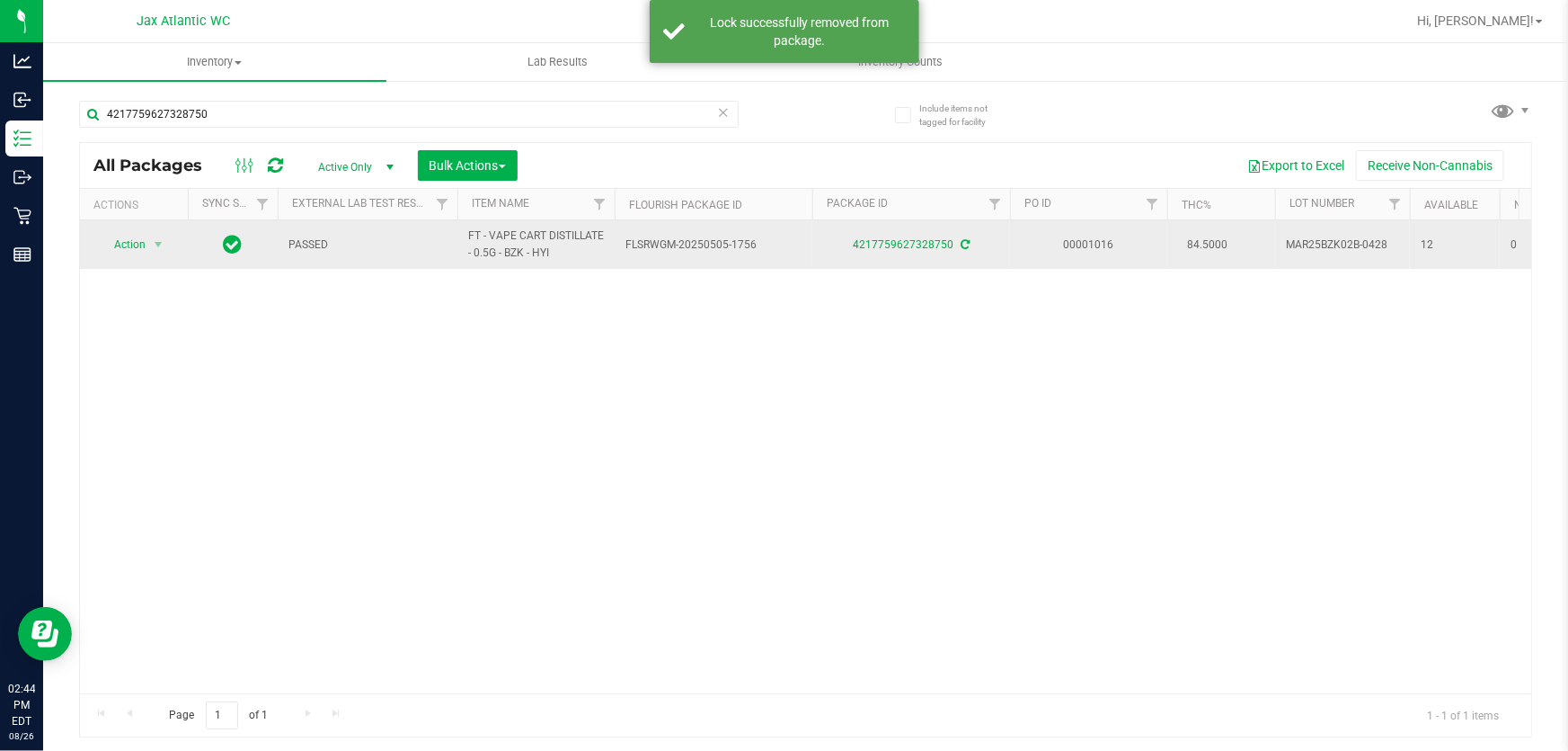
click at [165, 235] on span "select" at bounding box center [158, 244] width 23 height 25
click at [160, 240] on span "select" at bounding box center [157, 245] width 14 height 14
click at [114, 240] on span "Action" at bounding box center [122, 244] width 49 height 25
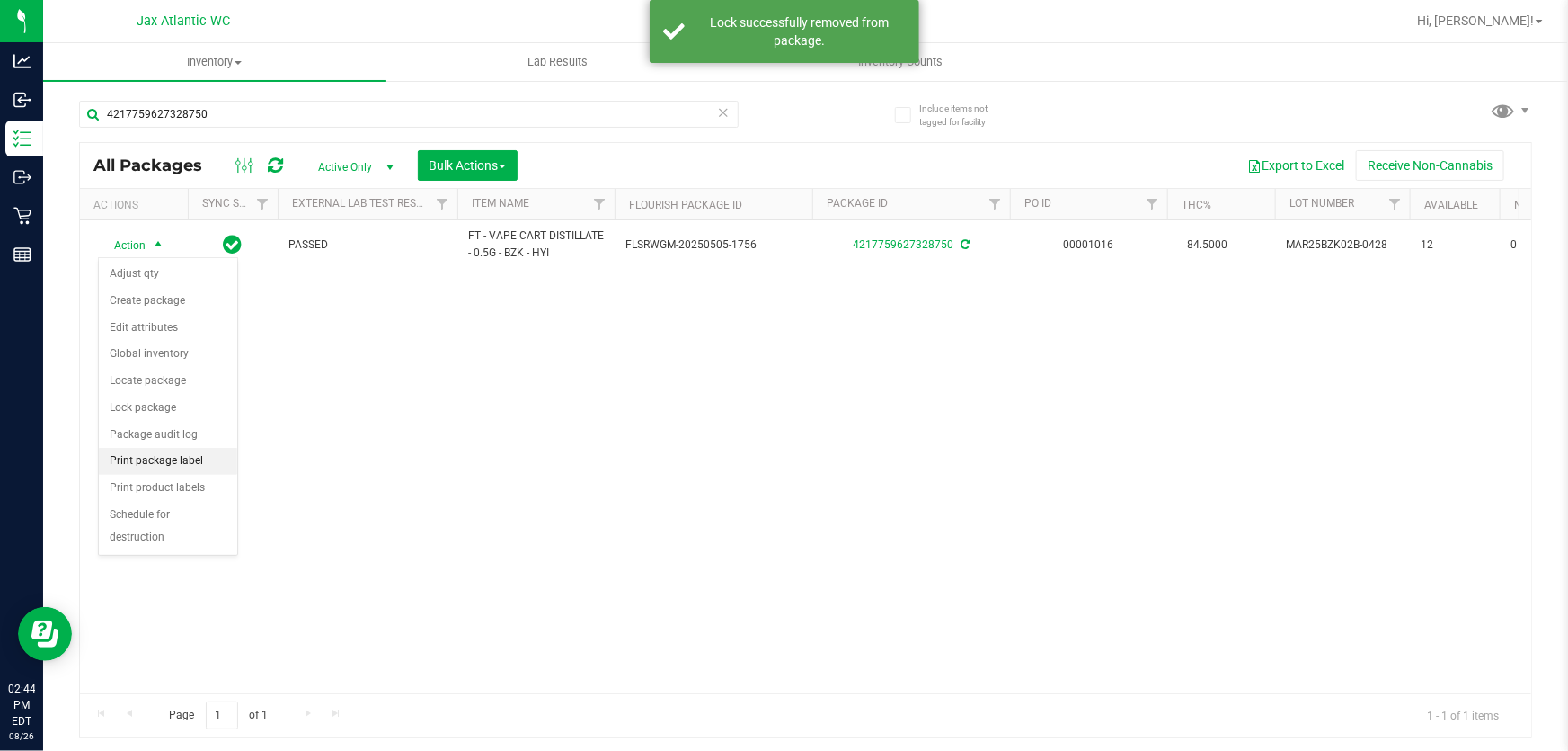
drag, startPoint x: 186, startPoint y: 464, endPoint x: 213, endPoint y: 461, distance: 27.2
click at [189, 465] on li "Print package label" at bounding box center [168, 461] width 138 height 27
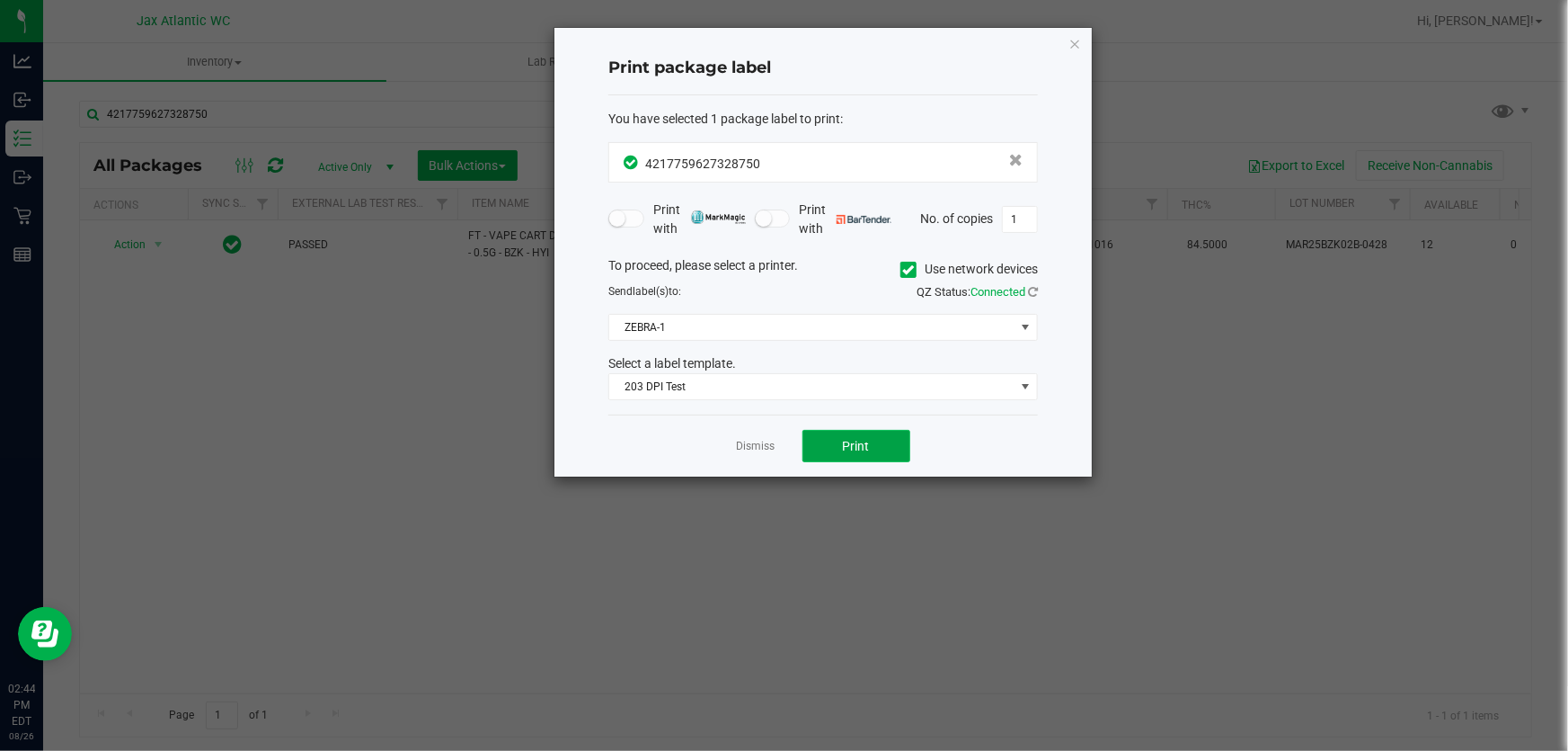
click at [884, 451] on button "Print" at bounding box center [856, 446] width 107 height 32
click at [761, 437] on app-cancel-button "Dismiss" at bounding box center [755, 447] width 39 height 19
click at [760, 439] on link "Dismiss" at bounding box center [755, 447] width 39 height 15
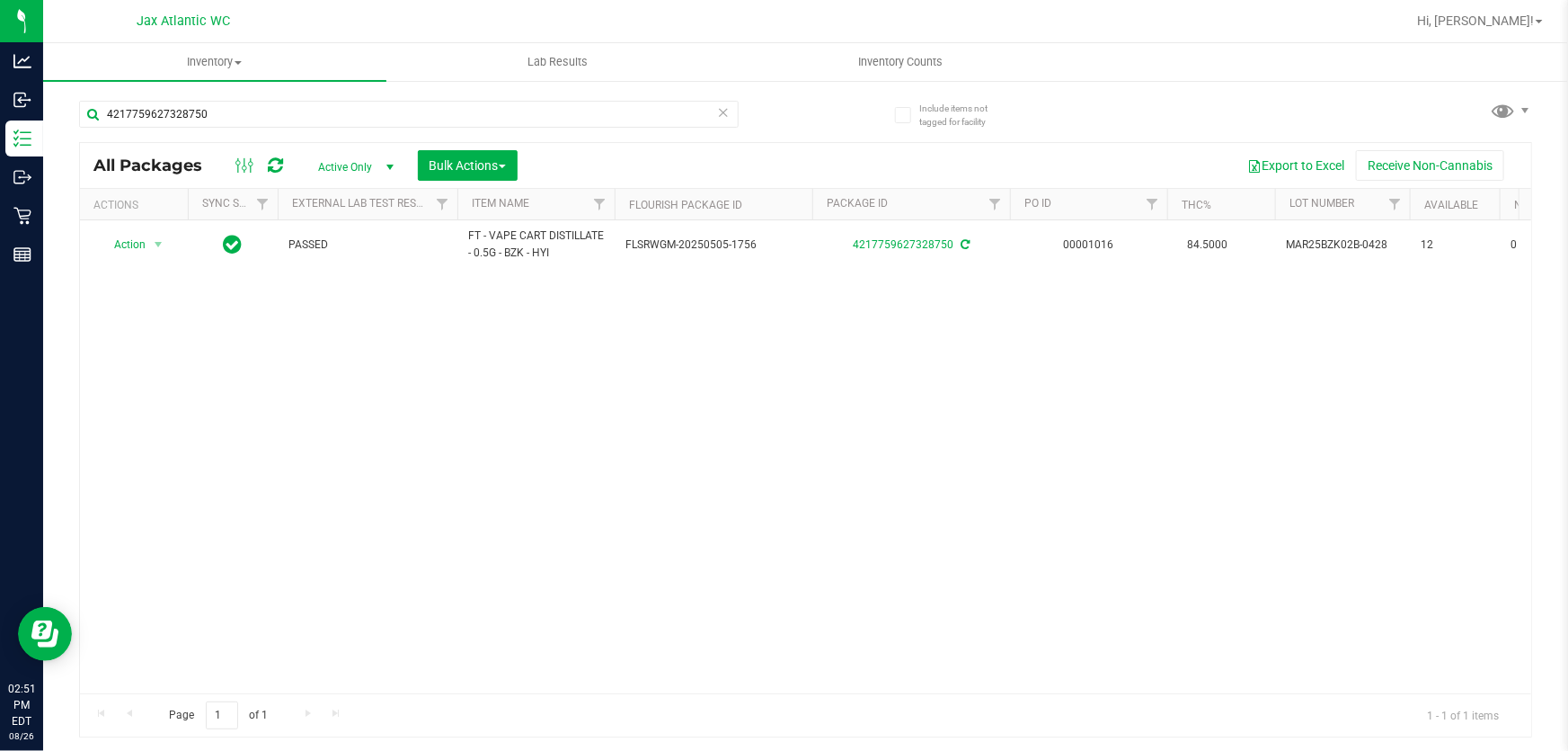
click at [458, 96] on div "4217759627328750" at bounding box center [443, 113] width 727 height 57
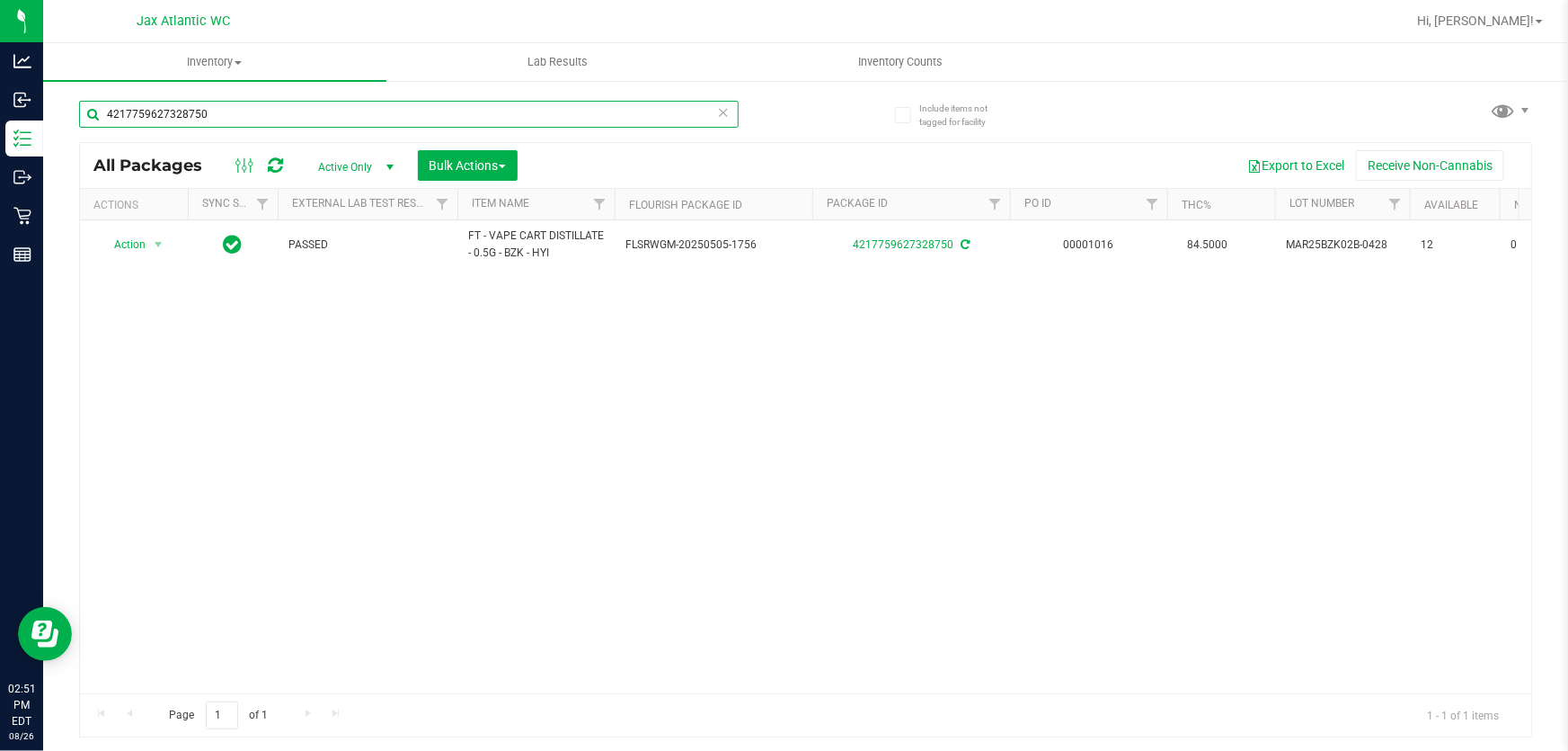
click at [447, 106] on input "4217759627328750" at bounding box center [409, 114] width 659 height 27
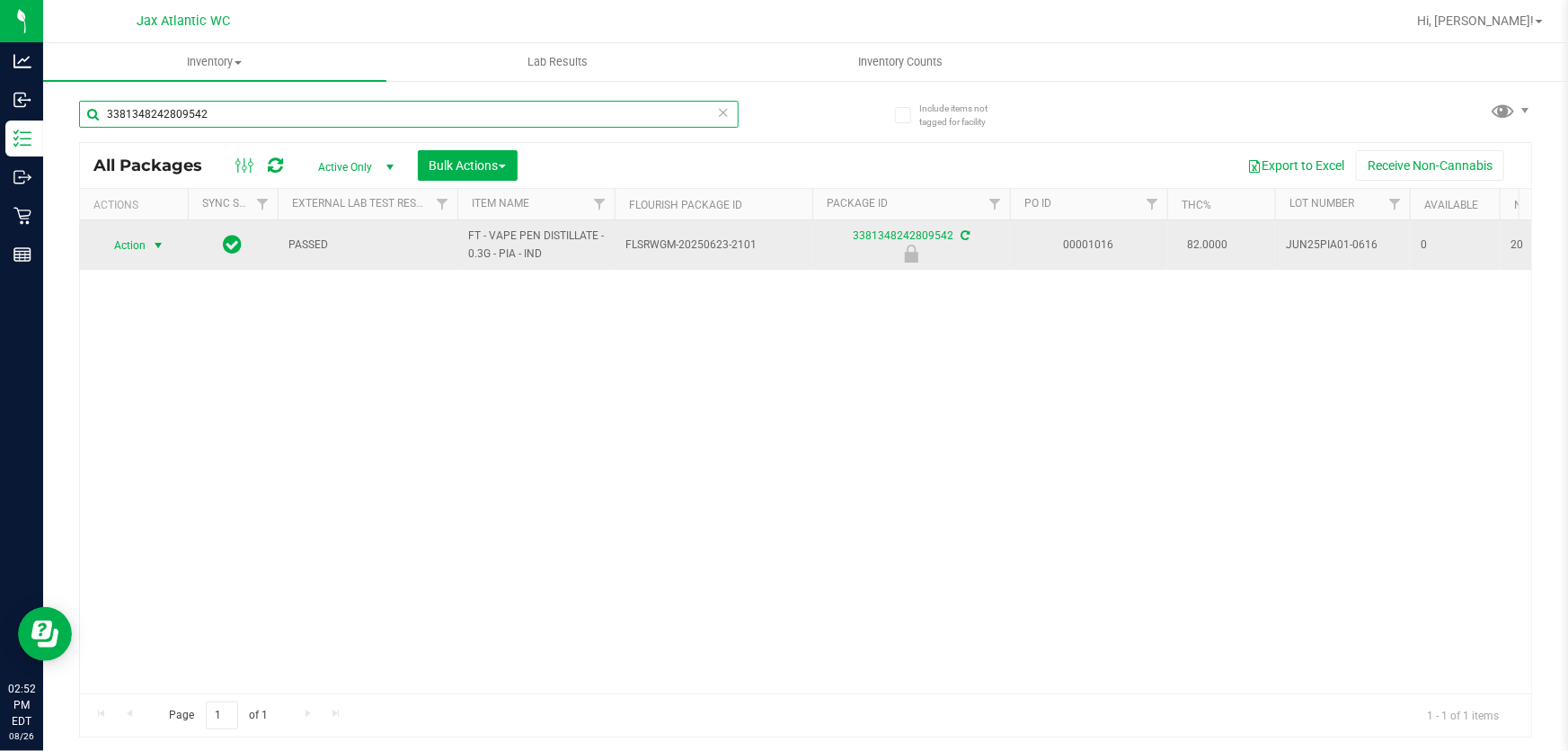
type input "3381348242809542"
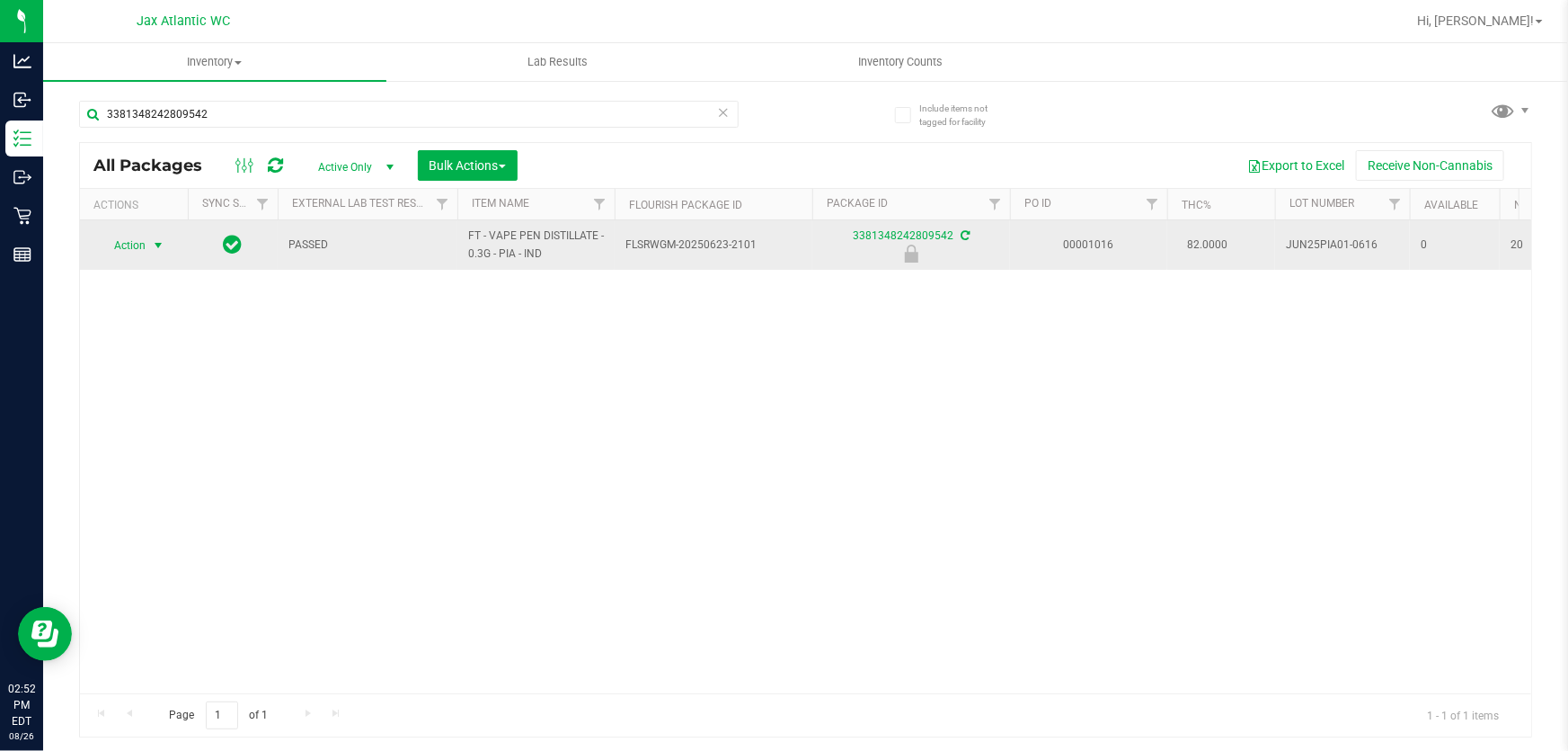
click at [110, 234] on span "Action" at bounding box center [122, 245] width 49 height 25
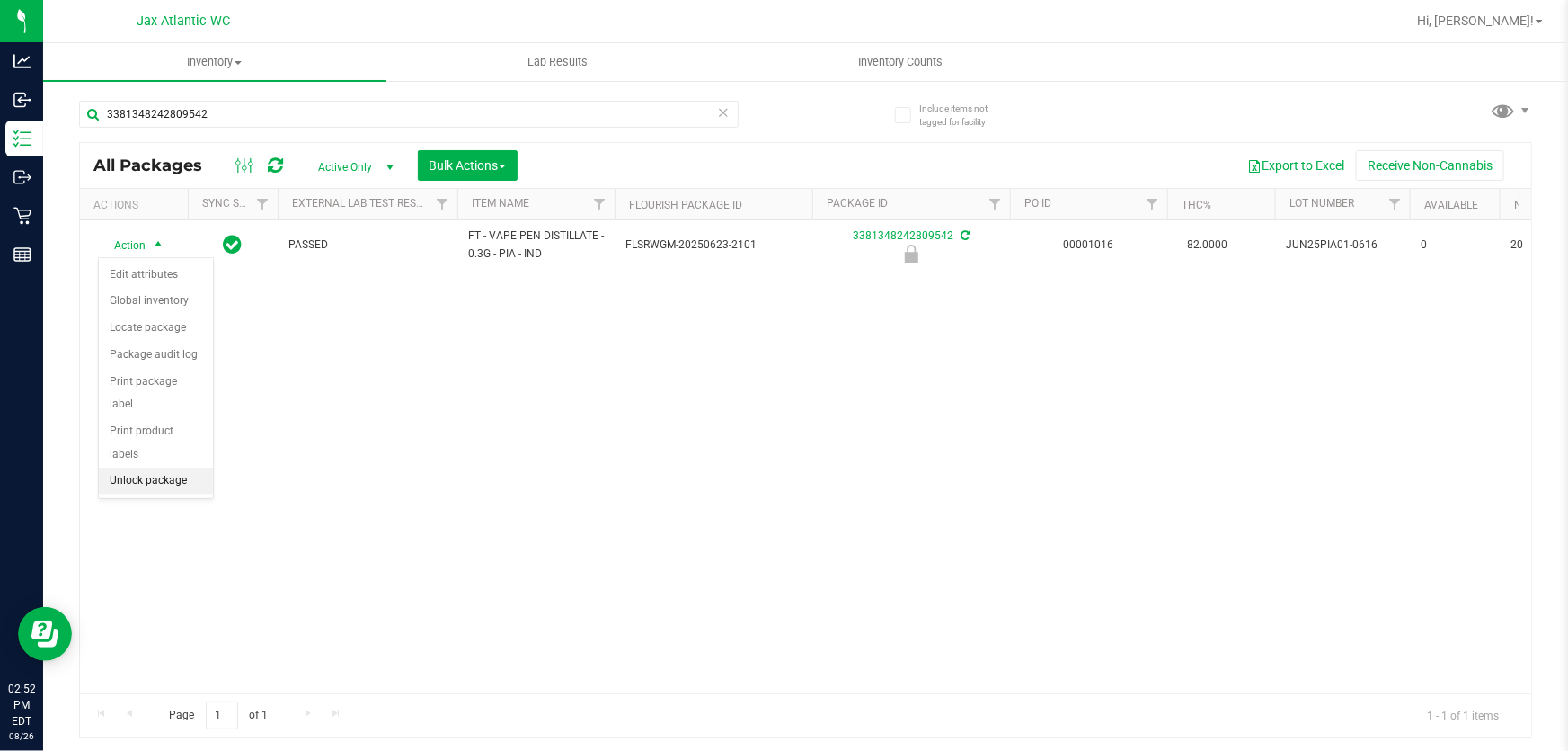
click at [180, 467] on li "Unlock package" at bounding box center [155, 481] width 114 height 27
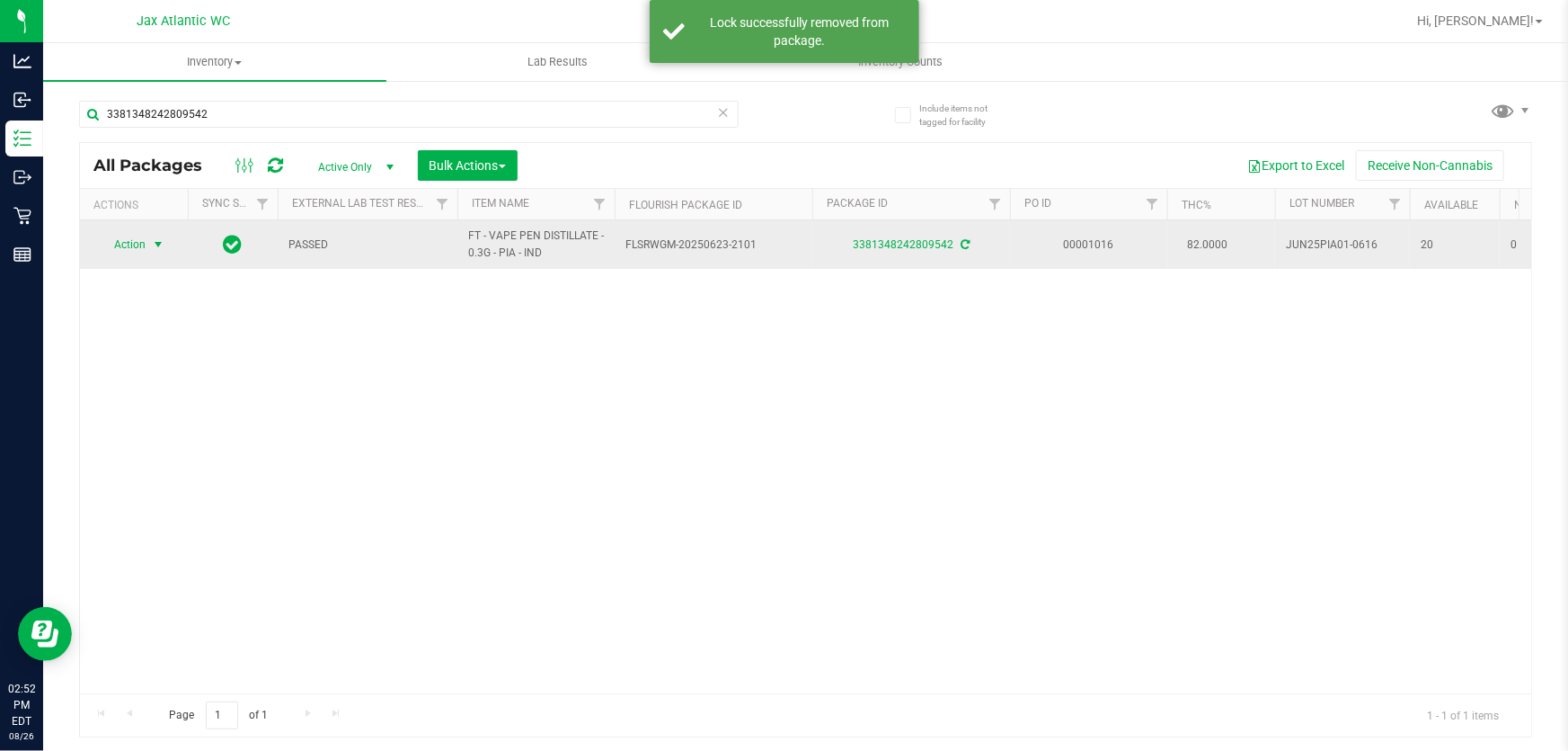
click at [127, 241] on span "Action" at bounding box center [122, 244] width 49 height 25
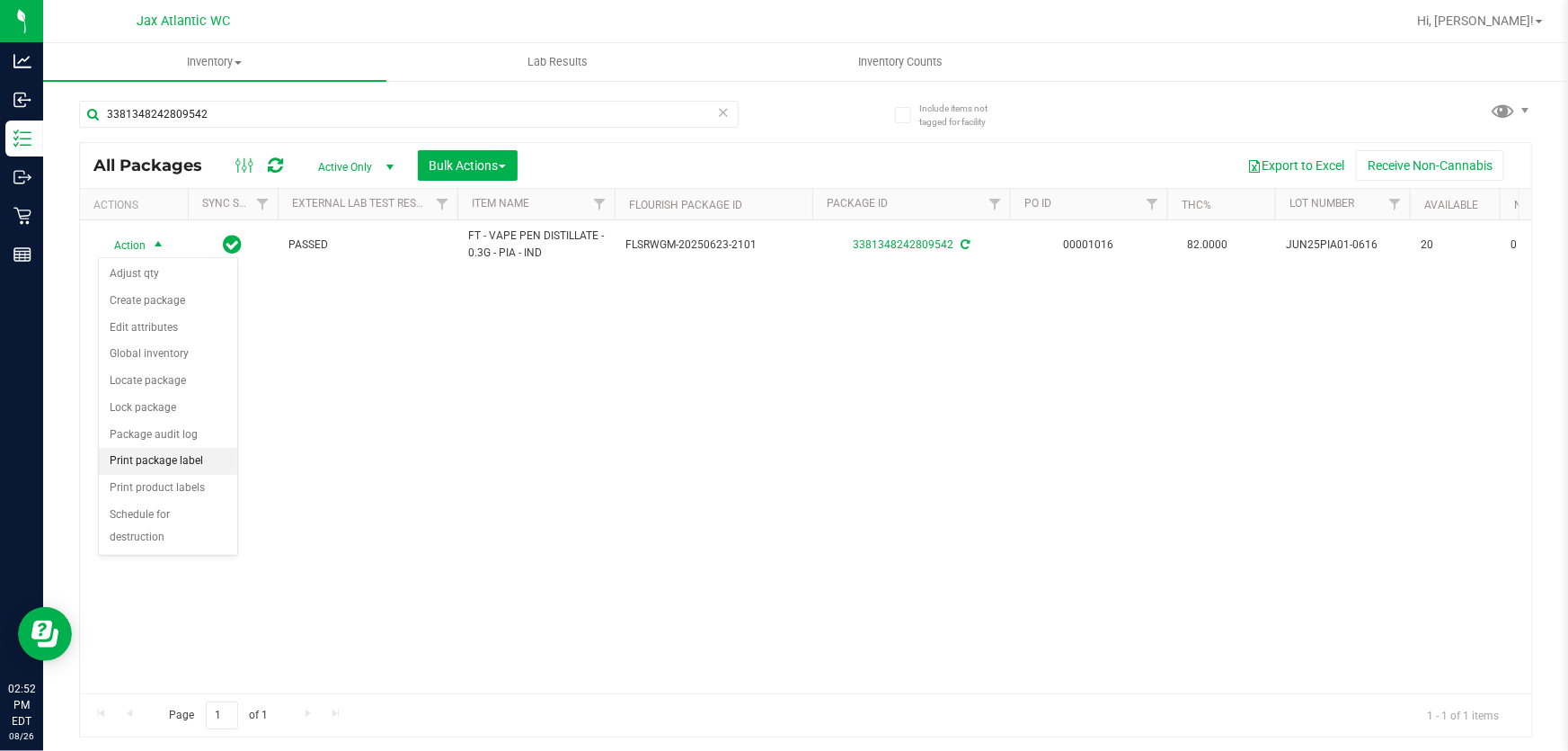
click at [188, 454] on li "Print package label" at bounding box center [168, 461] width 138 height 27
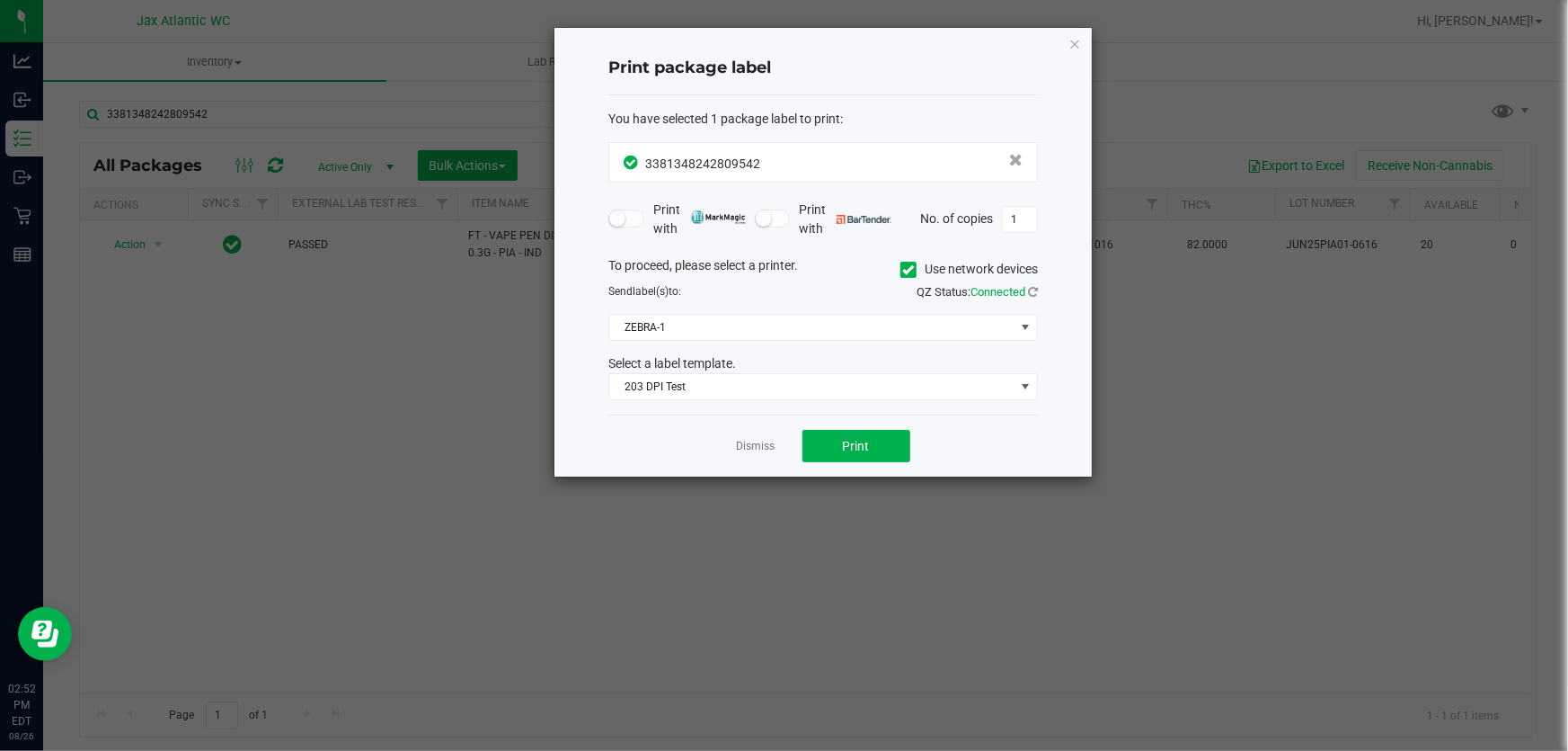
click at [852, 467] on div "Dismiss Print" at bounding box center [823, 446] width 429 height 62
click at [854, 449] on span "Print" at bounding box center [856, 446] width 27 height 14
